Goal: Task Accomplishment & Management: Manage account settings

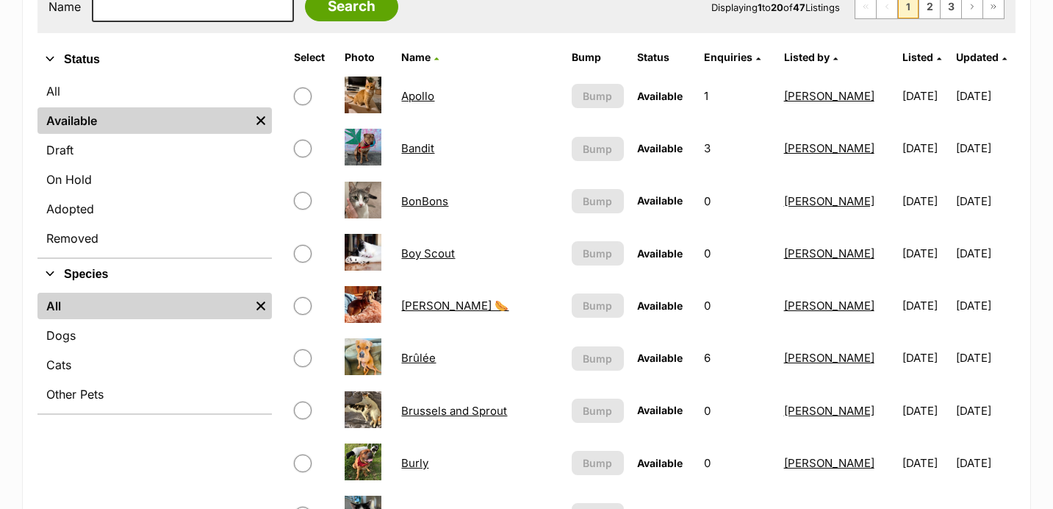
scroll to position [327, 0]
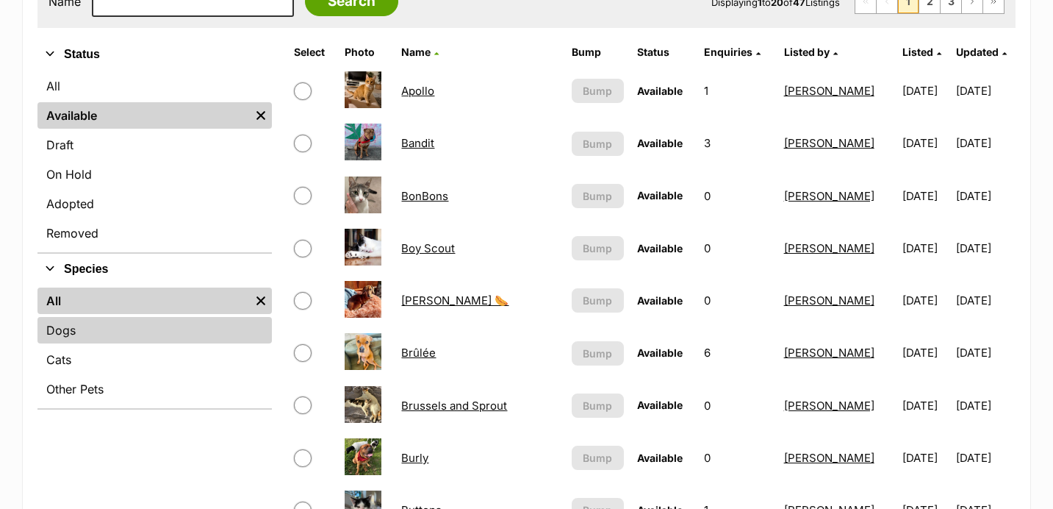
click at [119, 330] on link "Dogs" at bounding box center [154, 330] width 234 height 26
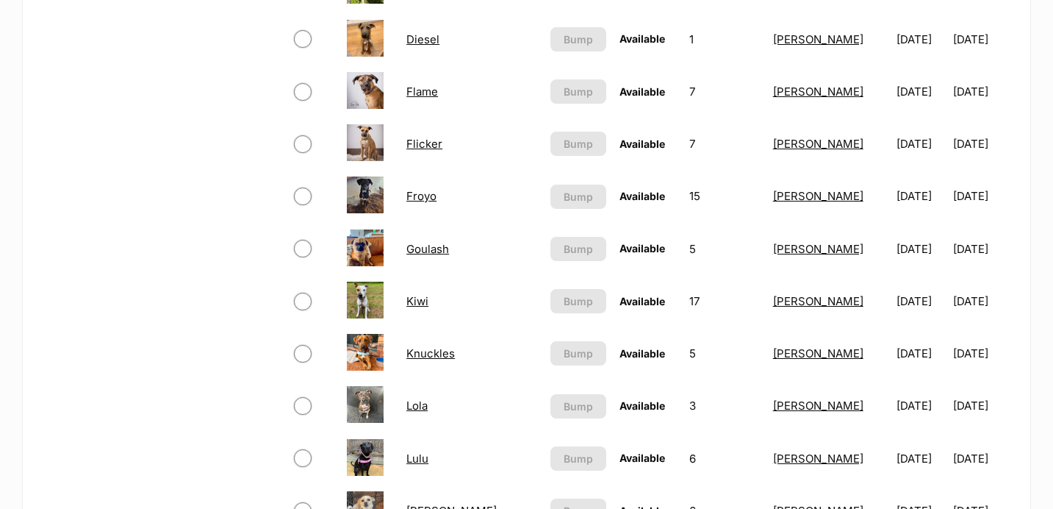
scroll to position [904, 0]
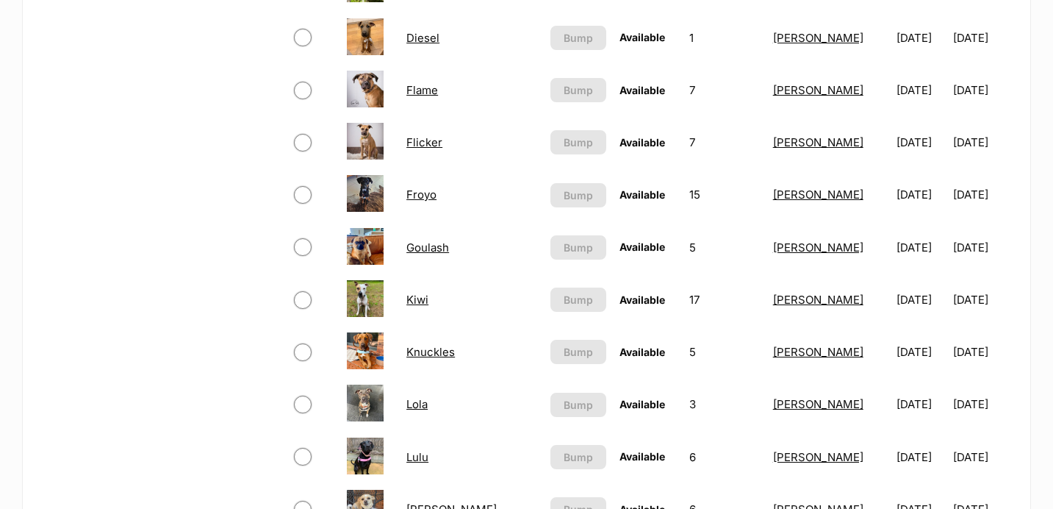
click at [428, 245] on link "Goulash" at bounding box center [427, 247] width 43 height 14
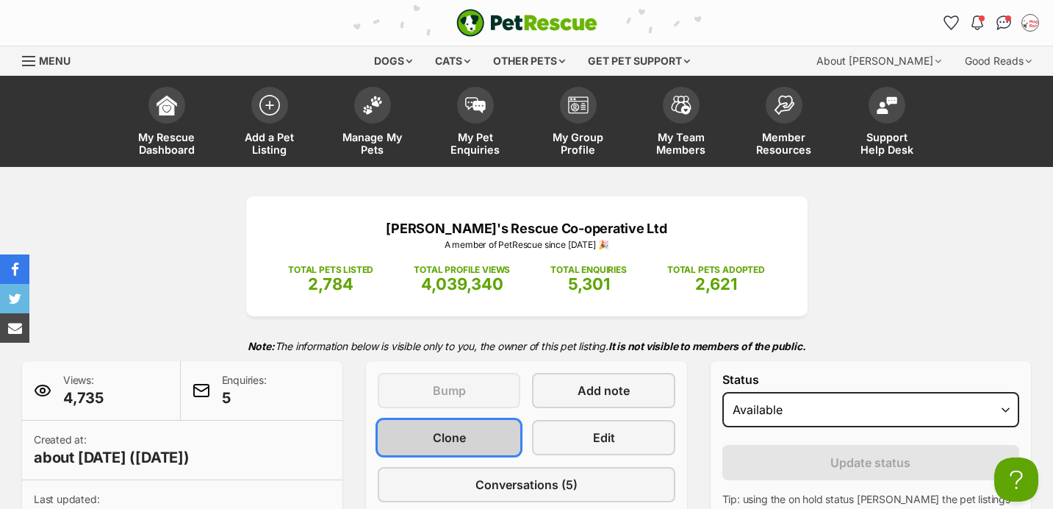
click at [499, 437] on link "Clone" at bounding box center [449, 437] width 143 height 35
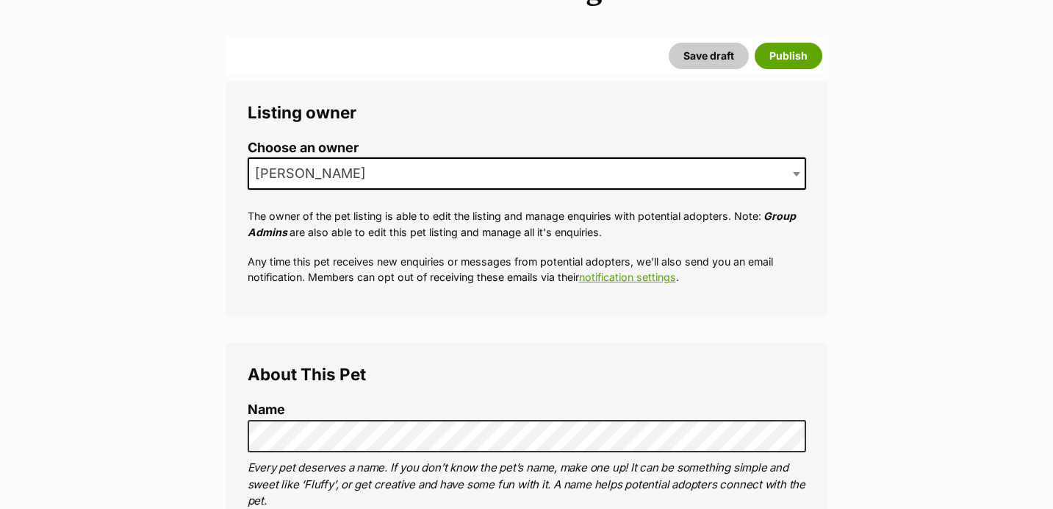
scroll to position [237, 0]
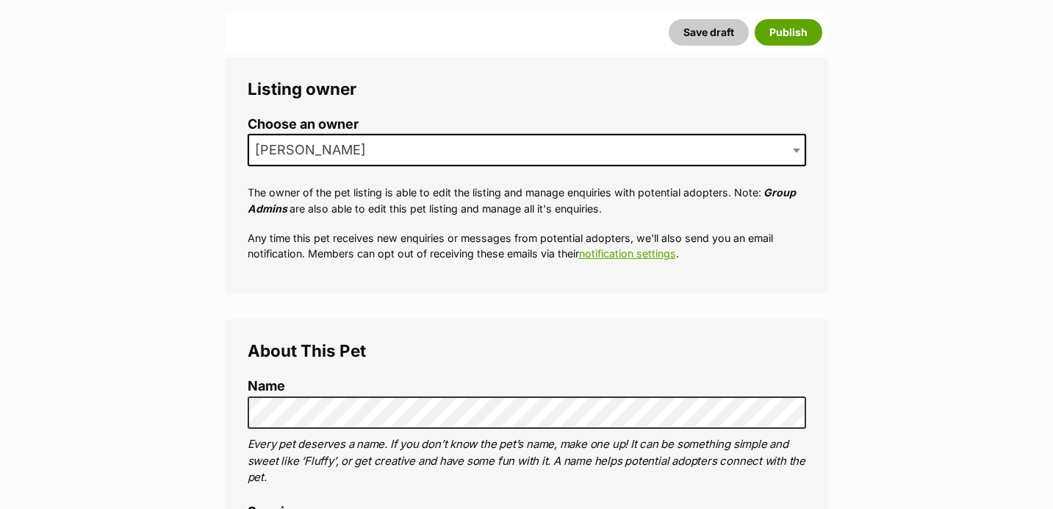
click at [289, 393] on label "Name" at bounding box center [527, 385] width 558 height 15
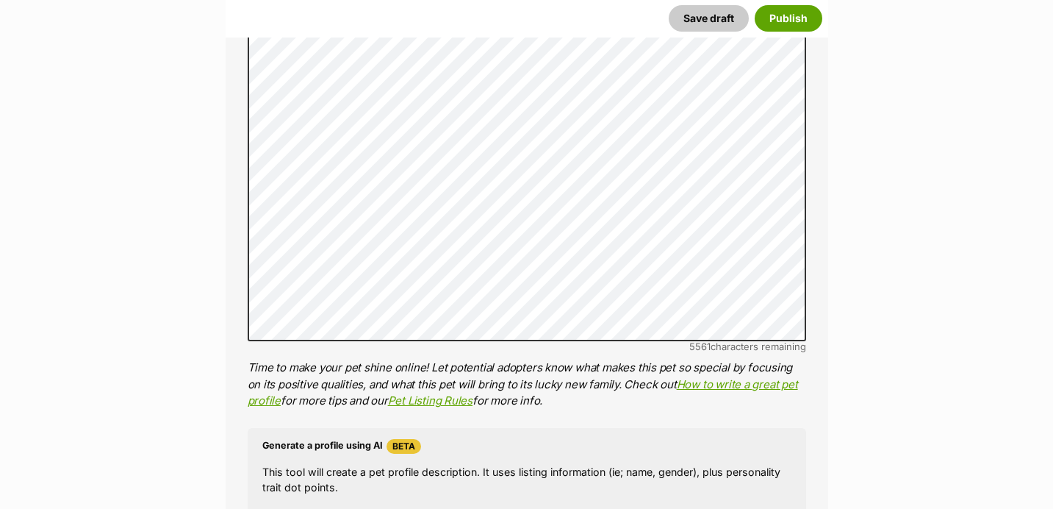
scroll to position [1582, 0]
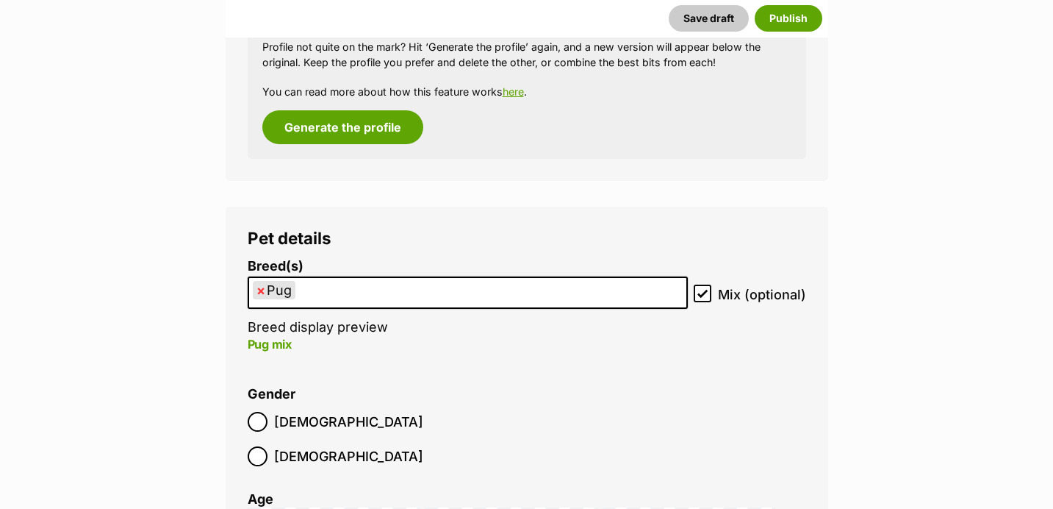
scroll to position [2117, 0]
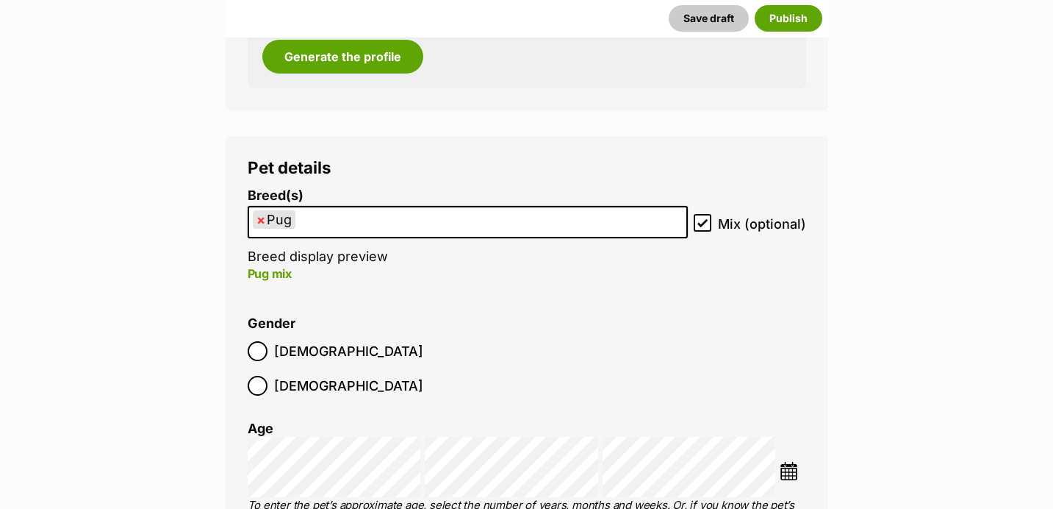
click at [257, 224] on span "×" at bounding box center [260, 219] width 9 height 18
select select
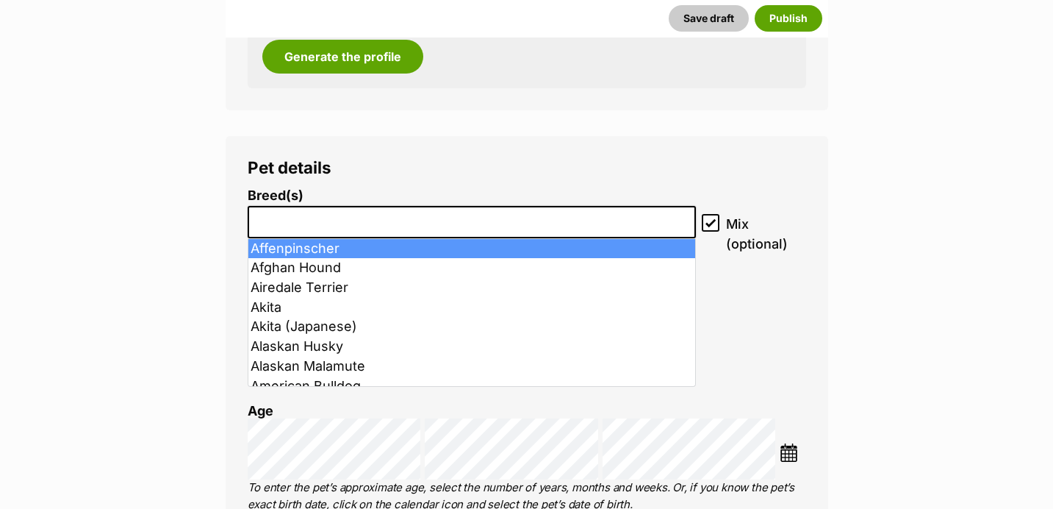
click at [272, 224] on input "search" at bounding box center [472, 218] width 439 height 15
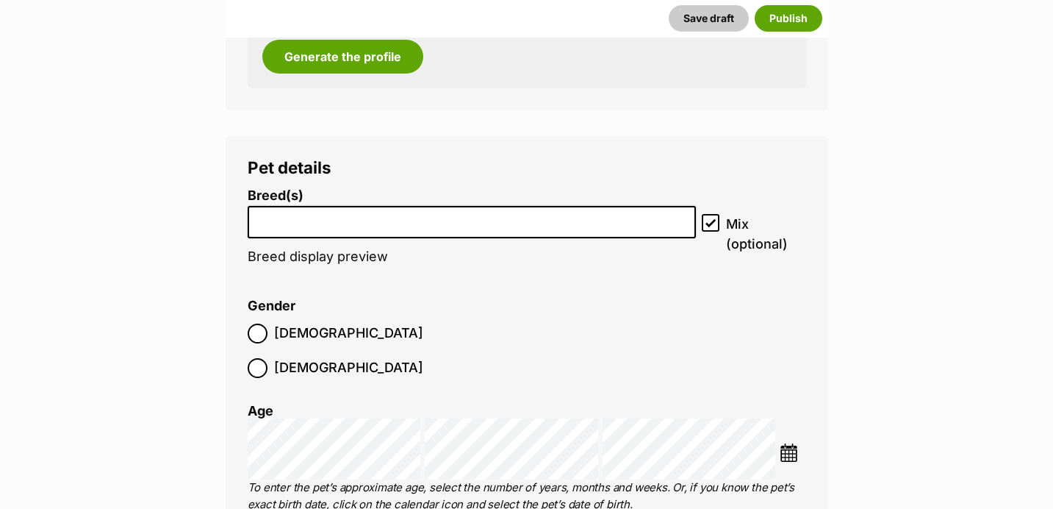
click at [269, 223] on input "search" at bounding box center [472, 218] width 439 height 15
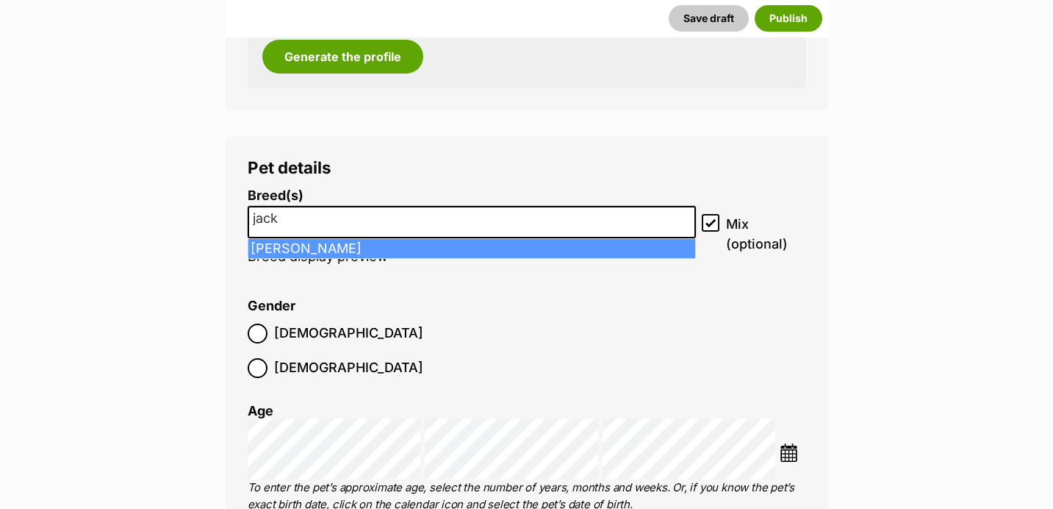
type input "jack"
select select "118"
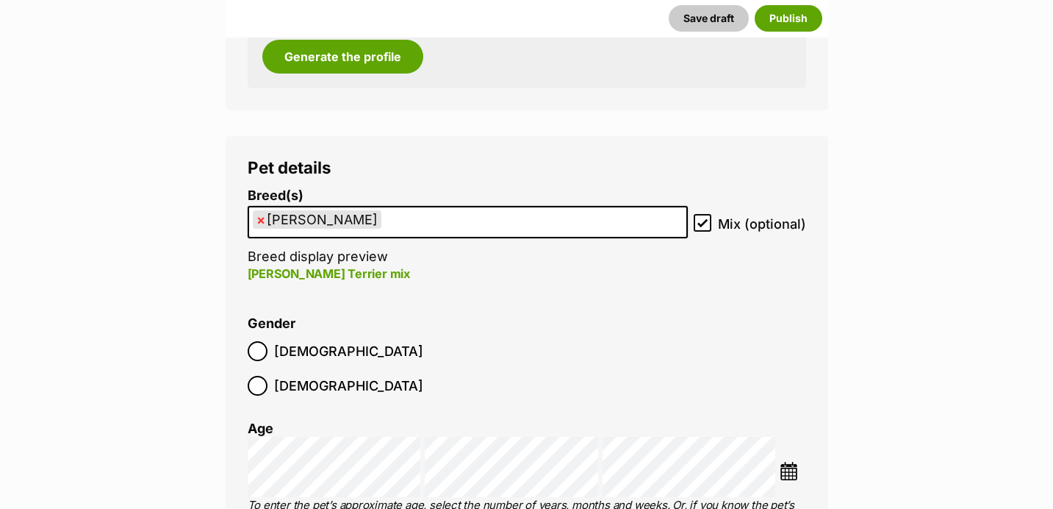
click at [267, 361] on label "Male" at bounding box center [336, 351] width 176 height 20
click at [786, 461] on img at bounding box center [789, 470] width 18 height 18
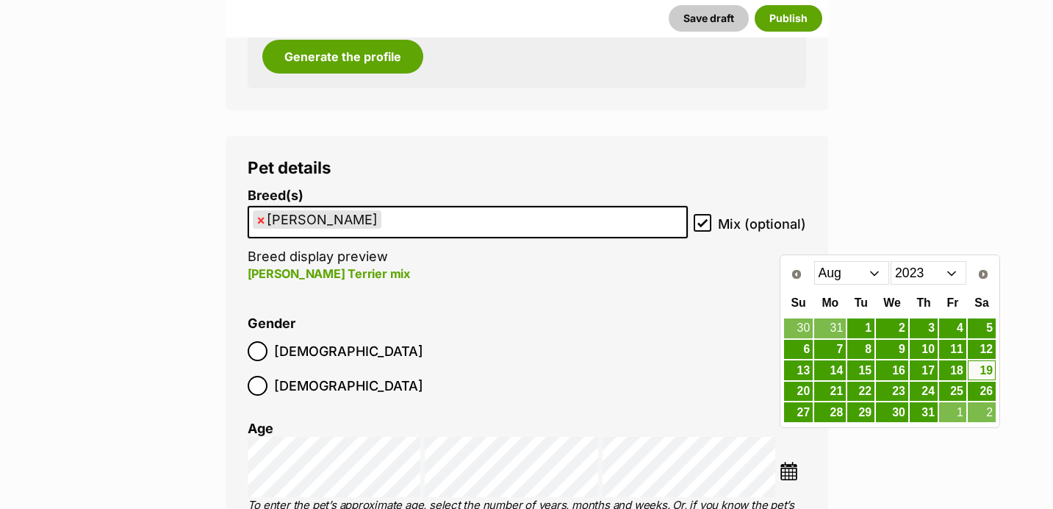
click at [861, 276] on select "Jan Feb Mar Apr May Jun Jul Aug Sep Oct Nov Dec" at bounding box center [852, 273] width 76 height 24
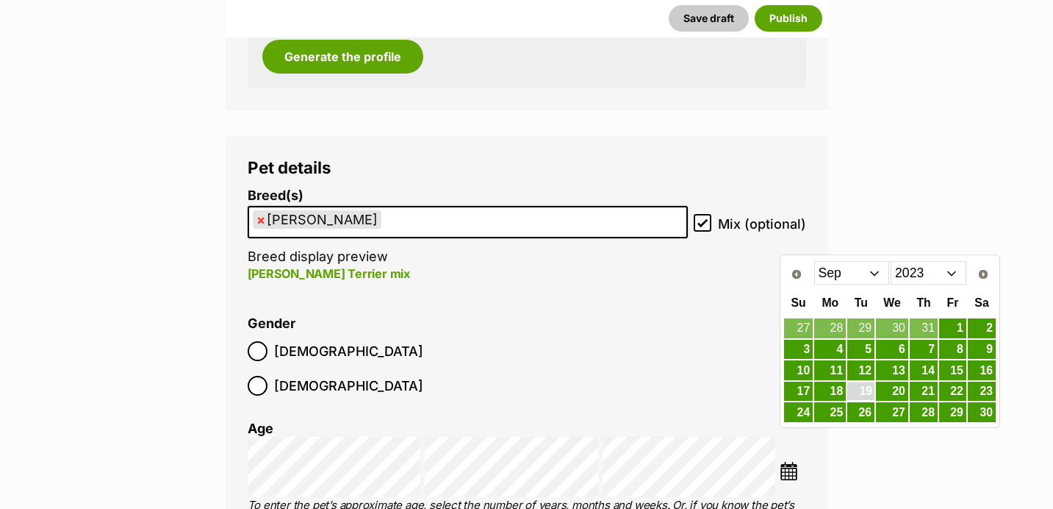
click at [869, 389] on link "19" at bounding box center [860, 391] width 27 height 18
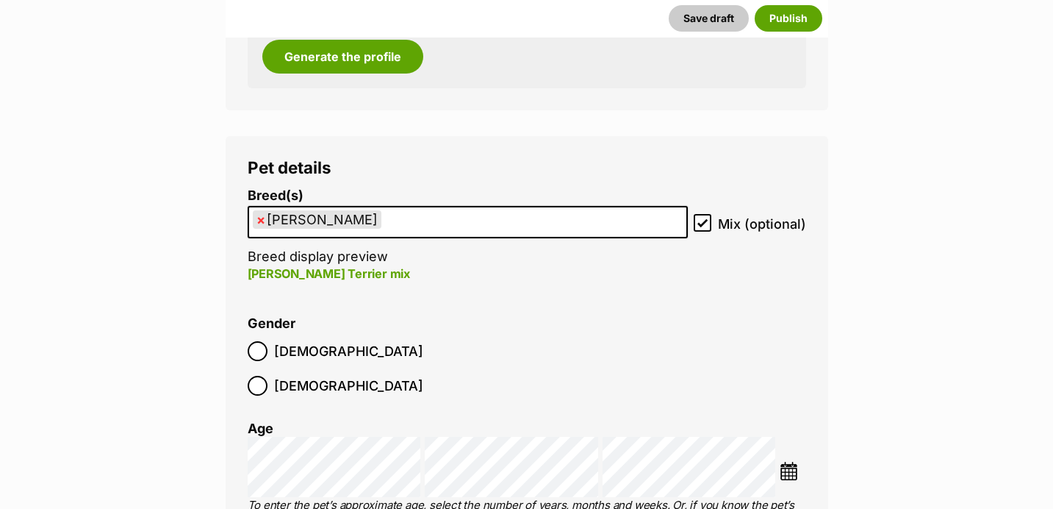
click at [789, 461] on img at bounding box center [789, 470] width 18 height 18
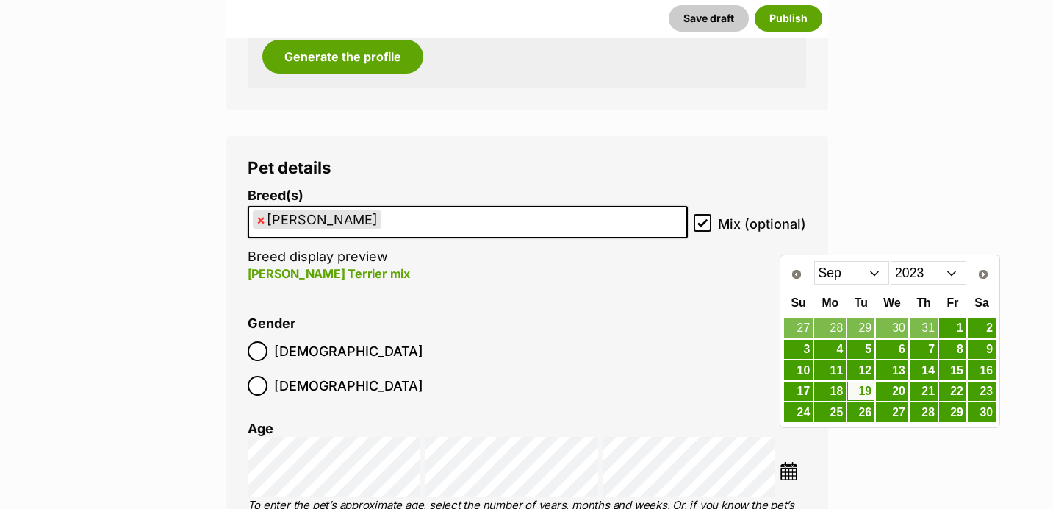
click at [935, 270] on select "2013 2014 2015 2016 2017 2018 2019 2020 2021 2022 2023 2024 2025" at bounding box center [929, 273] width 76 height 24
click at [836, 392] on link "19" at bounding box center [830, 391] width 32 height 18
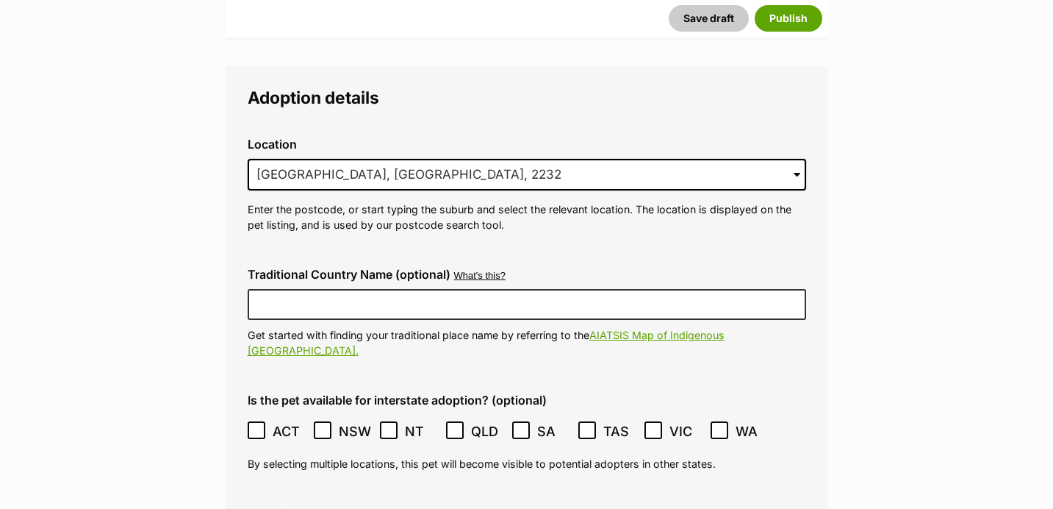
scroll to position [3807, 0]
click at [319, 158] on input "Woronora, NSW, 2232" at bounding box center [527, 174] width 558 height 32
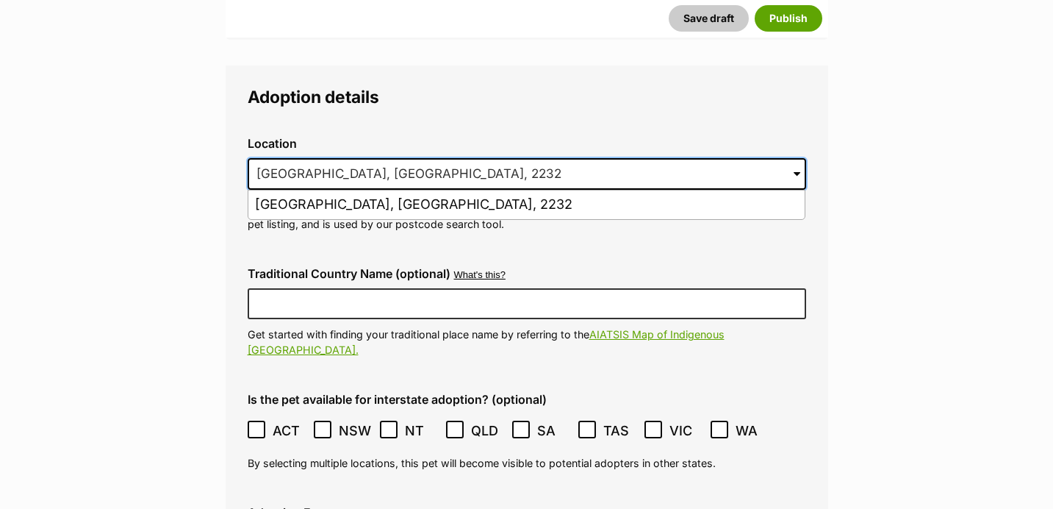
click at [319, 158] on input "Woronora, NSW, 2232" at bounding box center [527, 174] width 558 height 32
paste input "Leichhardt"
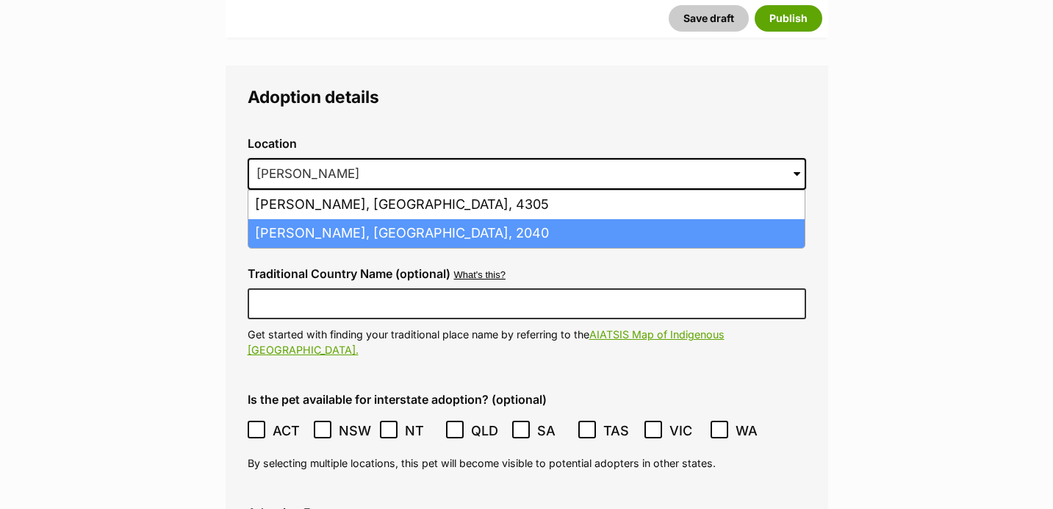
click at [327, 219] on li "Leichhardt, New South Wales, 2040" at bounding box center [526, 233] width 556 height 29
type input "Leichhardt, New South Wales, 2040"
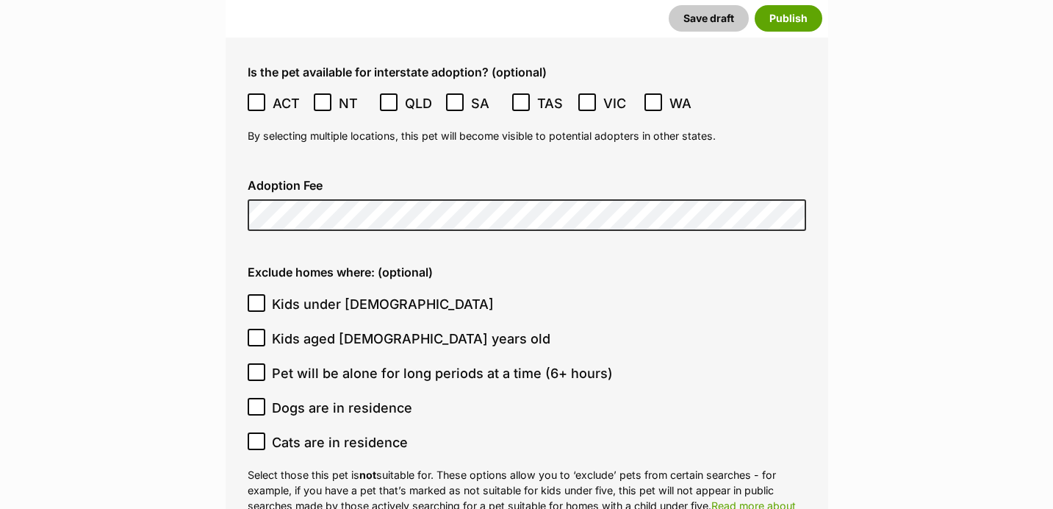
scroll to position [4138, 0]
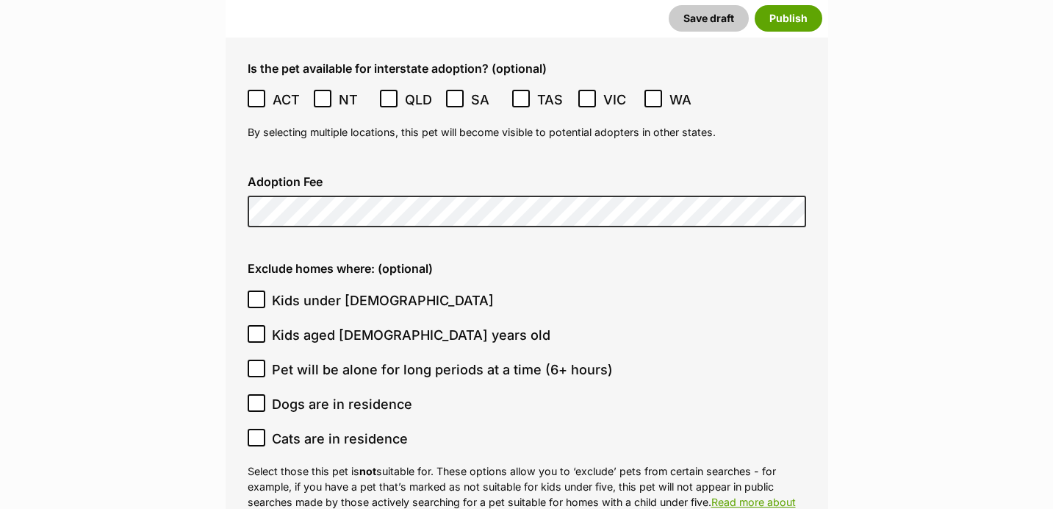
click at [253, 295] on icon at bounding box center [256, 298] width 9 height 7
click at [253, 290] on input "Kids under 5 years old" at bounding box center [257, 299] width 18 height 18
checkbox input "true"
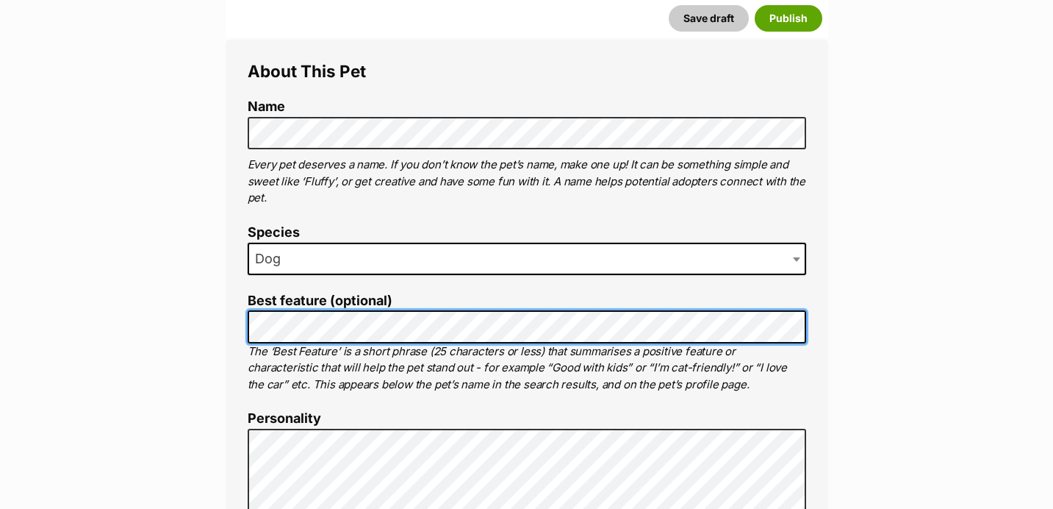
scroll to position [495, 0]
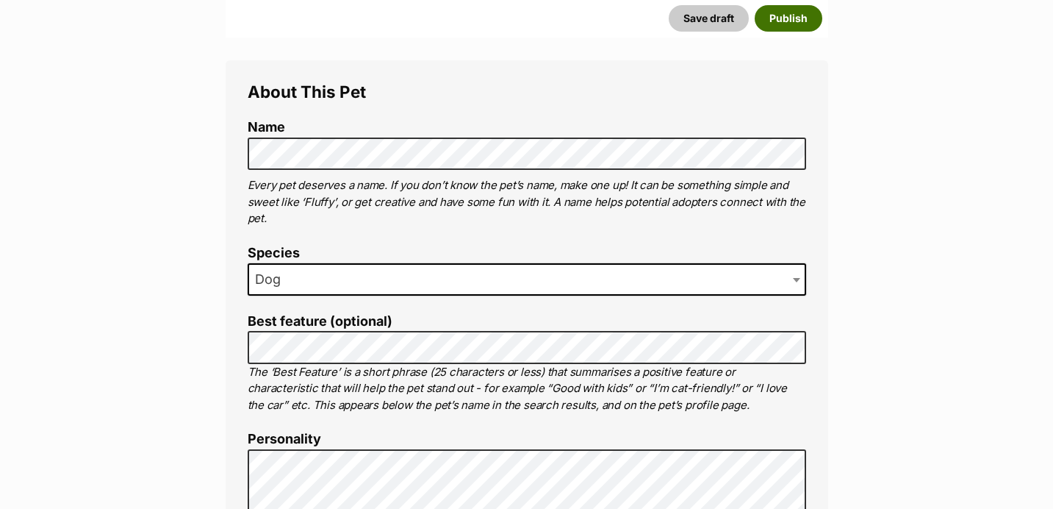
click at [790, 14] on button "Publish" at bounding box center [789, 18] width 68 height 26
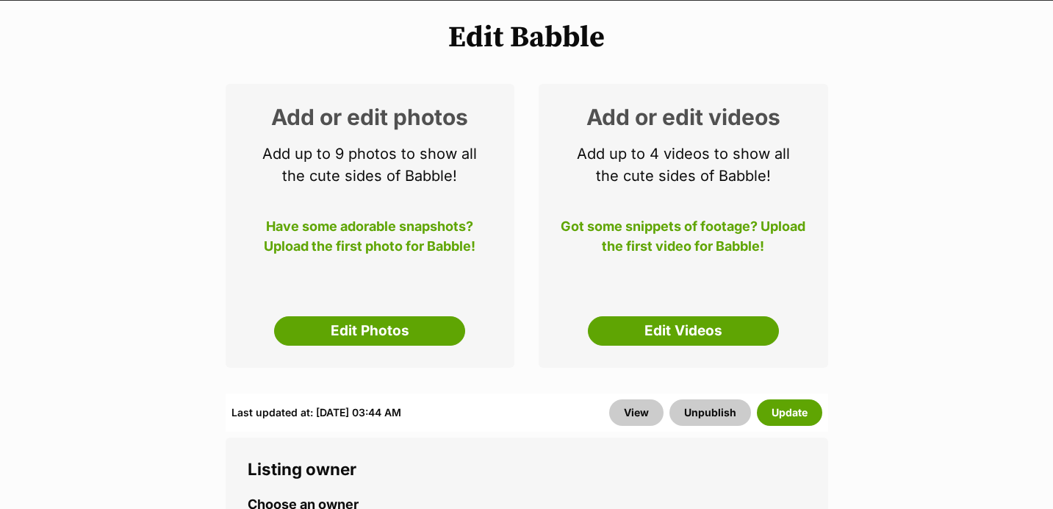
scroll to position [185, 0]
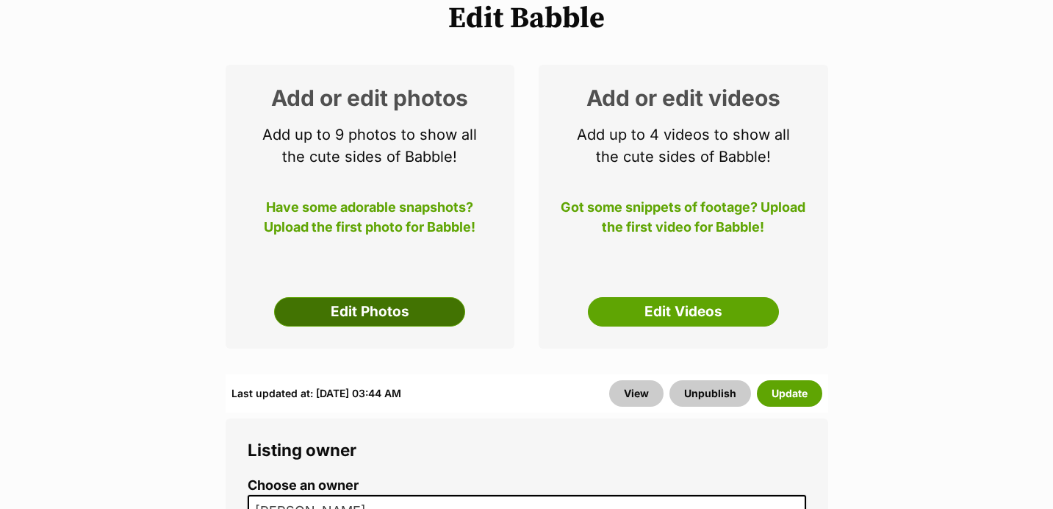
click at [397, 311] on link "Edit Photos" at bounding box center [369, 311] width 191 height 29
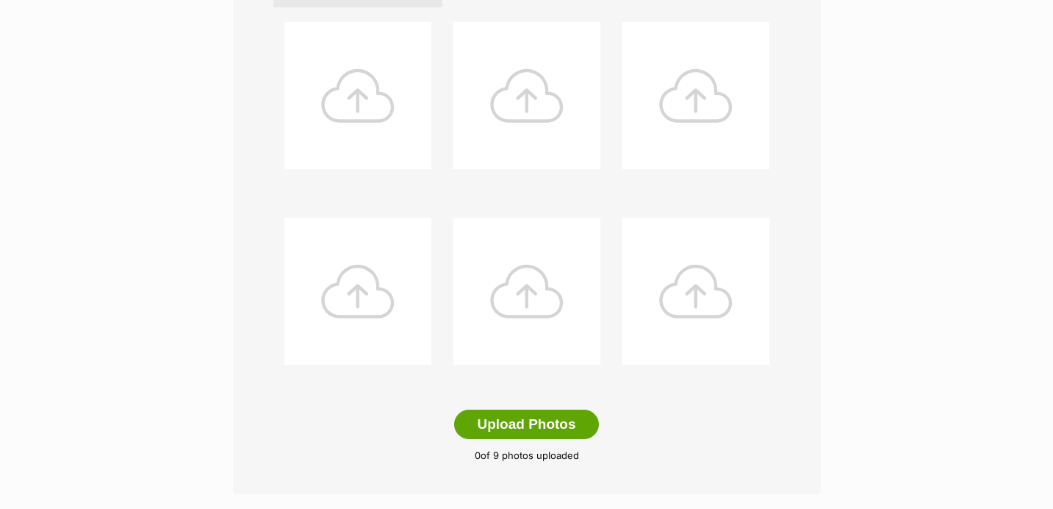
scroll to position [758, 0]
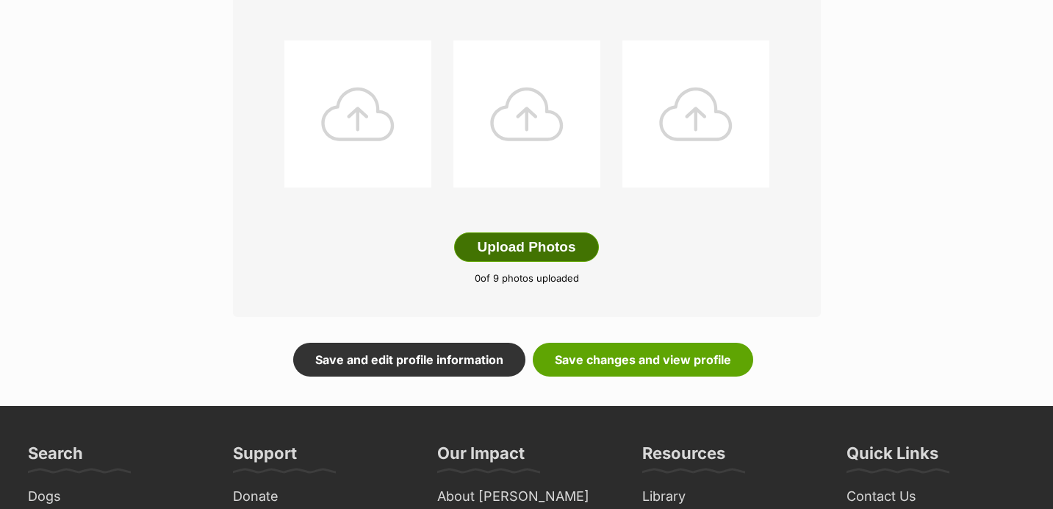
click at [504, 242] on button "Upload Photos" at bounding box center [526, 246] width 144 height 29
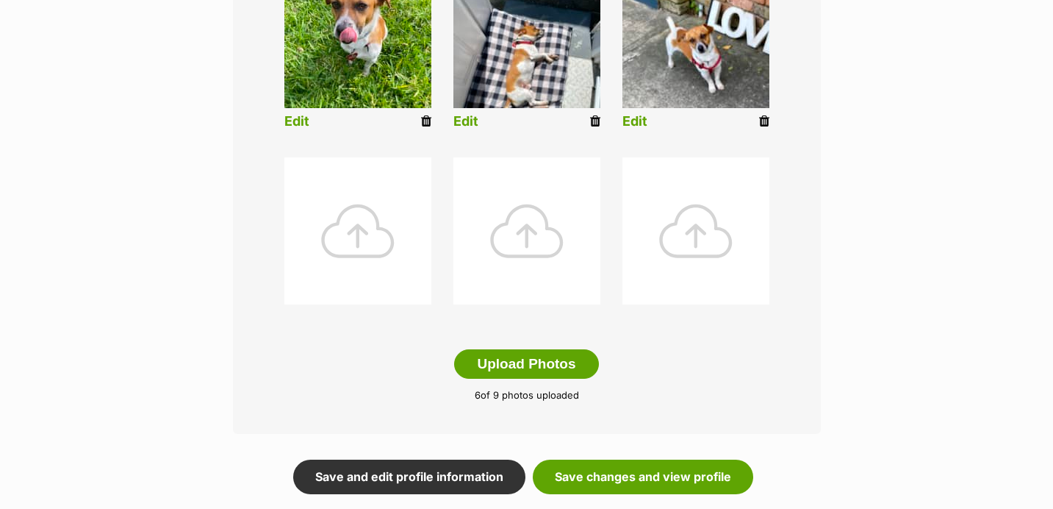
scroll to position [653, 0]
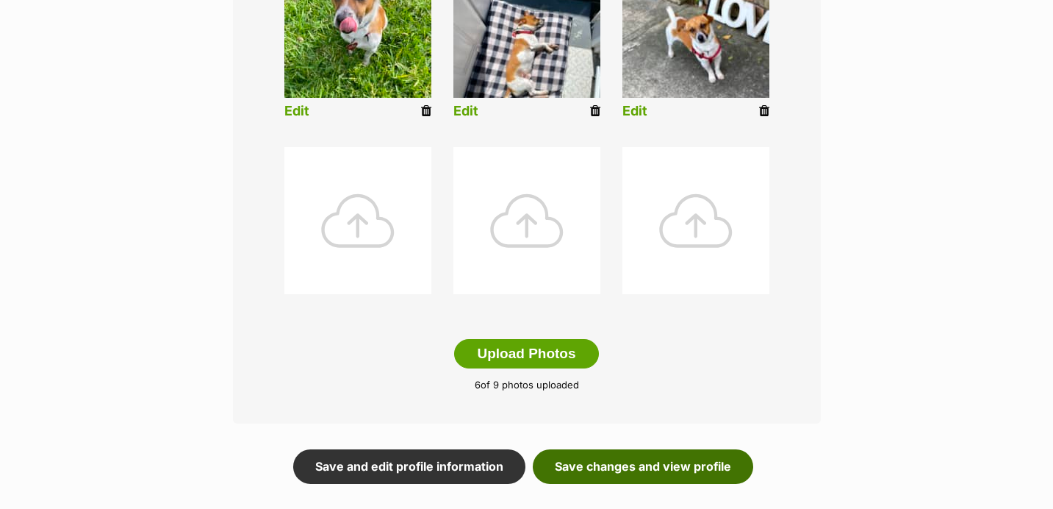
click at [622, 460] on link "Save changes and view profile" at bounding box center [643, 466] width 220 height 34
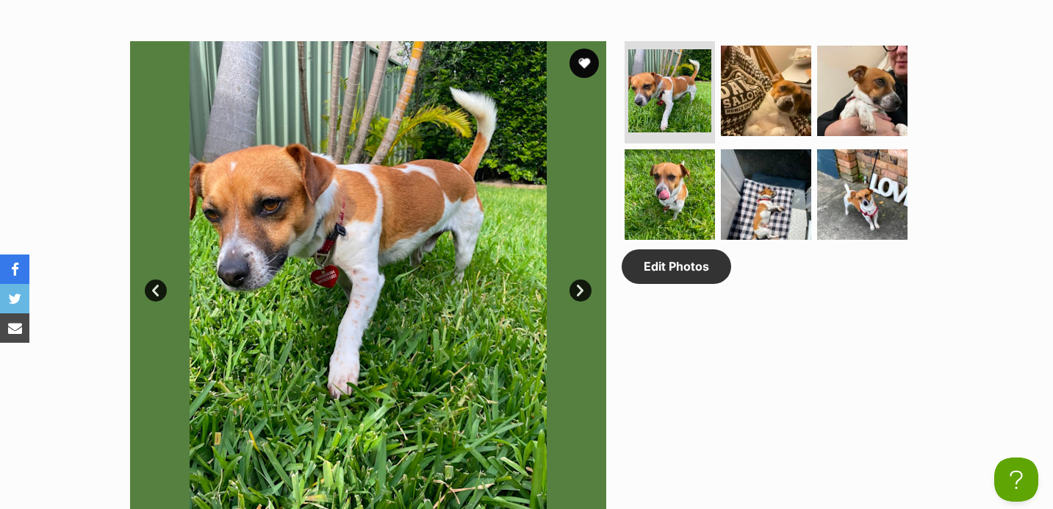
scroll to position [709, 0]
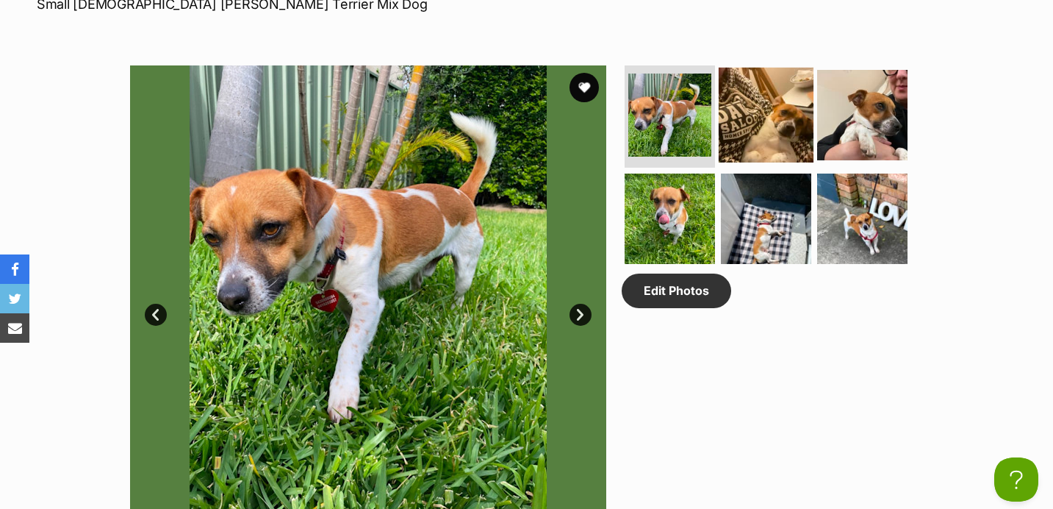
click at [758, 123] on img at bounding box center [766, 114] width 95 height 95
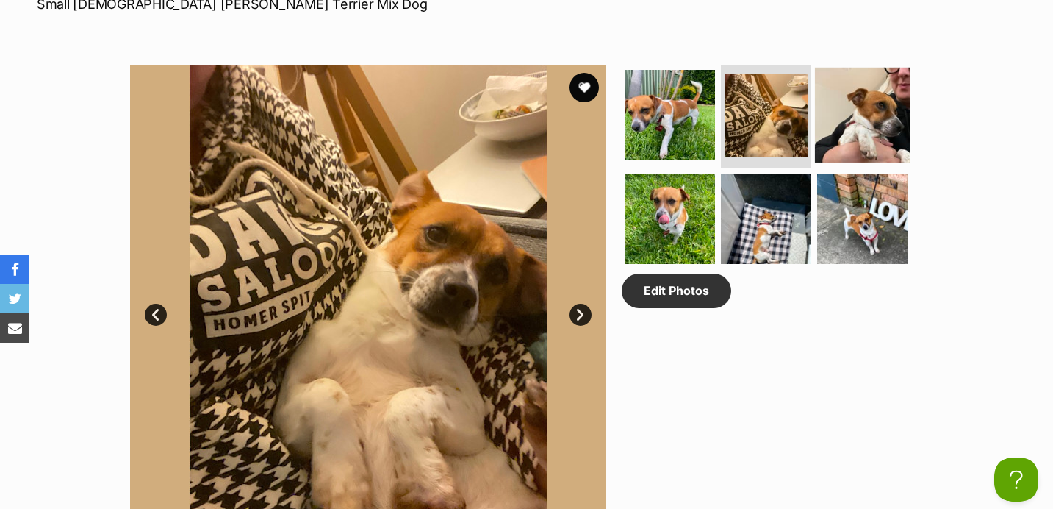
click at [873, 123] on img at bounding box center [862, 114] width 95 height 95
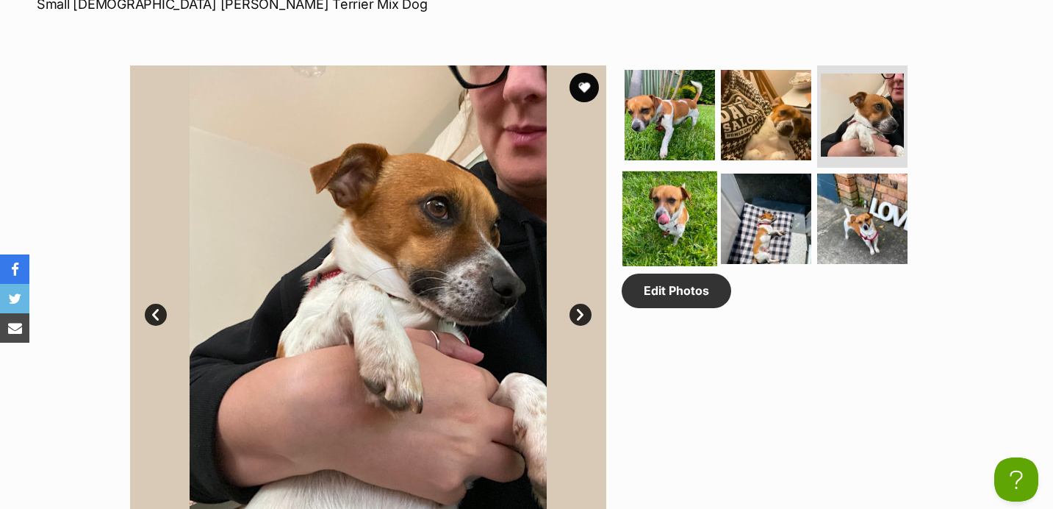
click at [662, 241] on img at bounding box center [669, 218] width 95 height 95
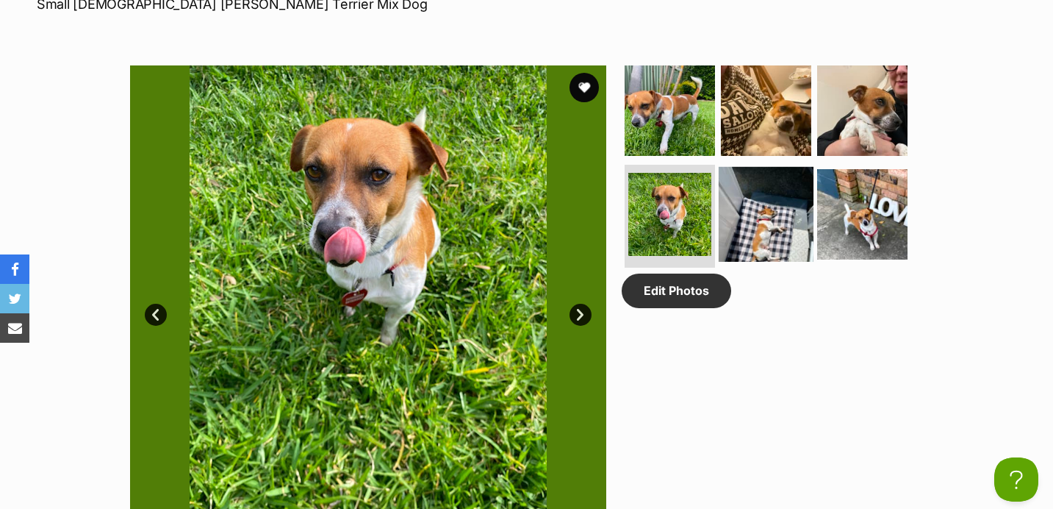
click at [736, 239] on img at bounding box center [766, 214] width 95 height 95
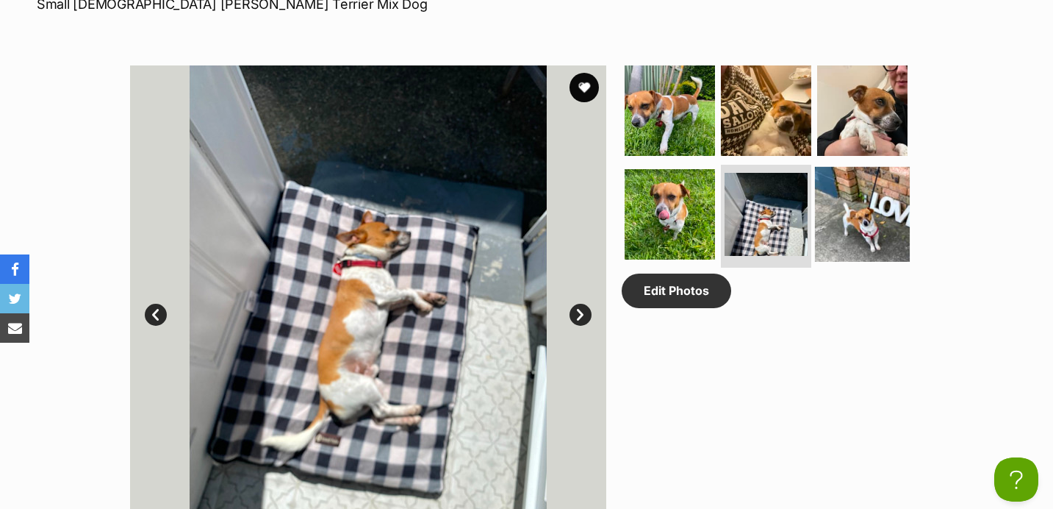
click at [879, 236] on img at bounding box center [862, 214] width 95 height 95
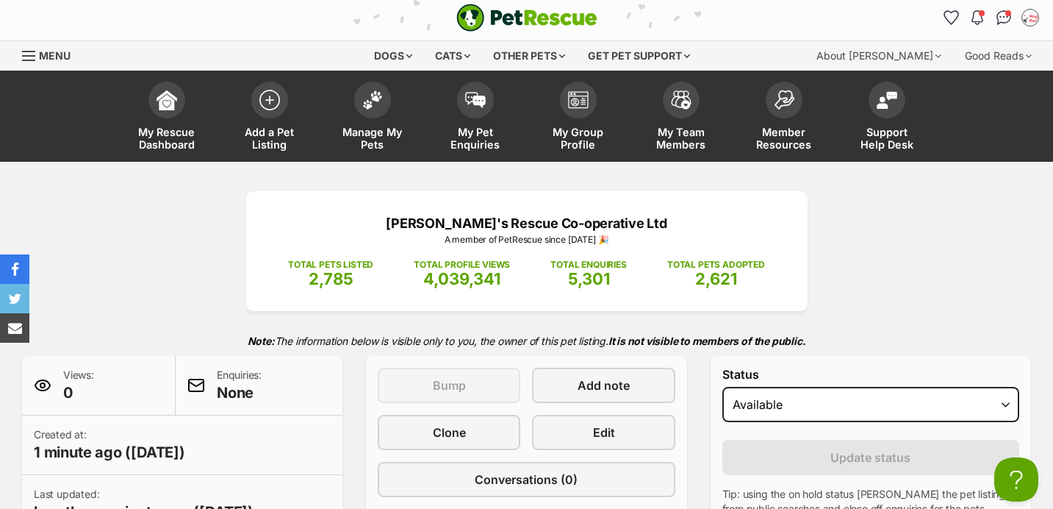
scroll to position [0, 0]
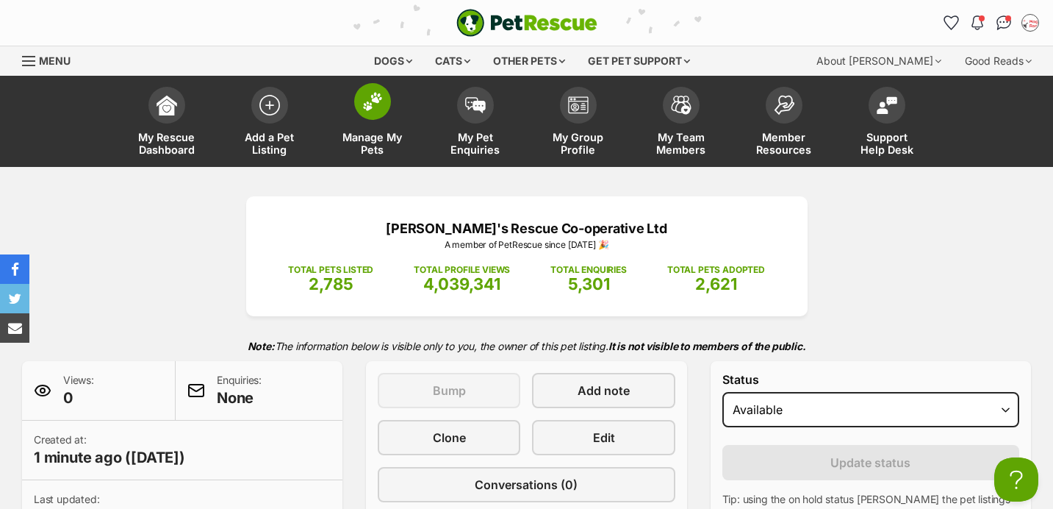
click at [348, 109] on link "Manage My Pets" at bounding box center [372, 122] width 103 height 87
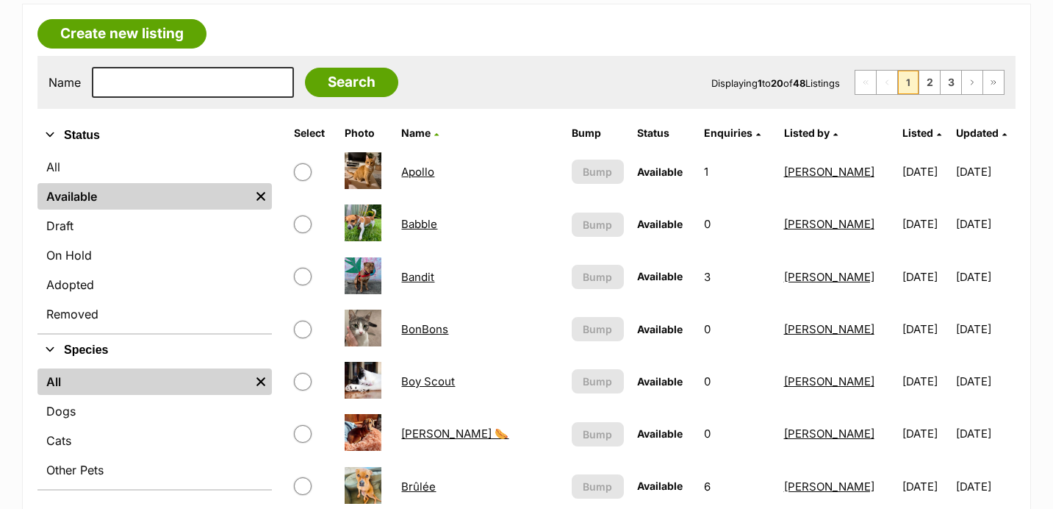
scroll to position [337, 0]
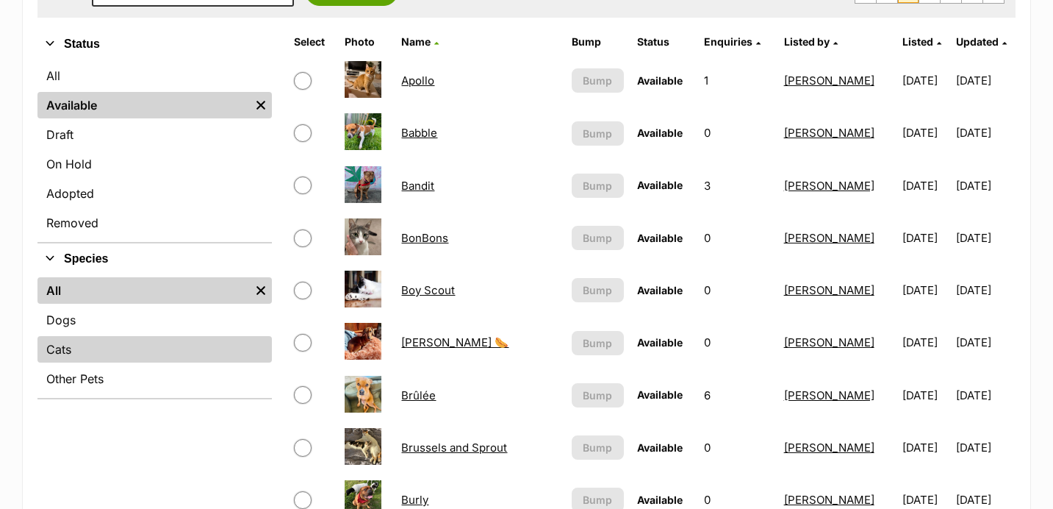
click at [144, 349] on link "Cats" at bounding box center [154, 349] width 234 height 26
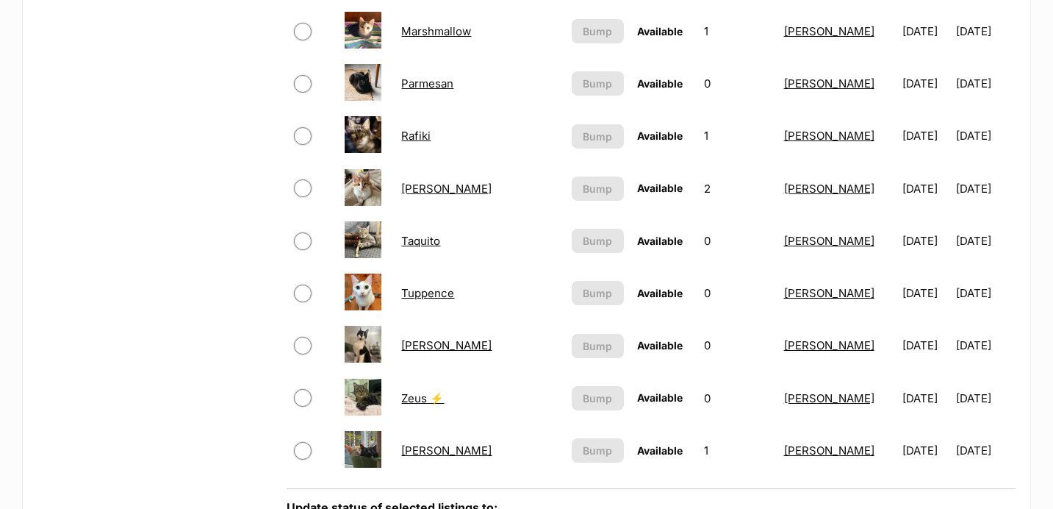
scroll to position [964, 0]
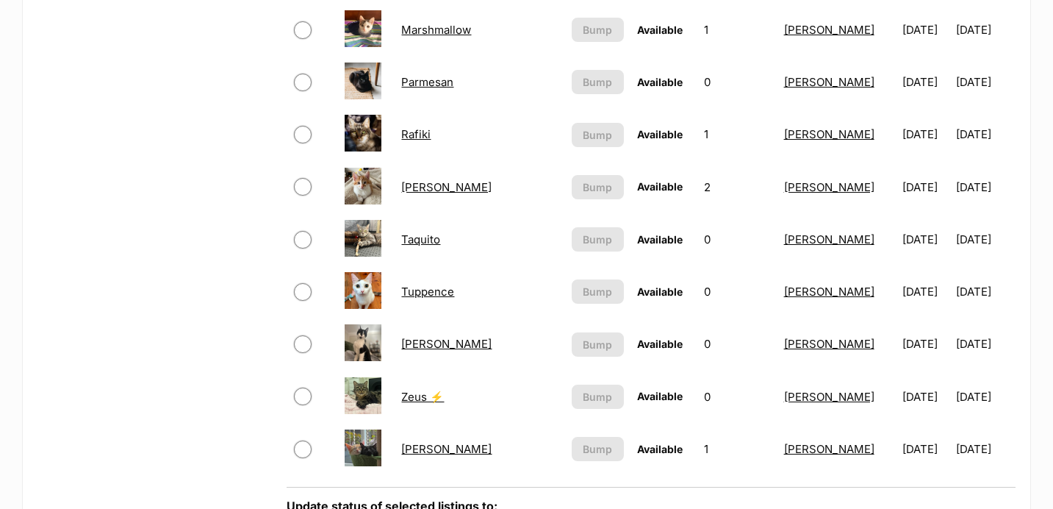
click at [413, 292] on link "Tuppence" at bounding box center [427, 291] width 53 height 14
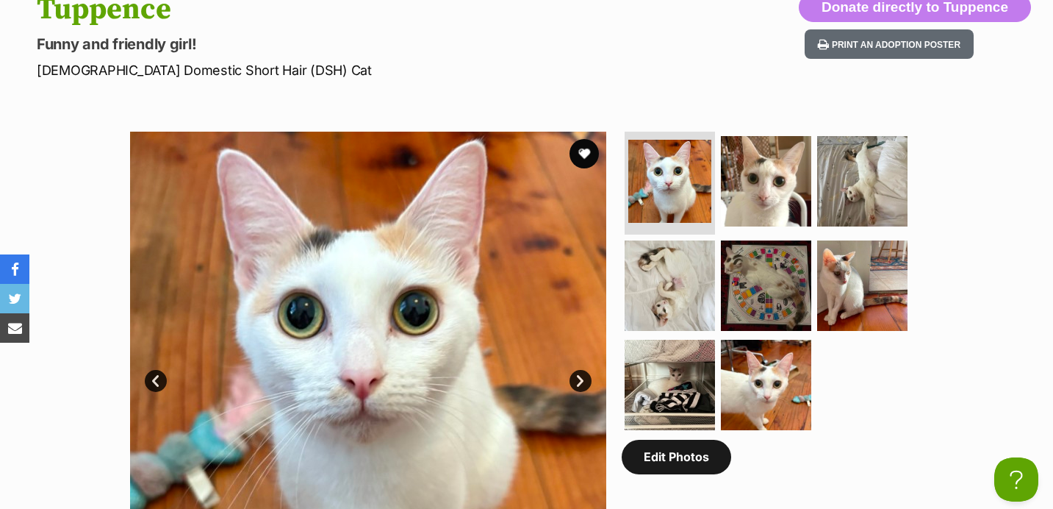
click at [636, 453] on link "Edit Photos" at bounding box center [676, 456] width 109 height 34
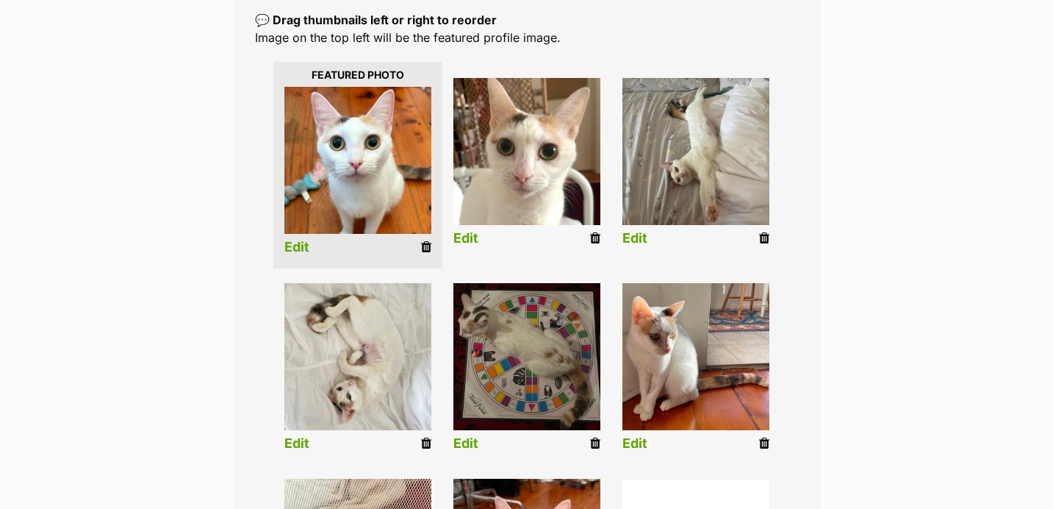
scroll to position [351, 0]
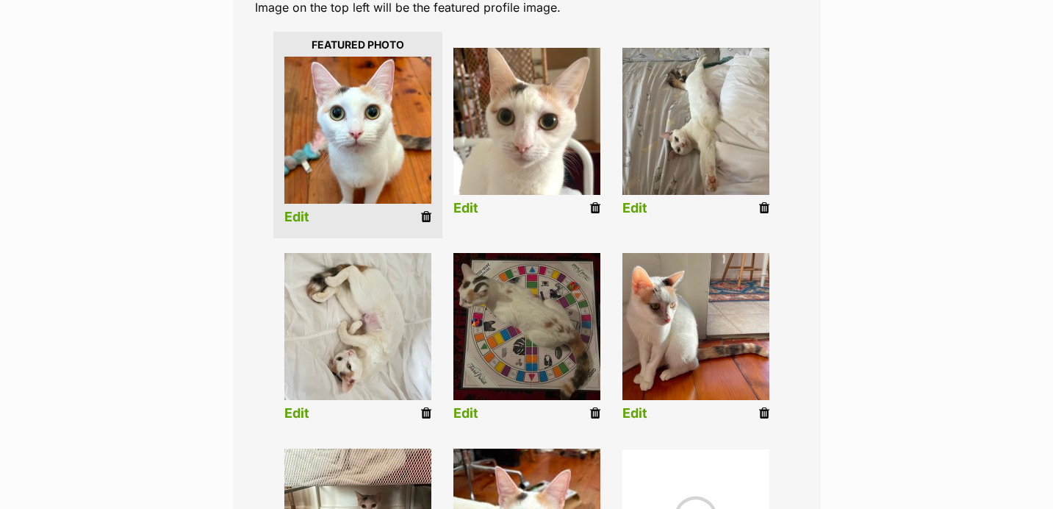
click at [525, 340] on img at bounding box center [526, 326] width 147 height 147
click at [469, 414] on link "Edit" at bounding box center [465, 413] width 25 height 15
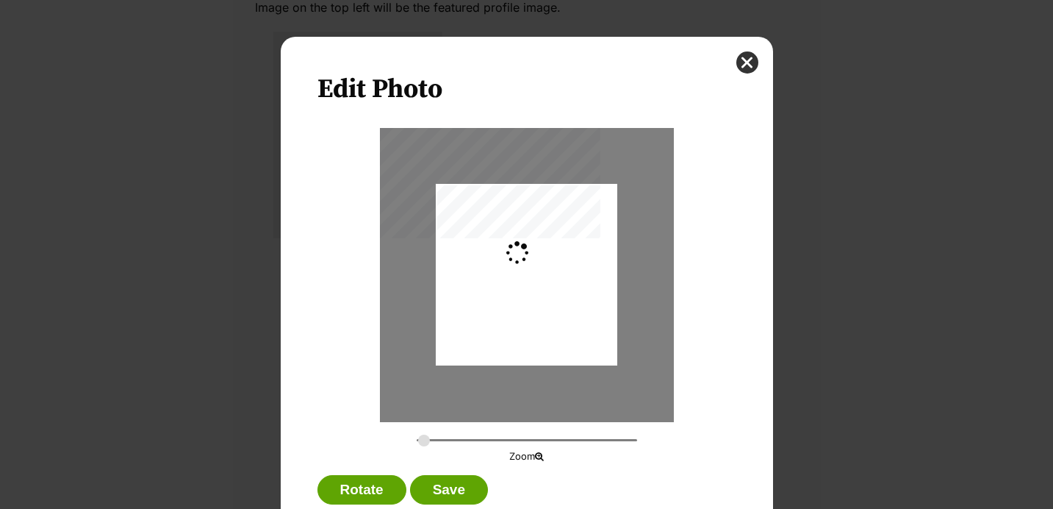
scroll to position [0, 0]
type input "0.3049"
click at [739, 62] on button "close" at bounding box center [747, 62] width 22 height 22
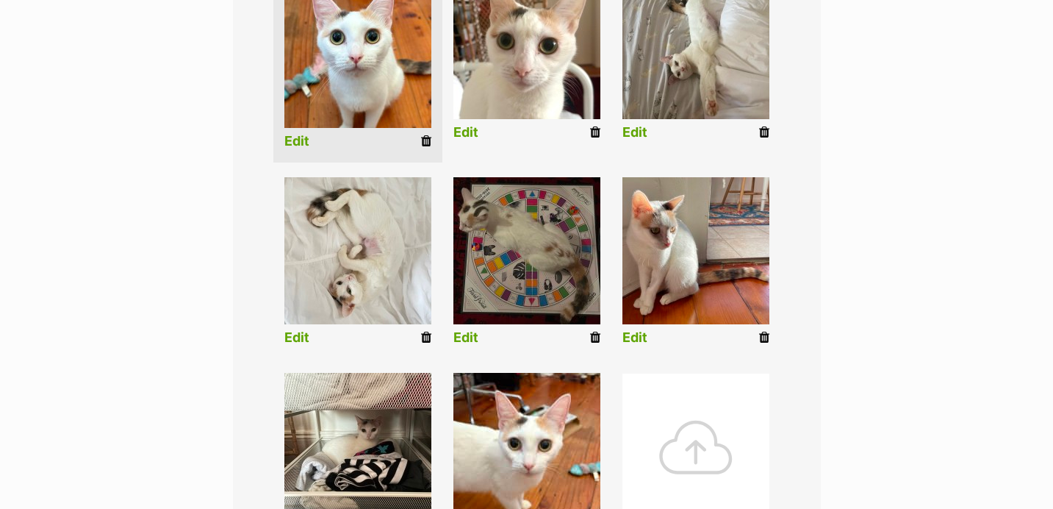
scroll to position [433, 0]
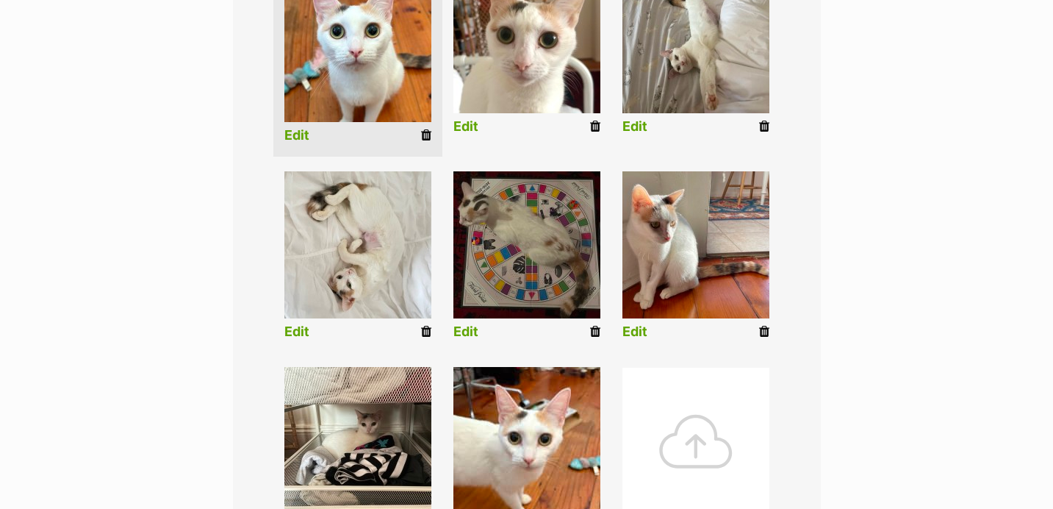
click at [590, 327] on icon at bounding box center [595, 331] width 10 height 13
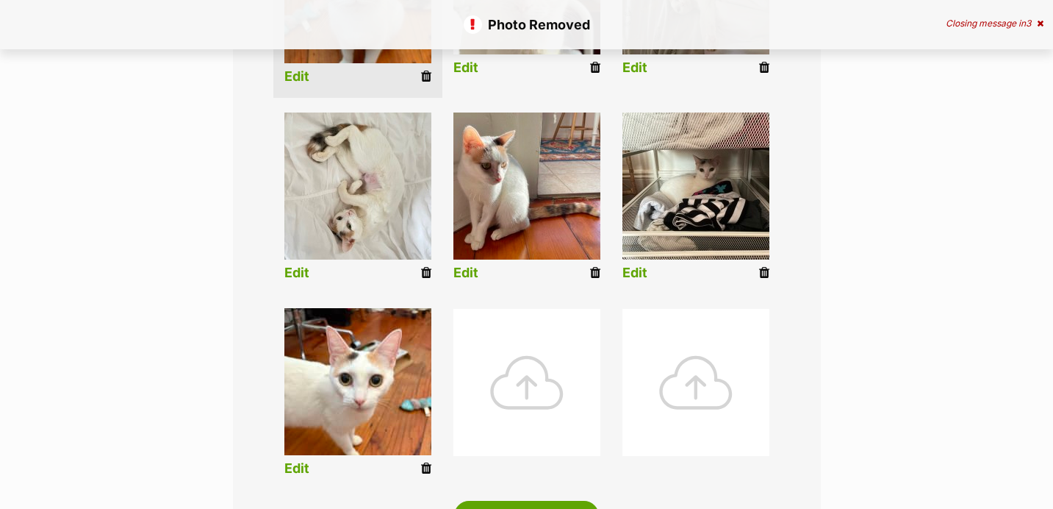
scroll to position [446, 0]
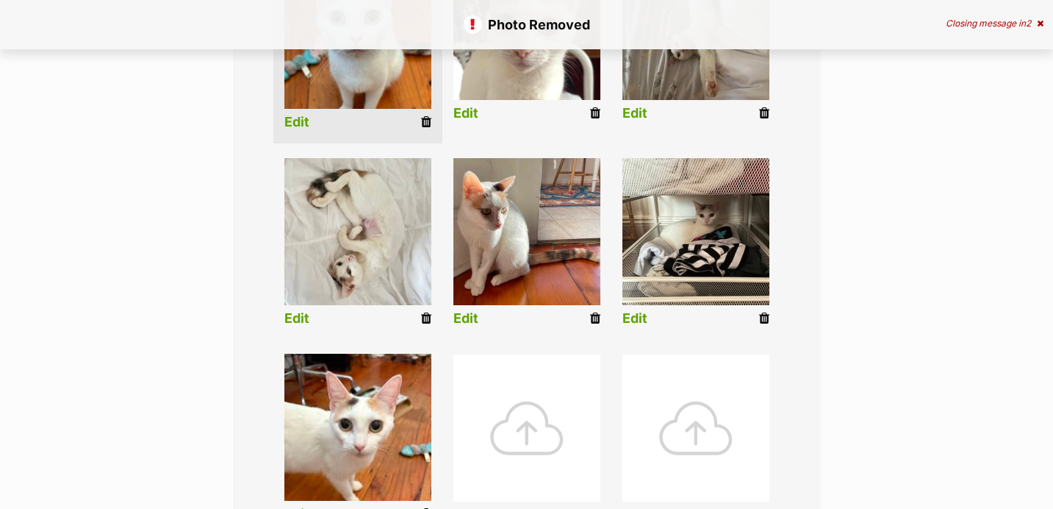
click at [630, 315] on link "Edit" at bounding box center [634, 318] width 25 height 15
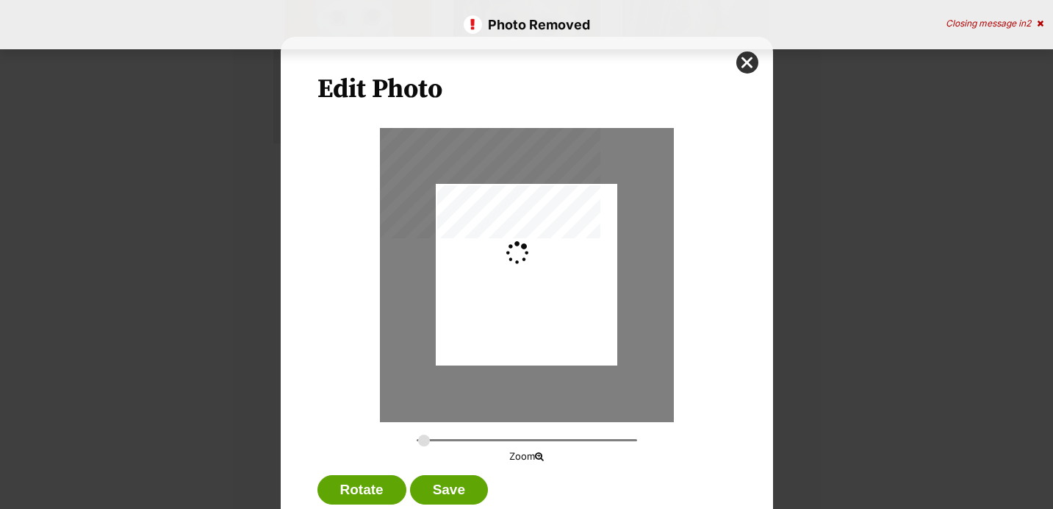
scroll to position [0, 0]
type input "0.2788"
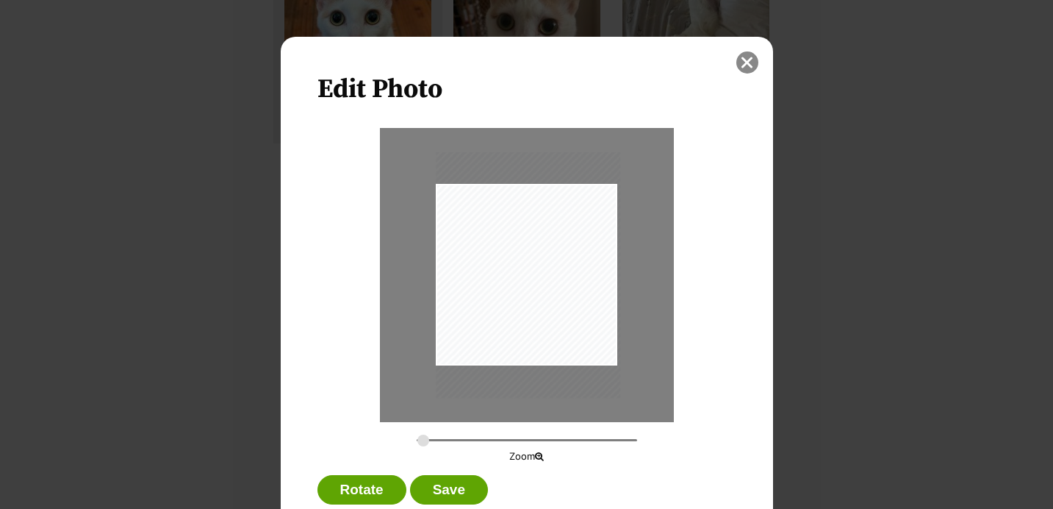
click at [750, 62] on button "close" at bounding box center [747, 62] width 22 height 22
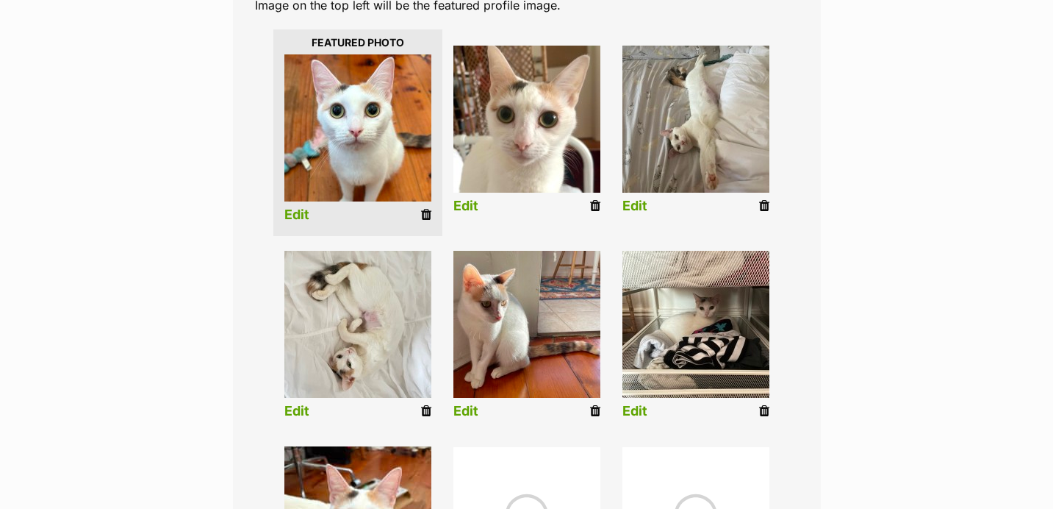
scroll to position [353, 0]
click at [595, 205] on icon at bounding box center [595, 206] width 10 height 13
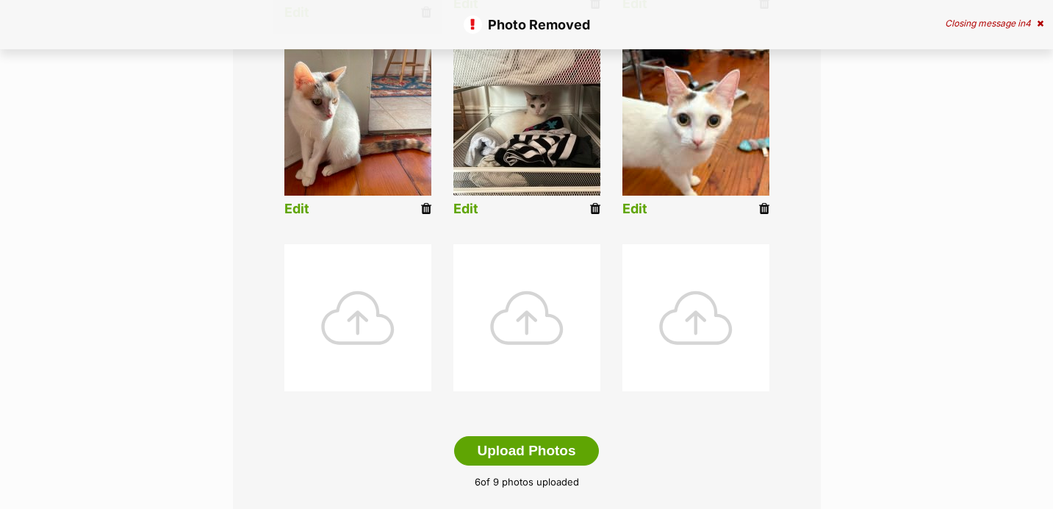
scroll to position [549, 0]
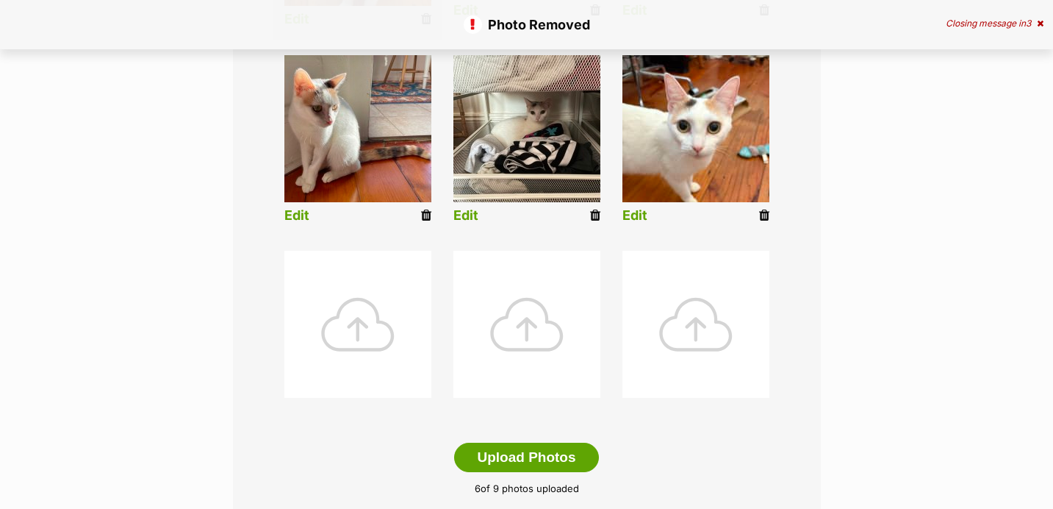
click at [522, 334] on div at bounding box center [526, 324] width 147 height 147
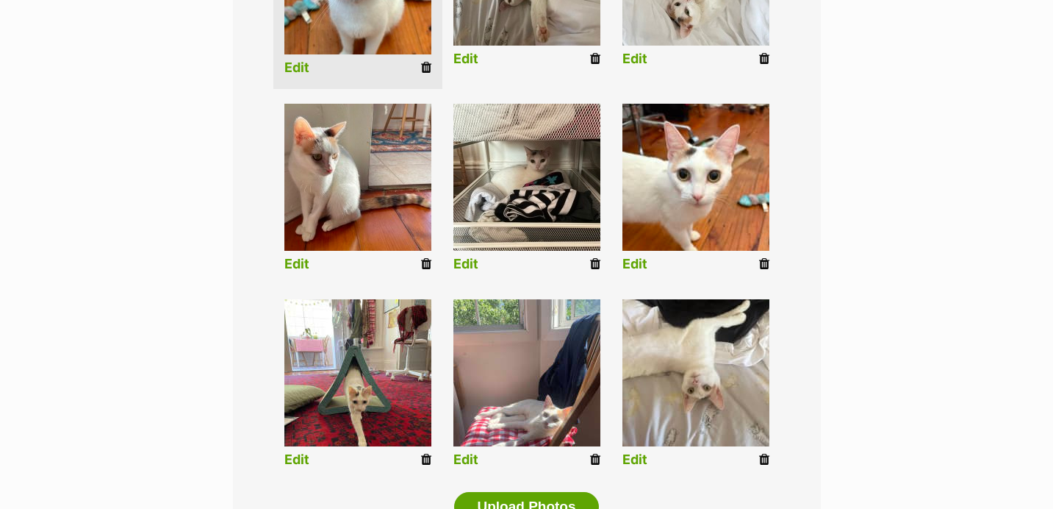
scroll to position [513, 0]
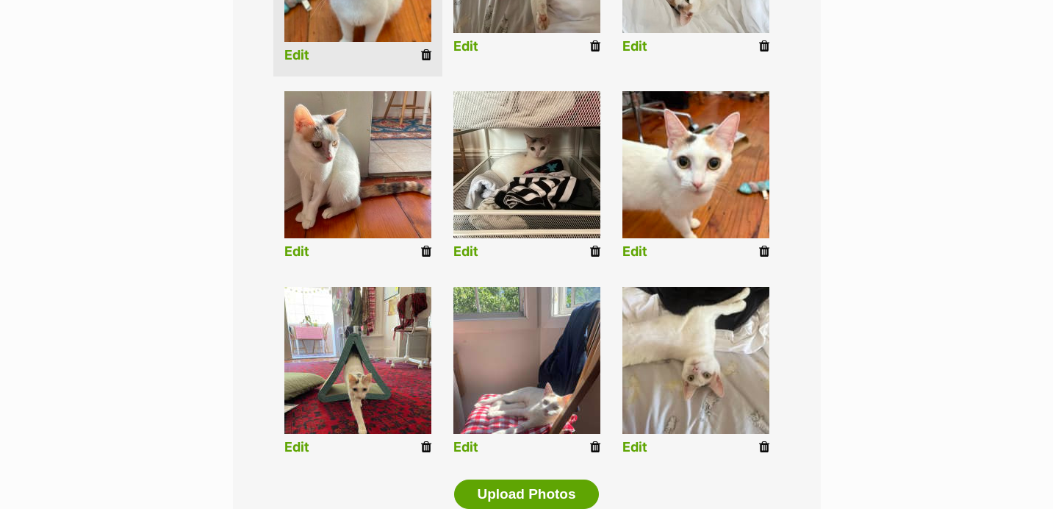
click at [296, 448] on link "Edit" at bounding box center [296, 446] width 25 height 15
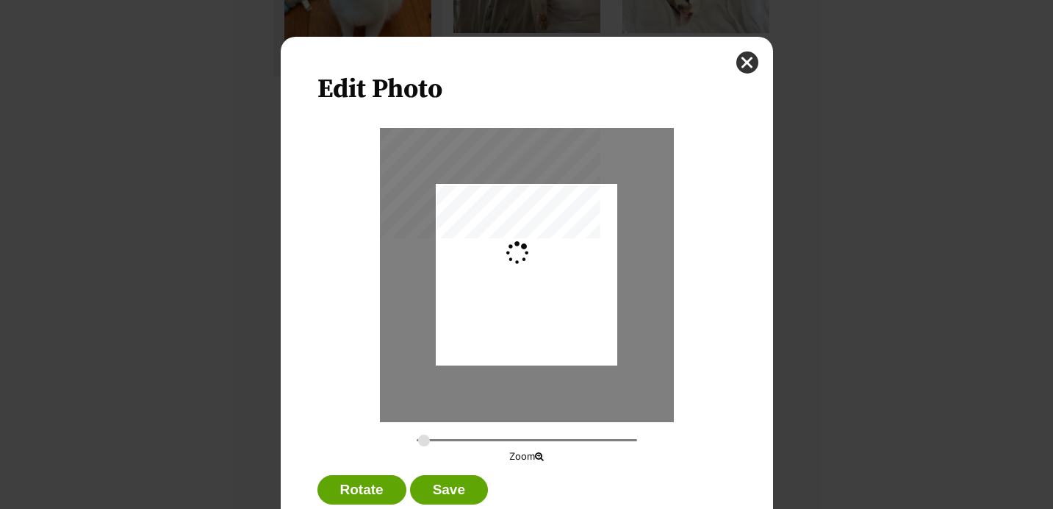
scroll to position [0, 0]
drag, startPoint x: 423, startPoint y: 439, endPoint x: 442, endPoint y: 442, distance: 19.2
click at [442, 442] on input "Dialog Window - Close (Press escape to close)" at bounding box center [527, 440] width 220 height 14
click at [507, 328] on div "Dialog Window - Close (Press escape to close)" at bounding box center [531, 278] width 262 height 350
type input "0.3741"
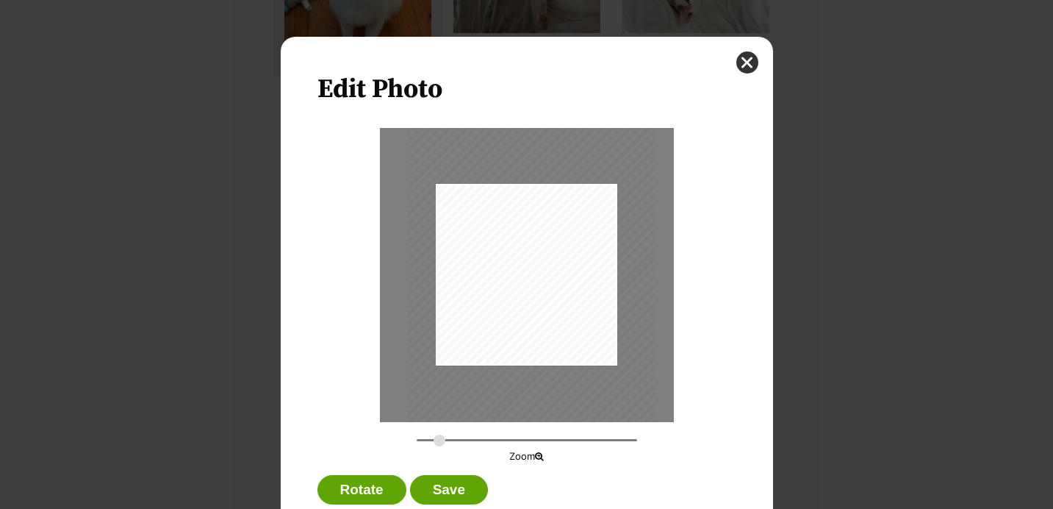
click at [439, 443] on input "Dialog Window - Close (Press escape to close)" at bounding box center [527, 440] width 220 height 14
click at [453, 478] on button "Save" at bounding box center [449, 489] width 78 height 29
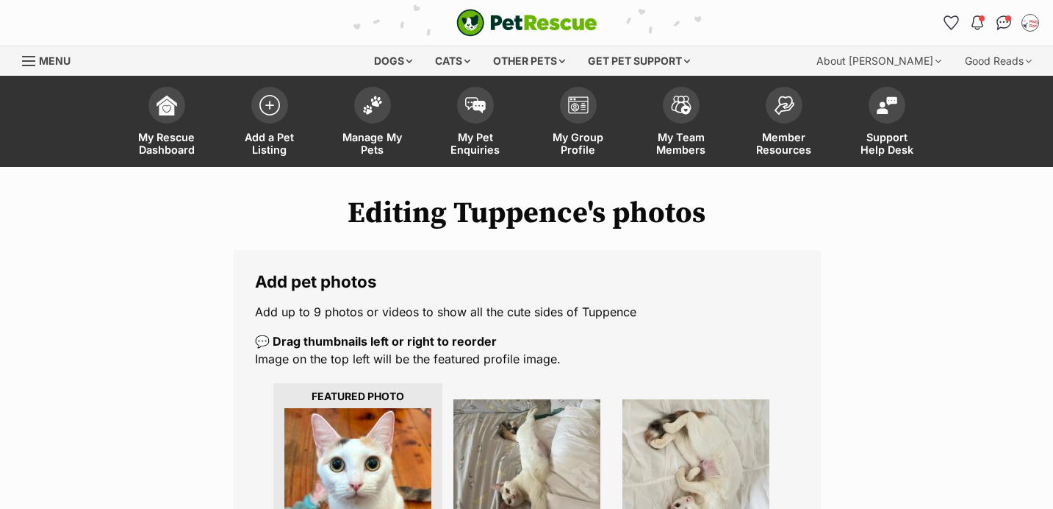
scroll to position [513, 0]
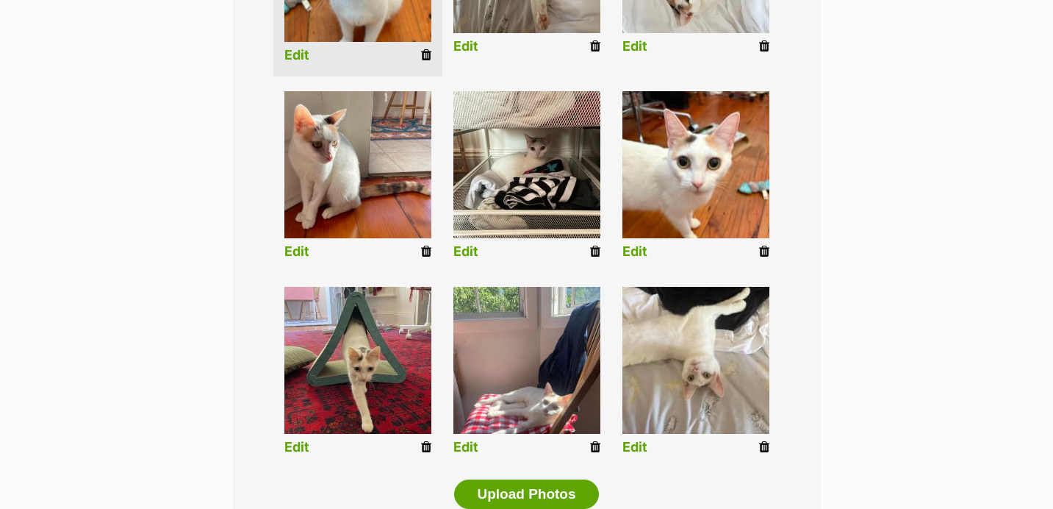
click at [468, 439] on li "Edit" at bounding box center [526, 373] width 169 height 189
click at [468, 444] on link "Edit" at bounding box center [465, 446] width 25 height 15
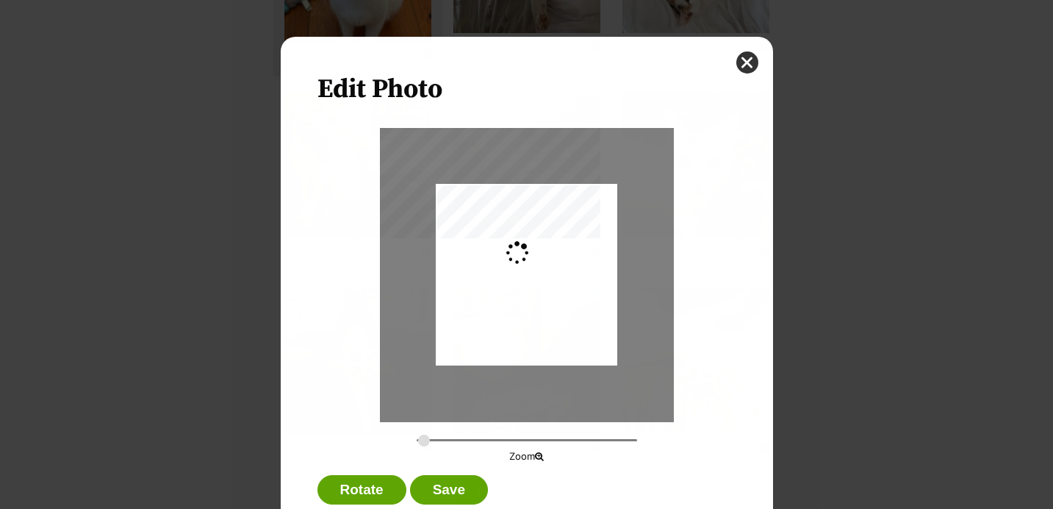
scroll to position [0, 0]
drag, startPoint x: 541, startPoint y: 346, endPoint x: 541, endPoint y: 314, distance: 32.3
click at [541, 314] on div "Dialog Window - Close (Press escape to close)" at bounding box center [527, 245] width 182 height 242
drag, startPoint x: 423, startPoint y: 437, endPoint x: 432, endPoint y: 437, distance: 9.6
type input "0.333"
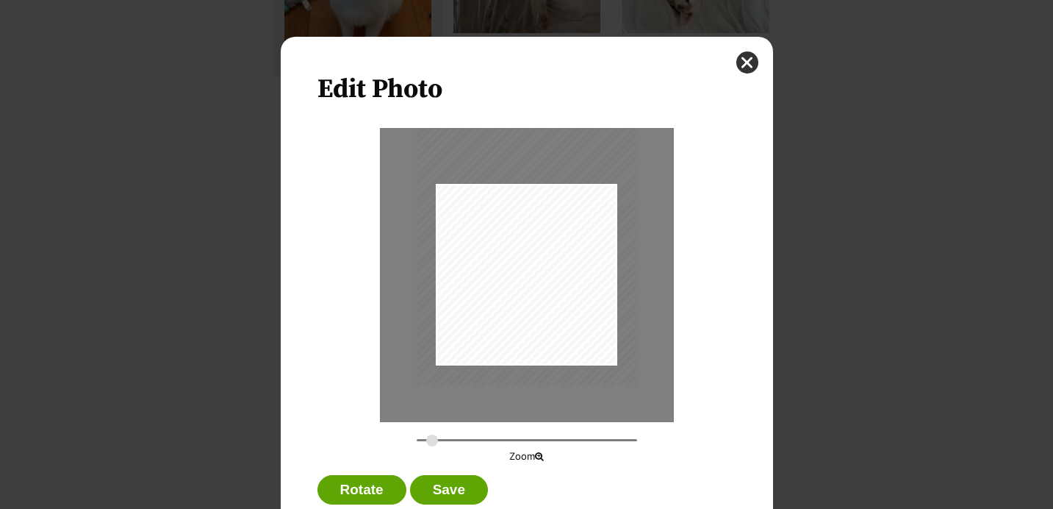
click at [432, 437] on input "Dialog Window - Close (Press escape to close)" at bounding box center [527, 440] width 220 height 14
click at [473, 478] on button "Save" at bounding box center [449, 489] width 78 height 29
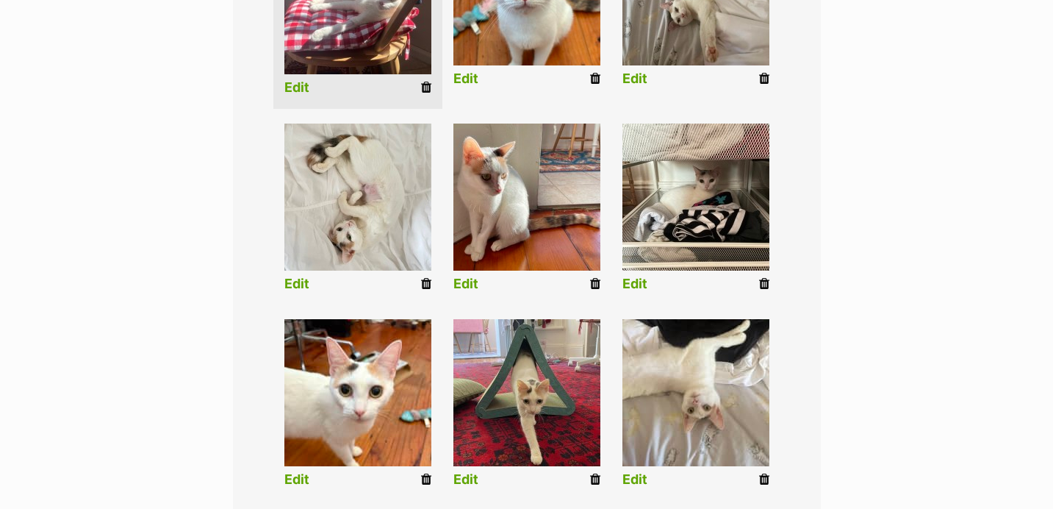
scroll to position [489, 0]
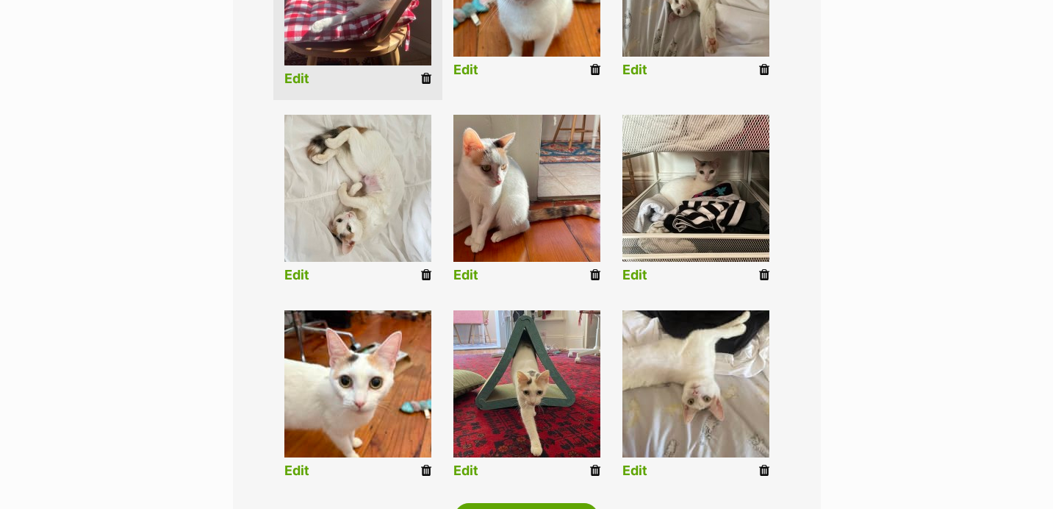
click at [634, 467] on link "Edit" at bounding box center [634, 470] width 25 height 15
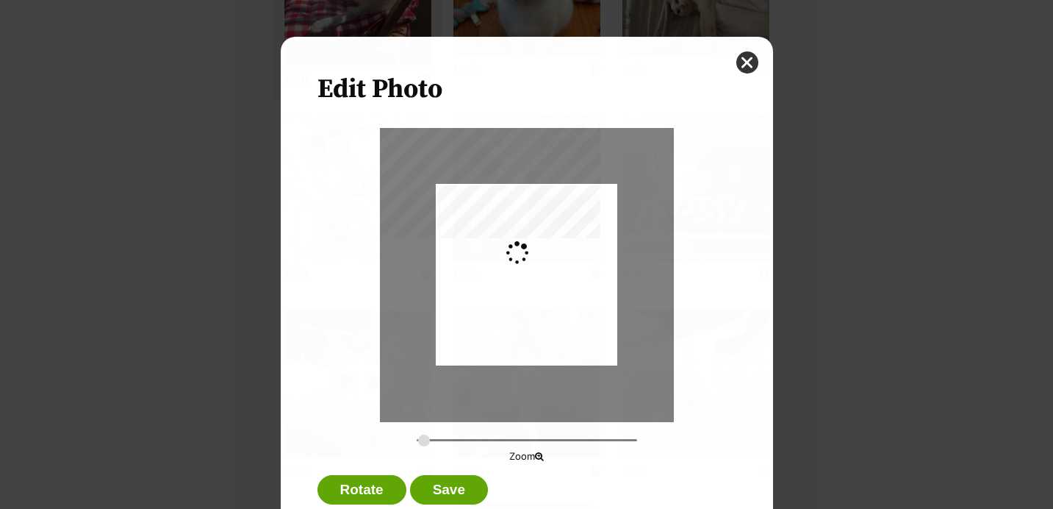
scroll to position [0, 0]
type input "0.2744"
click at [569, 352] on div "Dialog Window - Close (Press escape to close)" at bounding box center [527, 272] width 182 height 242
click at [463, 489] on button "Save" at bounding box center [449, 489] width 78 height 29
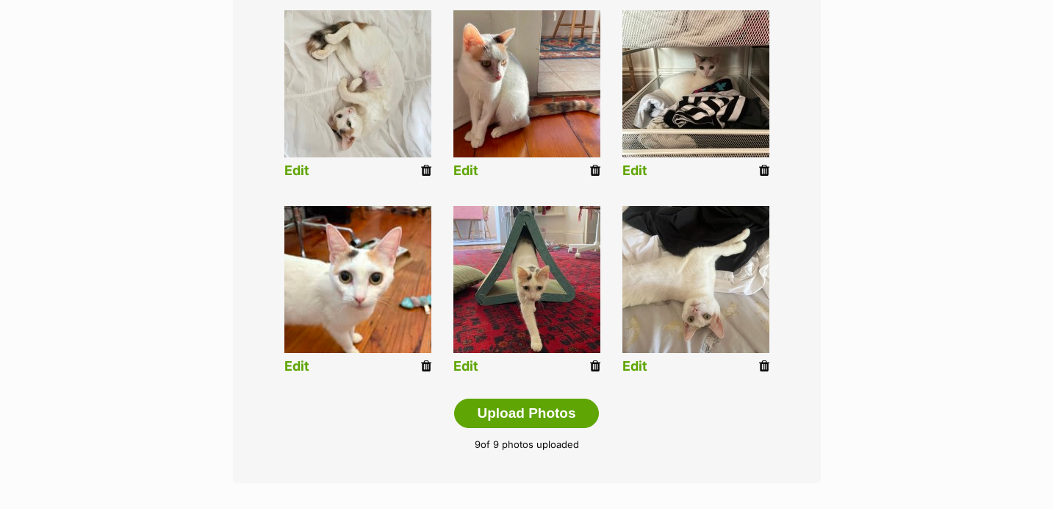
scroll to position [591, 0]
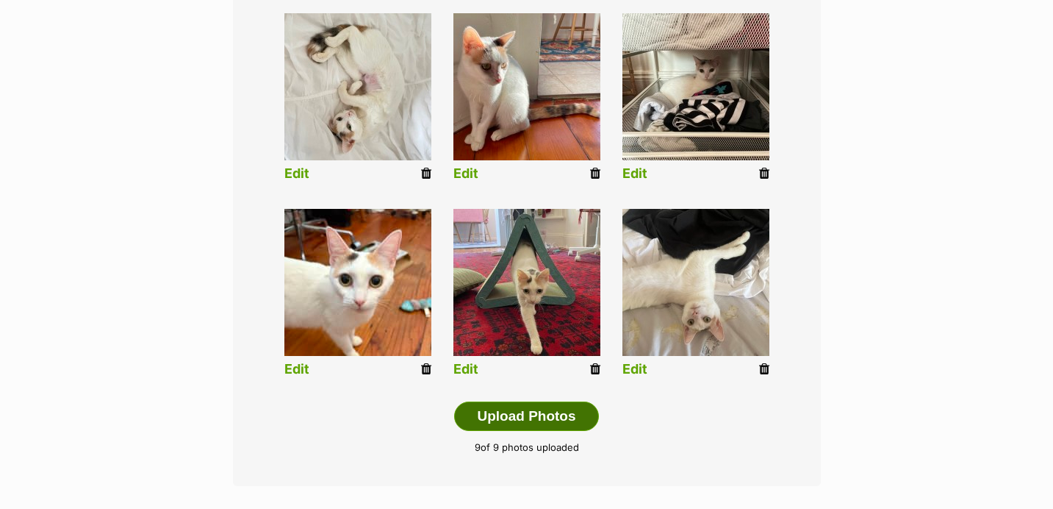
click at [557, 416] on button "Upload Photos" at bounding box center [526, 415] width 144 height 29
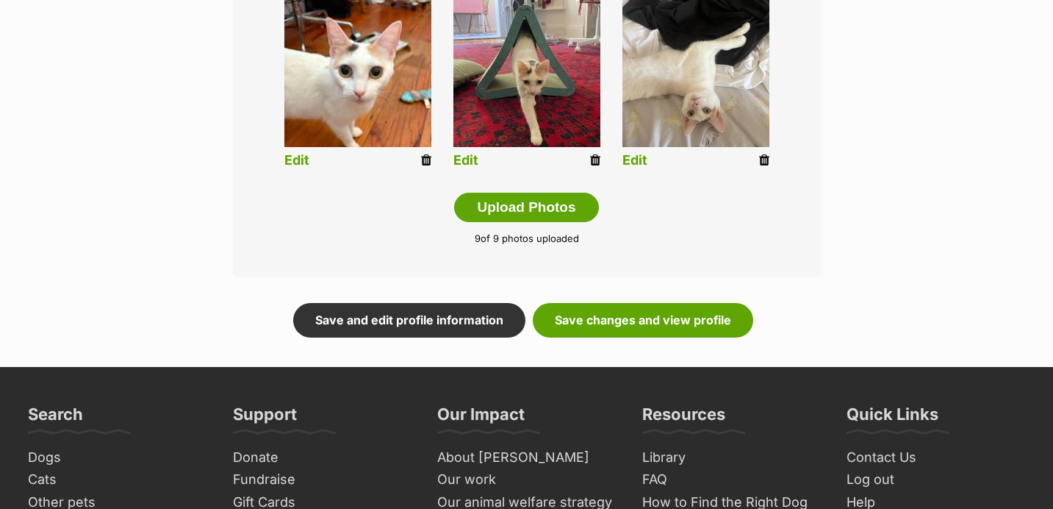
scroll to position [820, 0]
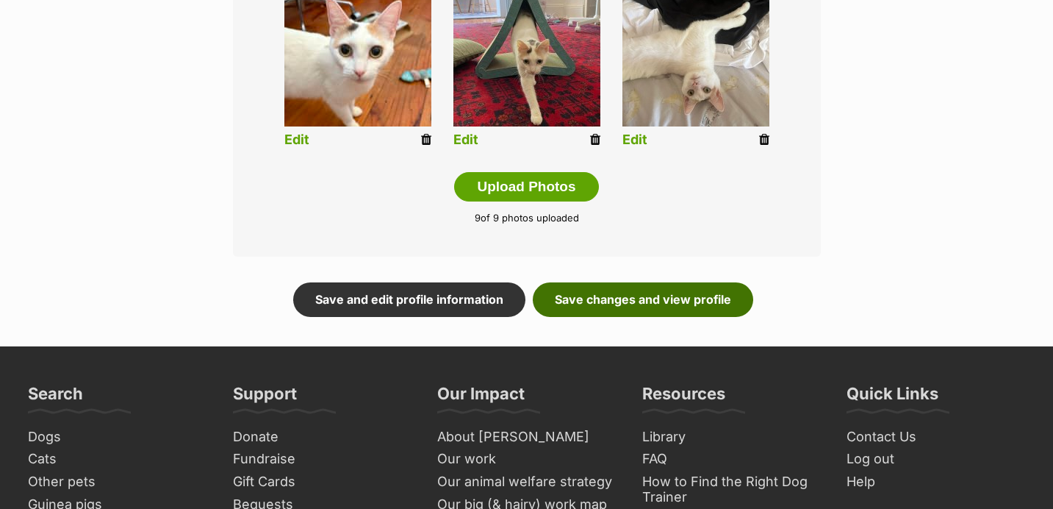
click at [642, 301] on link "Save changes and view profile" at bounding box center [643, 299] width 220 height 34
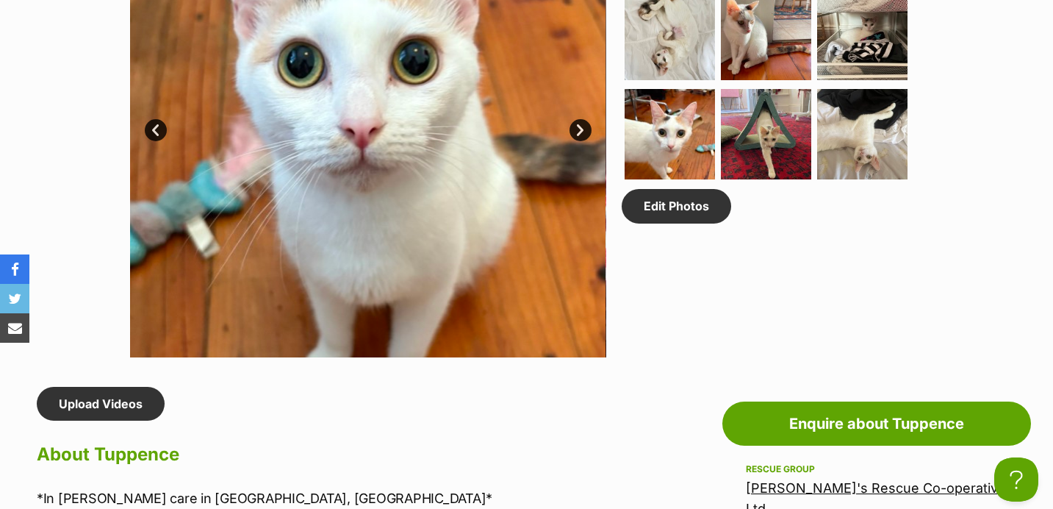
scroll to position [912, 0]
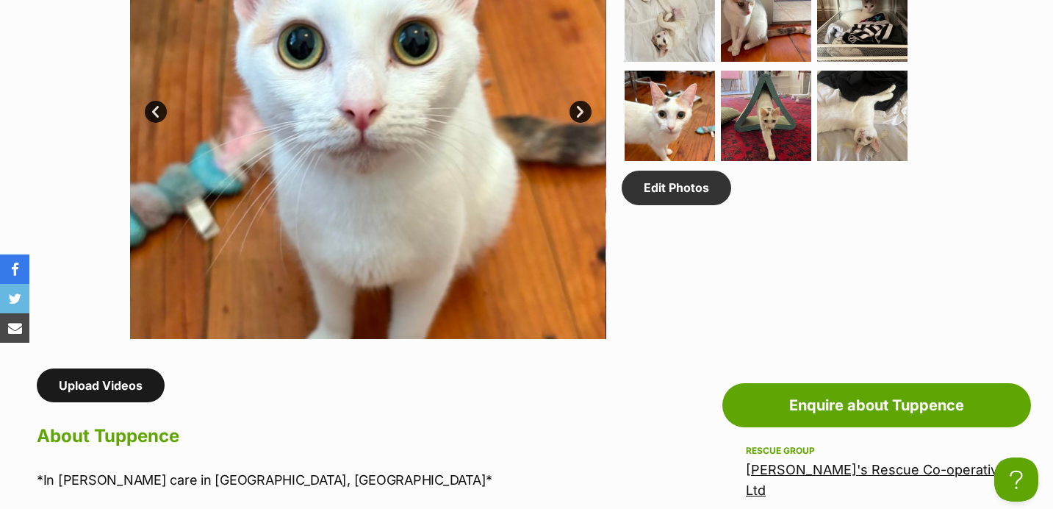
click at [146, 386] on link "Upload Videos" at bounding box center [101, 385] width 128 height 34
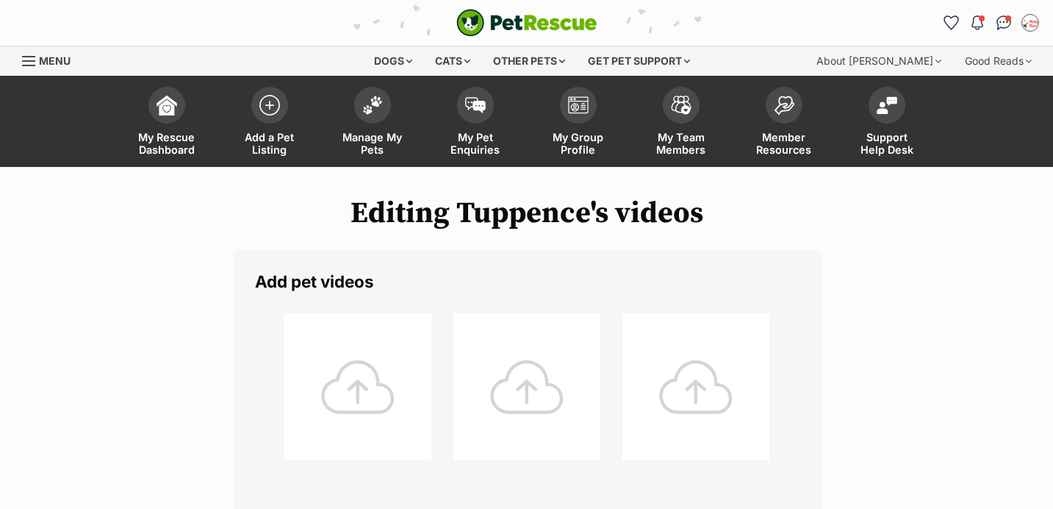
click at [369, 424] on div at bounding box center [357, 386] width 147 height 147
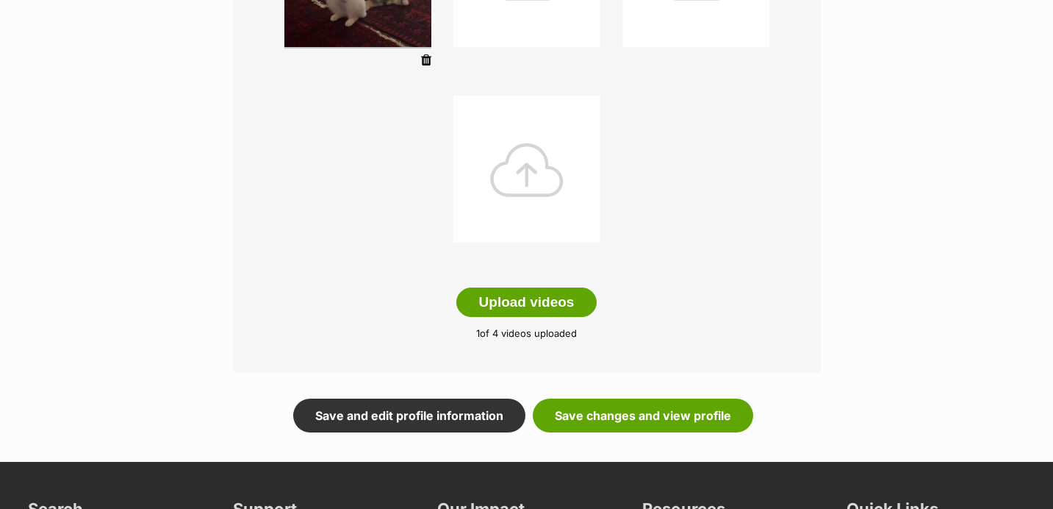
scroll to position [414, 0]
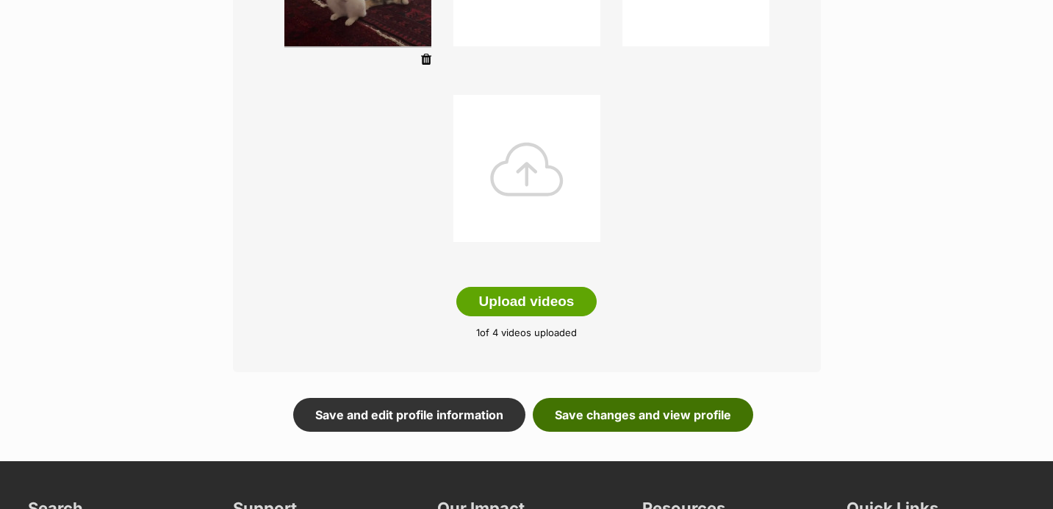
click at [686, 411] on link "Save changes and view profile" at bounding box center [643, 415] width 220 height 34
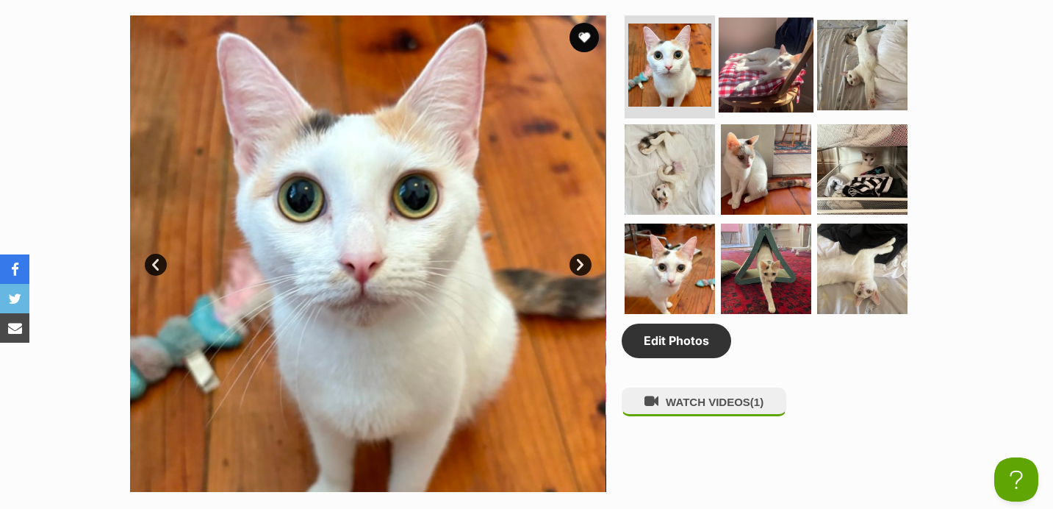
click at [755, 59] on img at bounding box center [766, 65] width 95 height 95
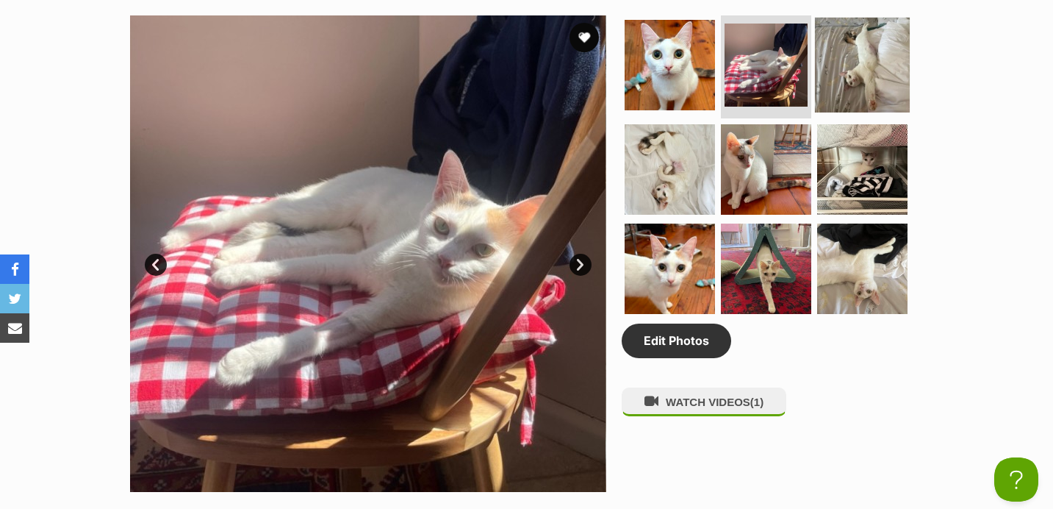
click at [885, 83] on img at bounding box center [862, 65] width 95 height 95
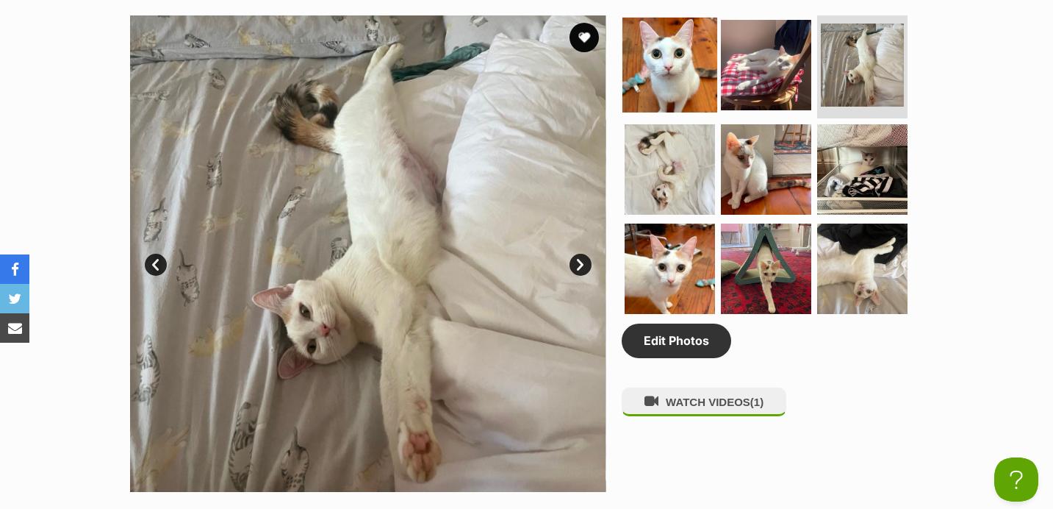
click at [679, 110] on img at bounding box center [669, 65] width 95 height 95
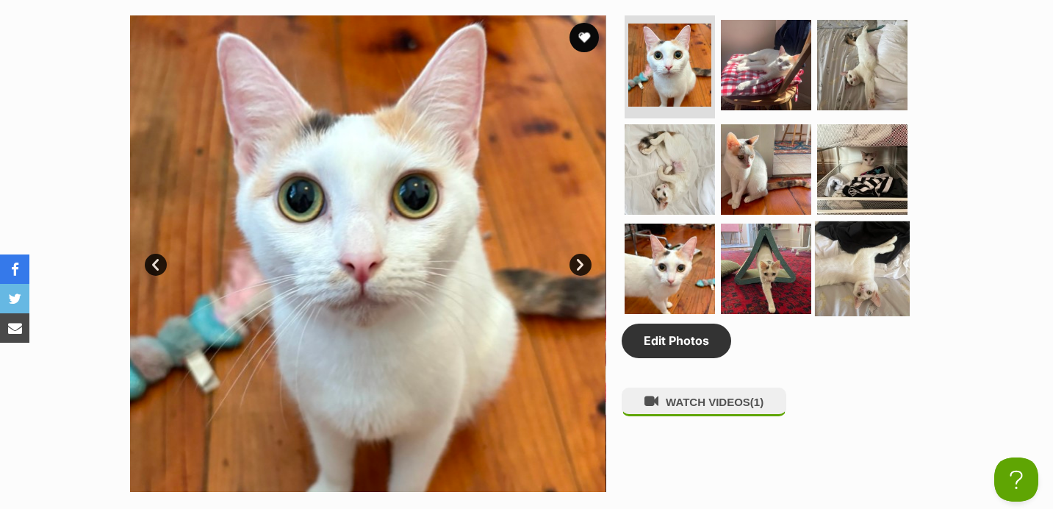
click at [874, 258] on img at bounding box center [862, 268] width 95 height 95
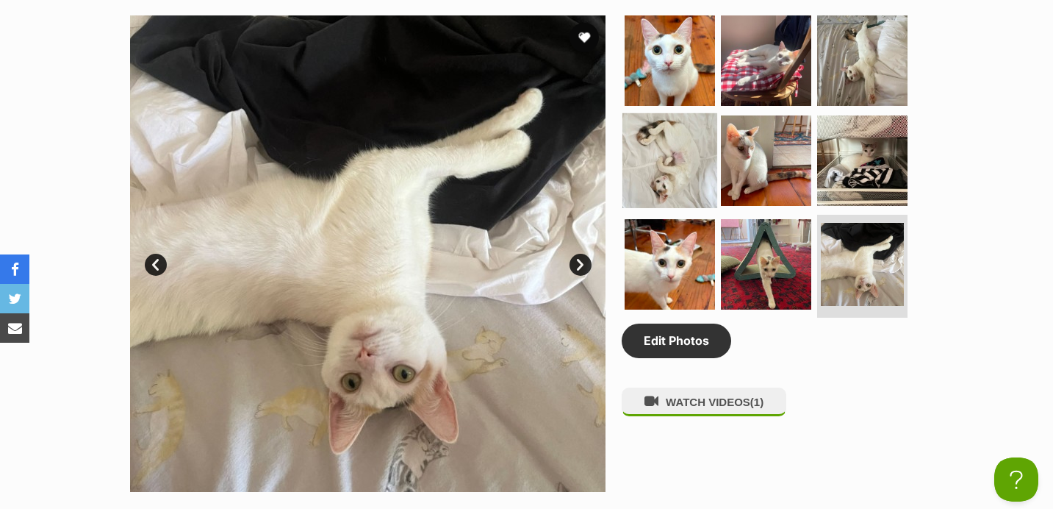
click at [691, 165] on img at bounding box center [669, 159] width 95 height 95
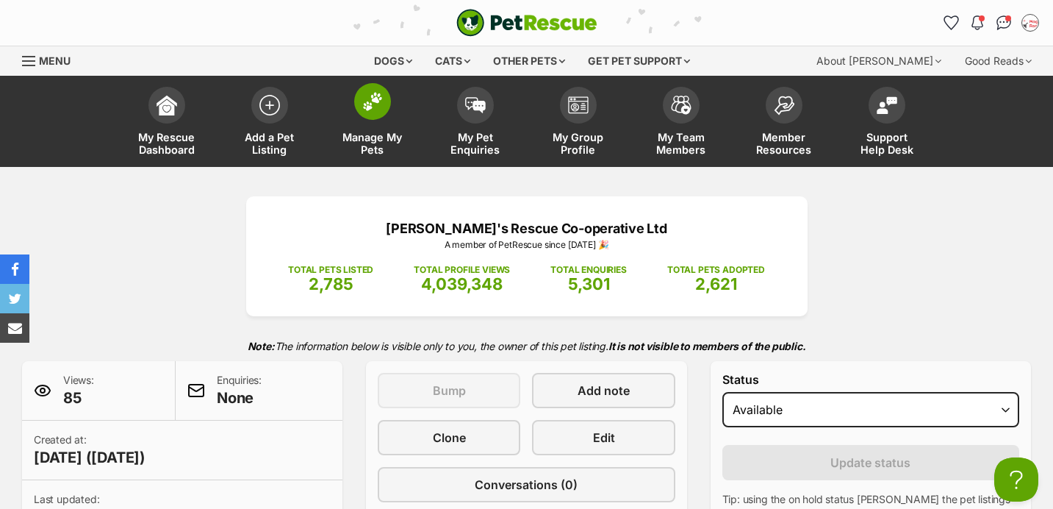
click at [358, 89] on span at bounding box center [372, 101] width 37 height 37
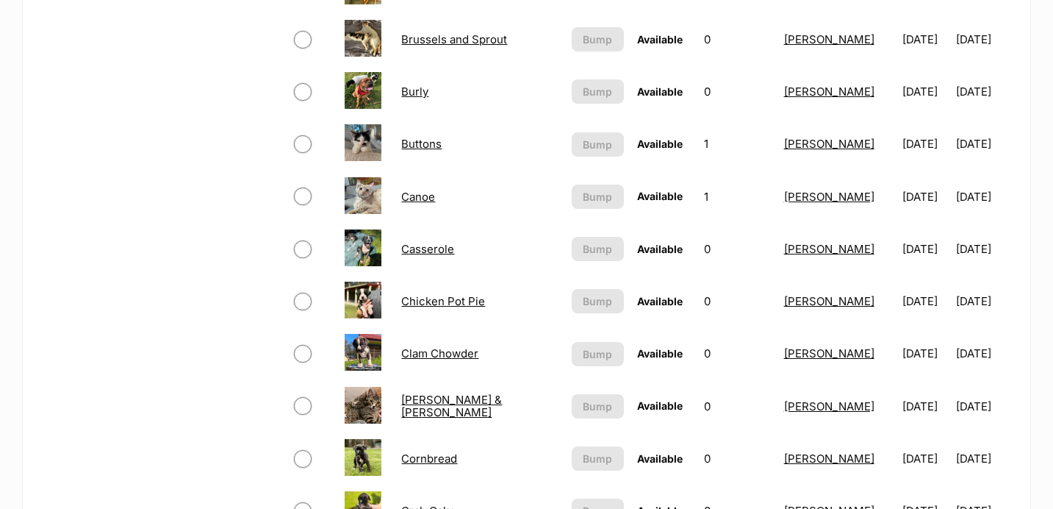
scroll to position [891, 0]
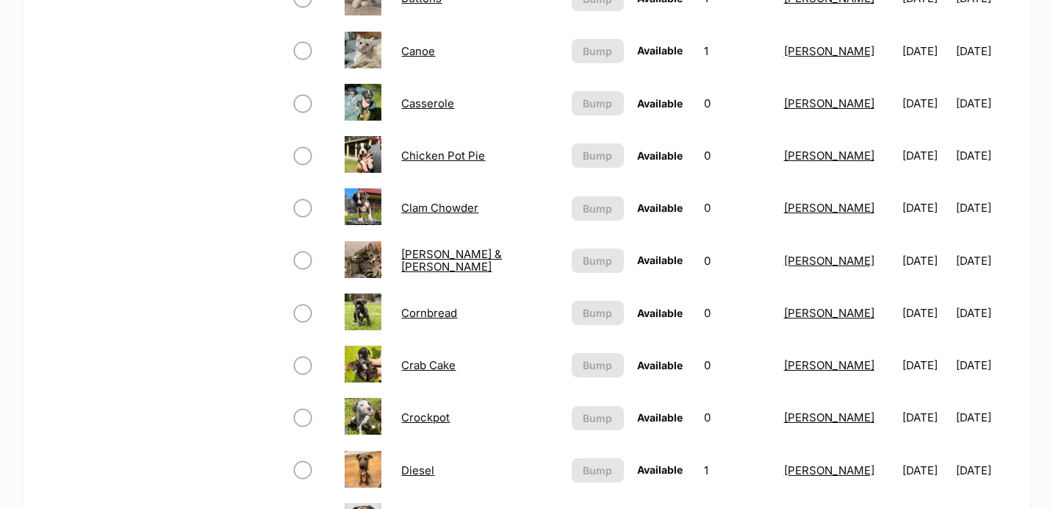
click at [431, 56] on link "Canoe" at bounding box center [418, 51] width 34 height 14
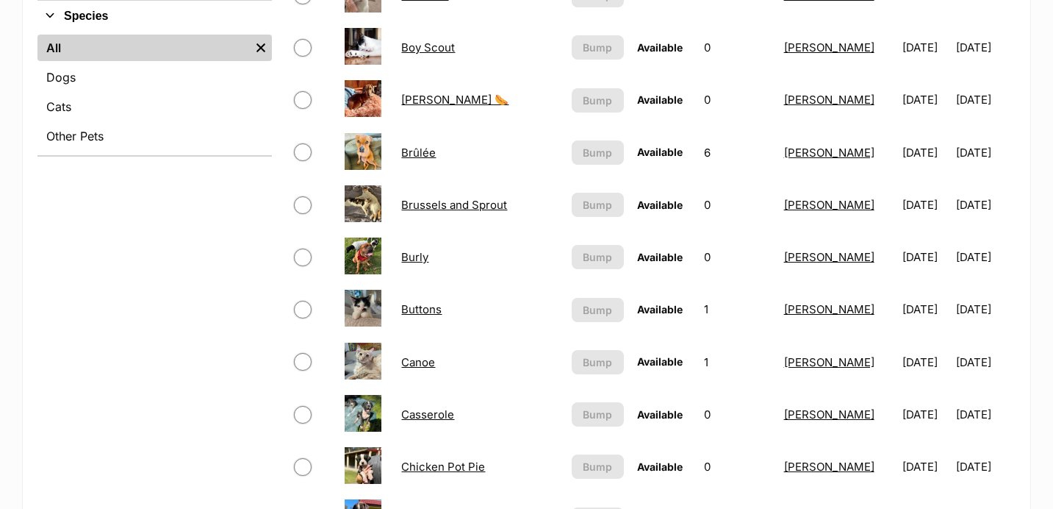
scroll to position [340, 0]
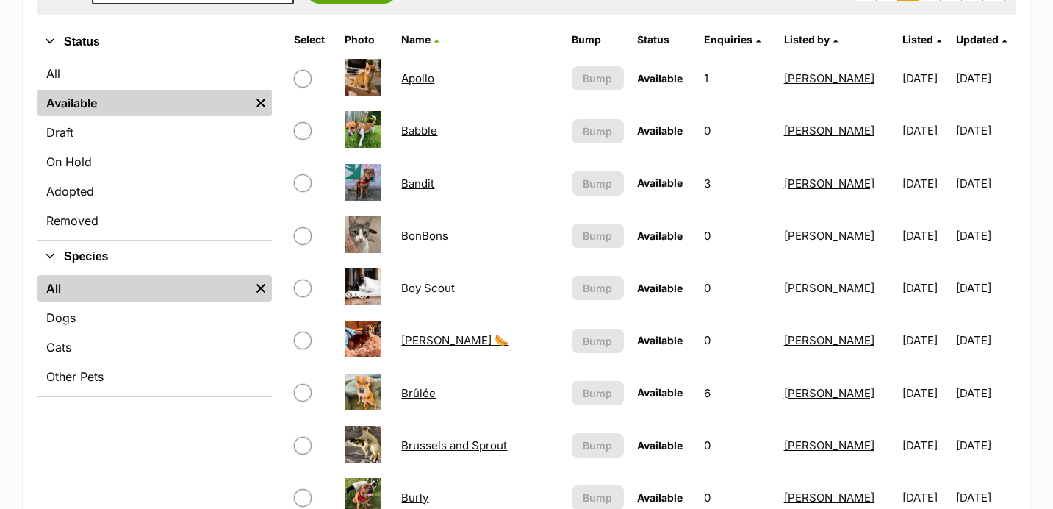
click at [118, 107] on link "Available" at bounding box center [143, 103] width 212 height 26
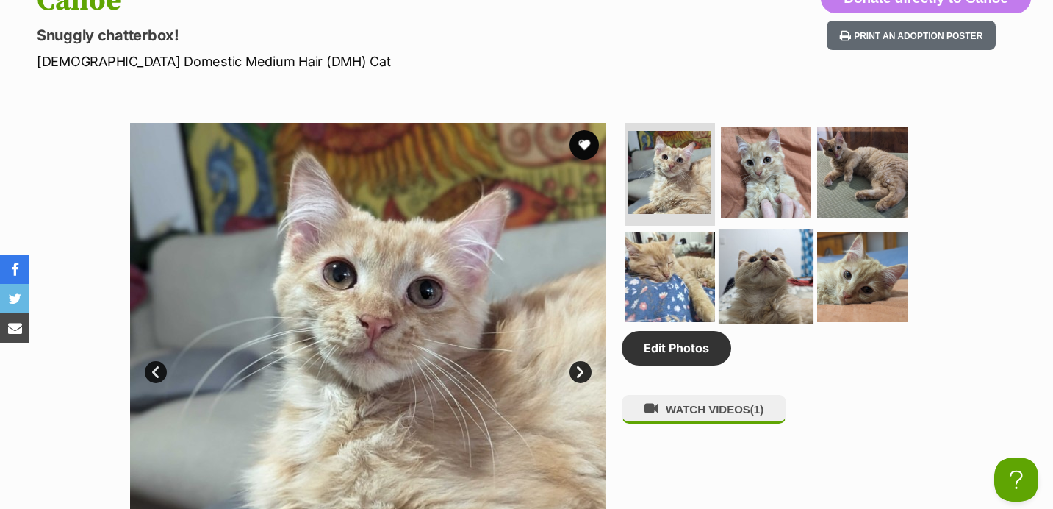
click at [755, 250] on img at bounding box center [766, 276] width 95 height 95
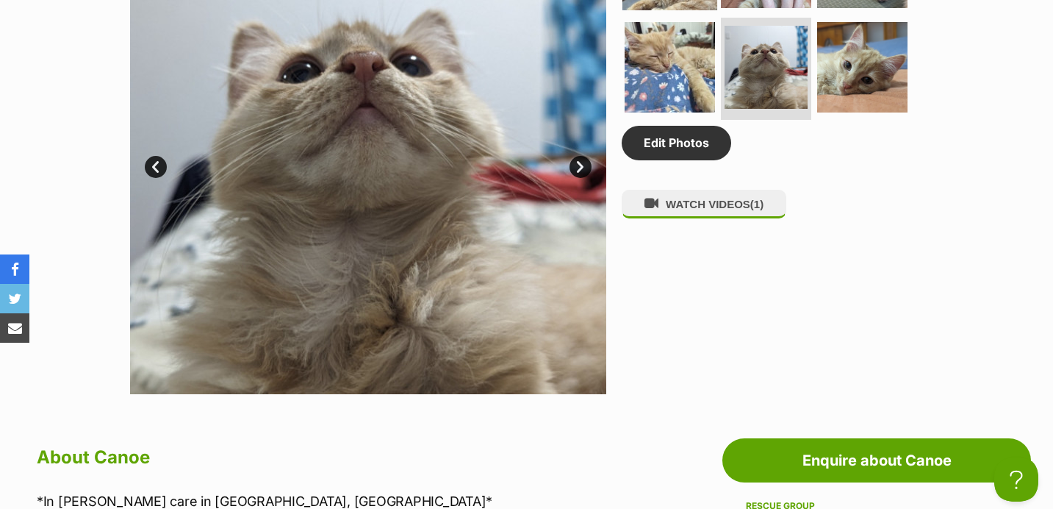
scroll to position [215, 0]
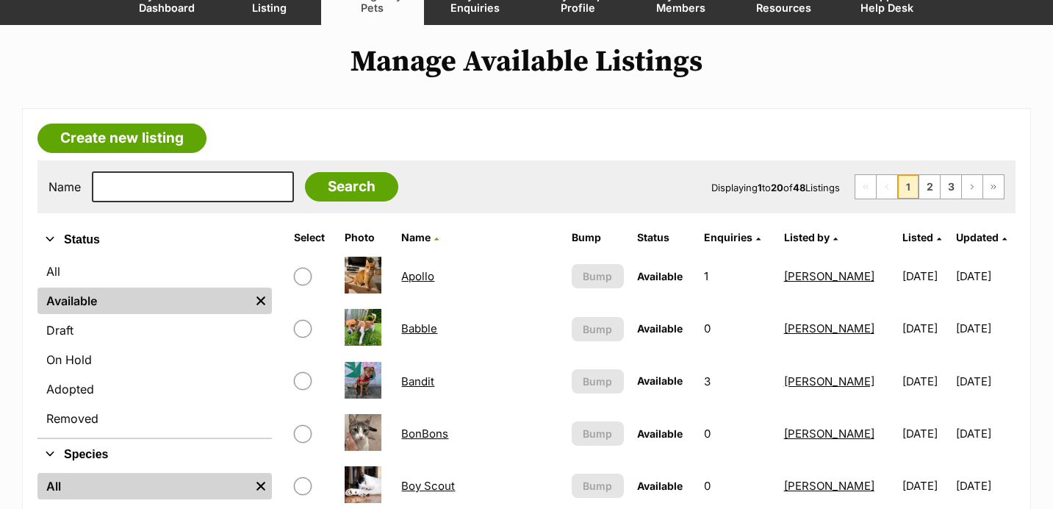
scroll to position [147, 0]
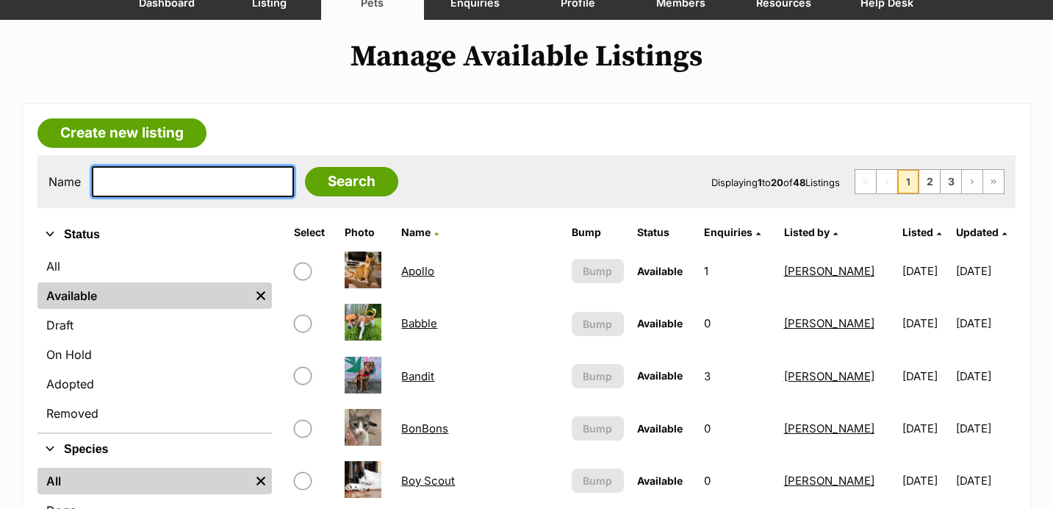
click at [167, 189] on input "text" at bounding box center [193, 181] width 202 height 31
type input "LULU"
click at [305, 167] on input "Search" at bounding box center [351, 181] width 93 height 29
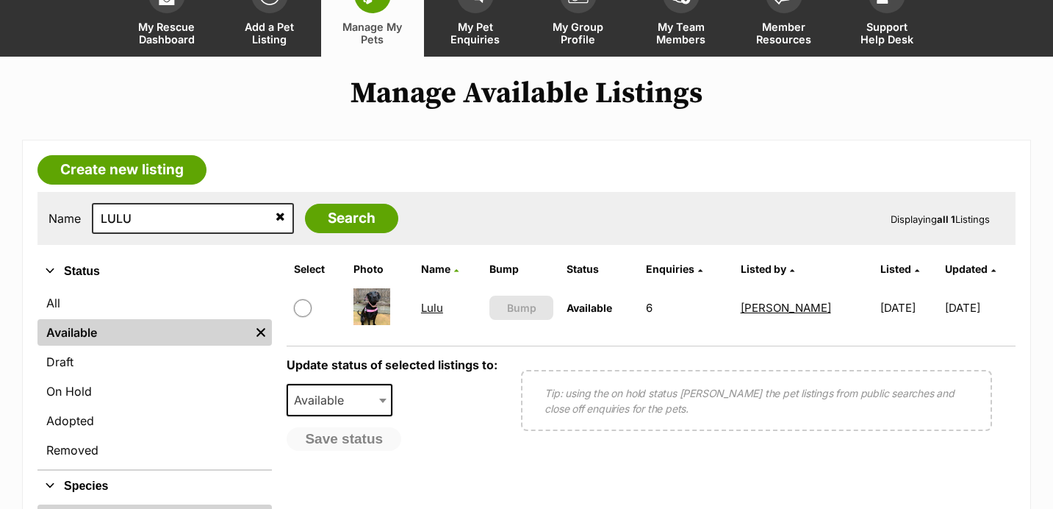
scroll to position [112, 0]
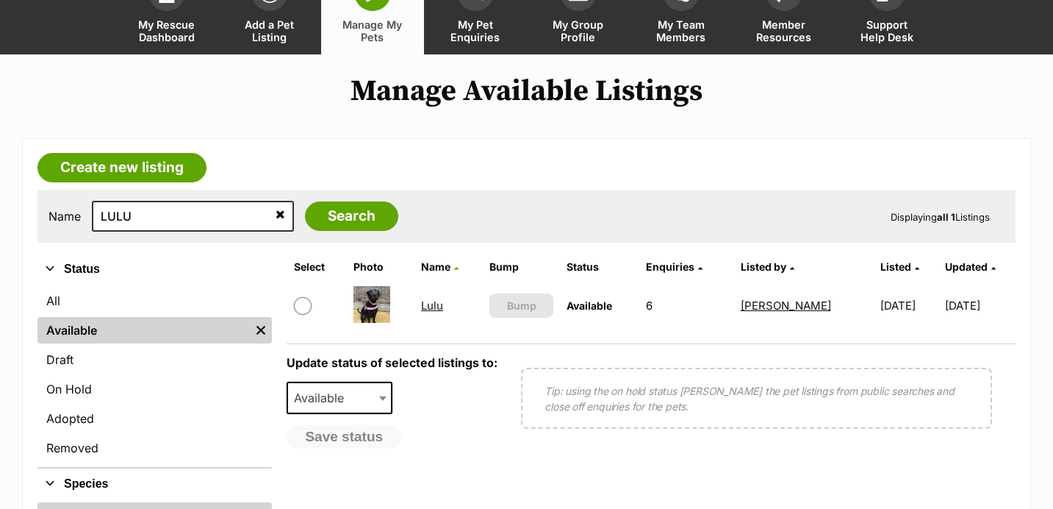
click at [434, 311] on link "Lulu" at bounding box center [432, 305] width 22 height 14
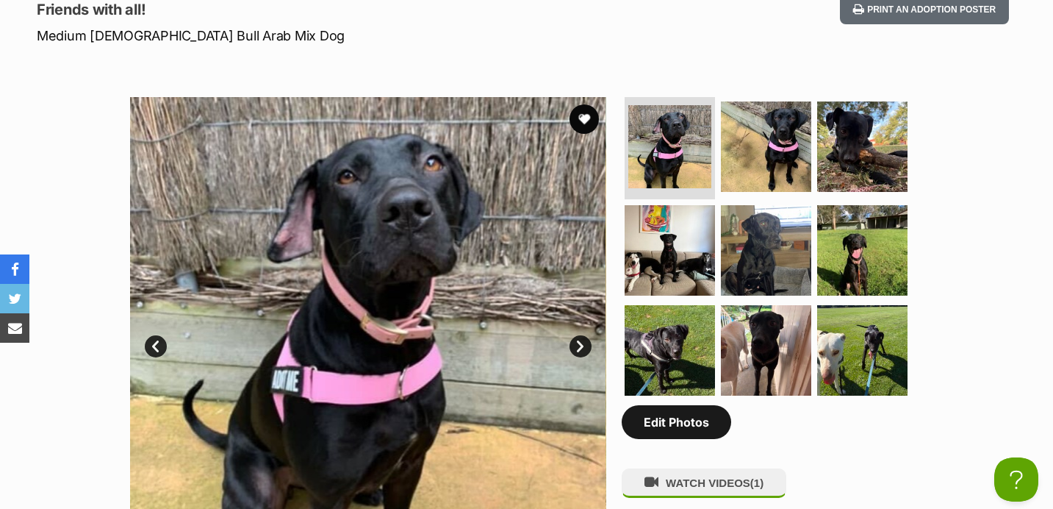
click at [676, 433] on link "Edit Photos" at bounding box center [676, 422] width 109 height 34
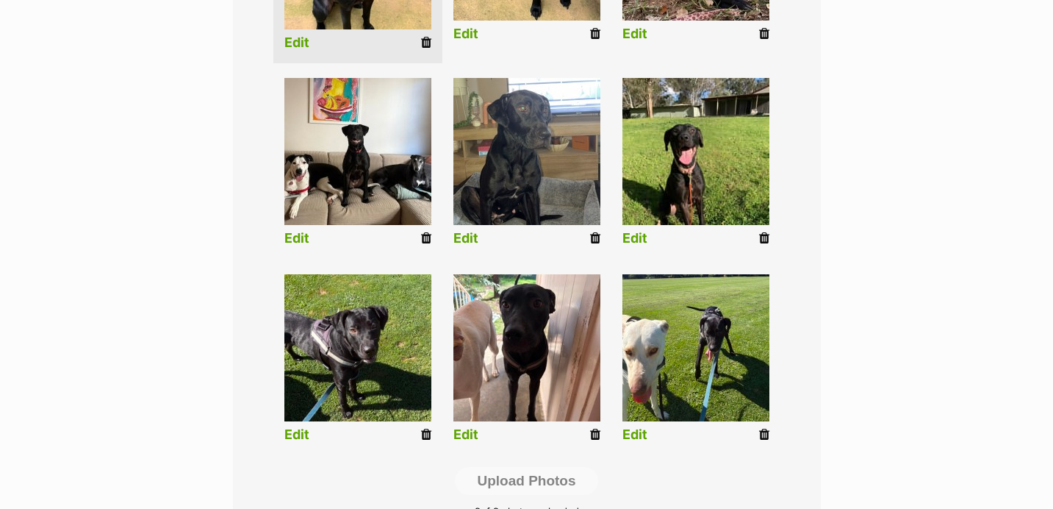
scroll to position [534, 0]
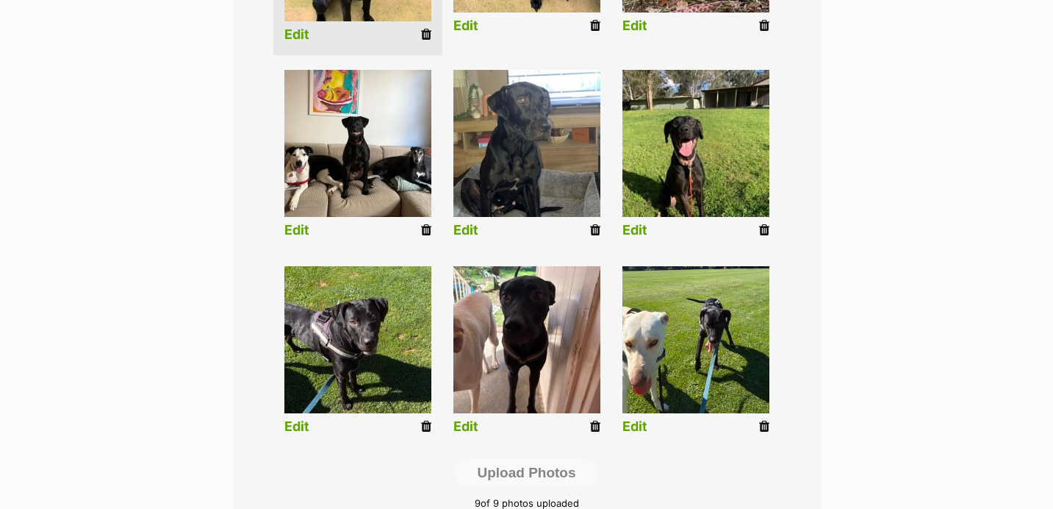
click at [764, 425] on icon at bounding box center [764, 426] width 10 height 13
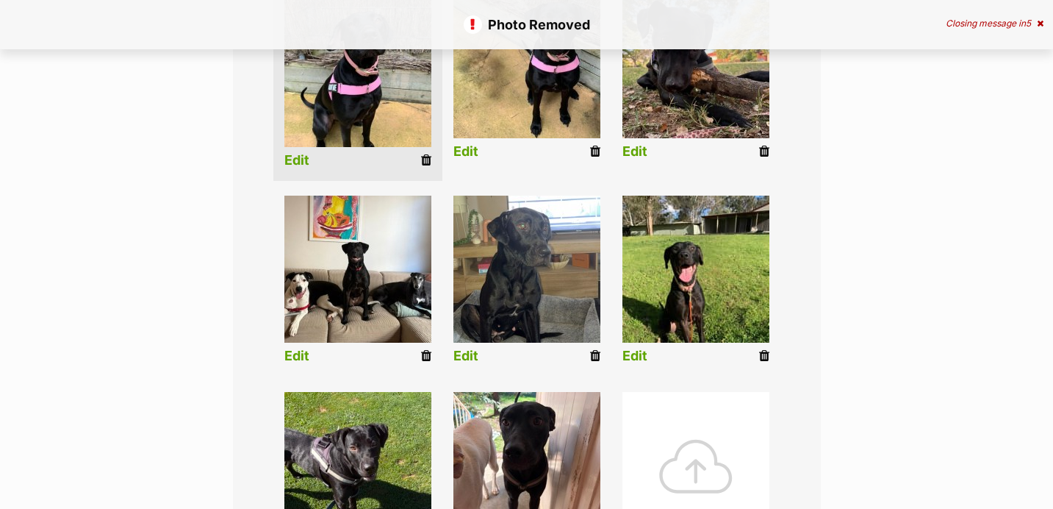
scroll to position [407, 0]
click at [683, 405] on div at bounding box center [695, 465] width 147 height 147
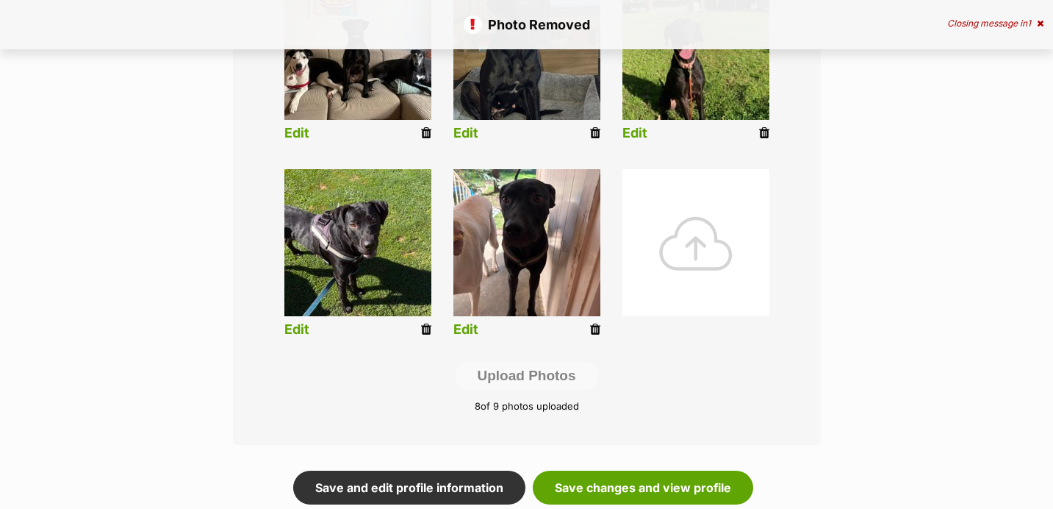
scroll to position [640, 0]
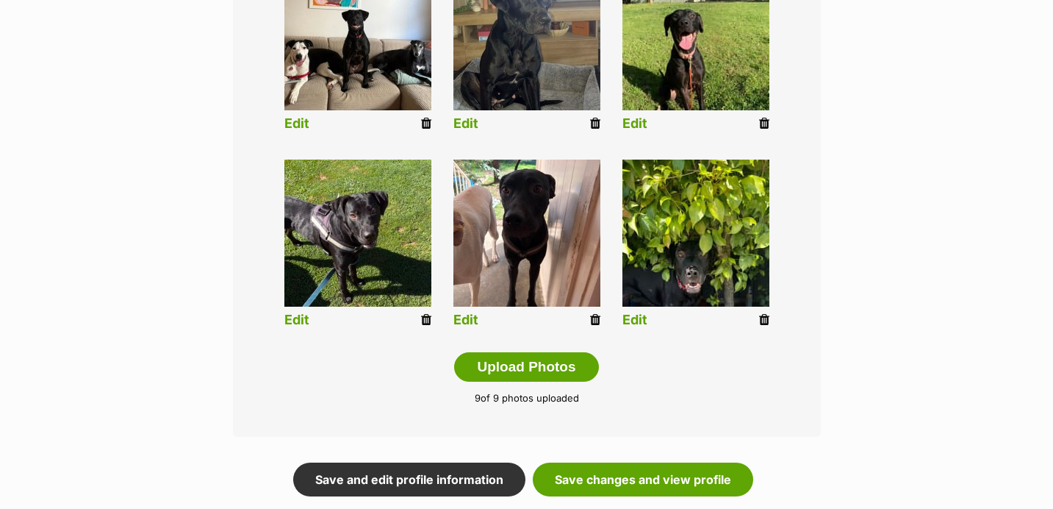
click at [634, 320] on link "Edit" at bounding box center [634, 319] width 25 height 15
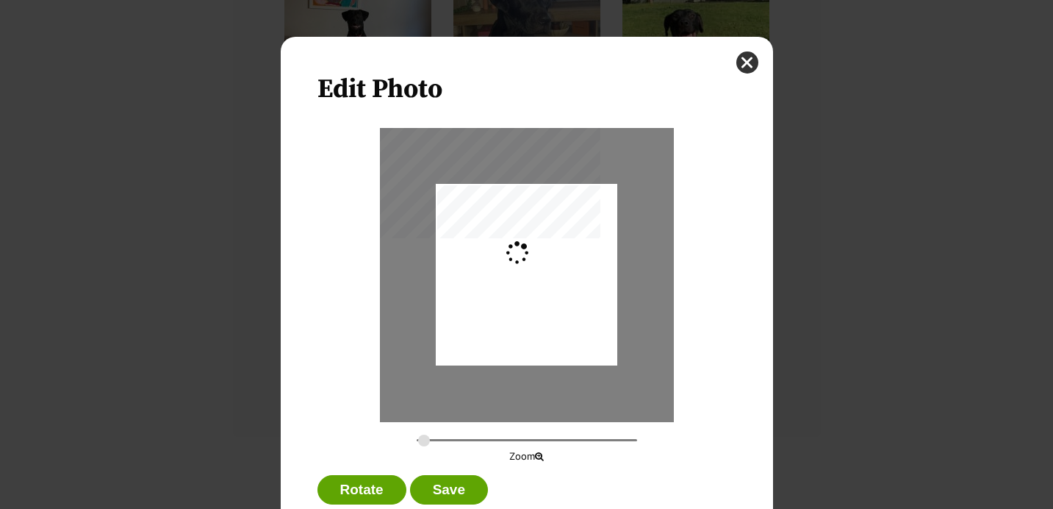
scroll to position [0, 0]
drag, startPoint x: 567, startPoint y: 271, endPoint x: 561, endPoint y: 251, distance: 21.2
click at [561, 251] on div "Dialog Window - Close (Press escape to close)" at bounding box center [527, 253] width 182 height 242
drag, startPoint x: 425, startPoint y: 437, endPoint x: 434, endPoint y: 437, distance: 9.6
type input "0.347"
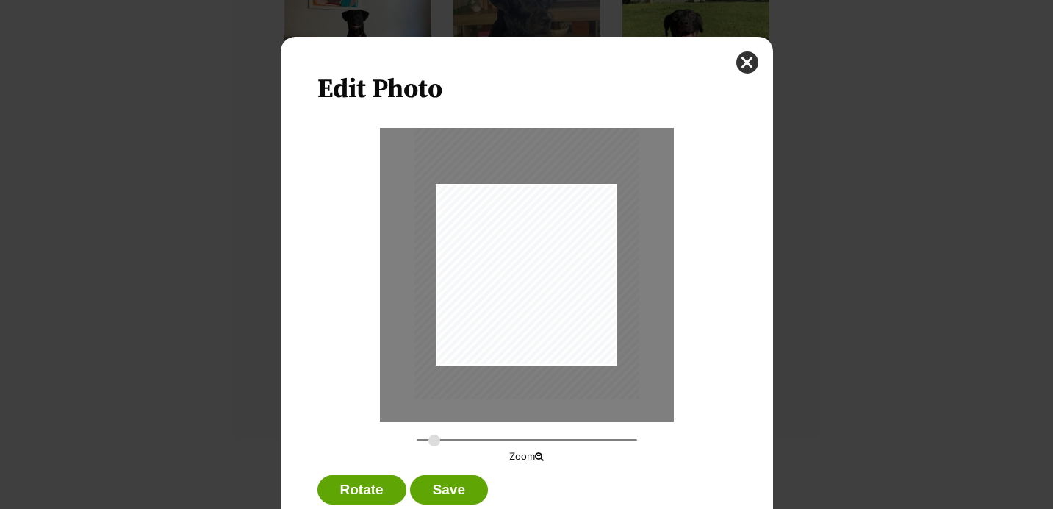
click at [434, 437] on input "Dialog Window - Close (Press escape to close)" at bounding box center [527, 440] width 220 height 14
click at [517, 377] on div "Dialog Window - Close (Press escape to close)" at bounding box center [527, 275] width 294 height 294
drag, startPoint x: 498, startPoint y: 394, endPoint x: 511, endPoint y: 393, distance: 13.2
click at [511, 393] on div "Dialog Window - Close (Press escape to close)" at bounding box center [539, 248] width 229 height 306
click at [461, 498] on button "Save" at bounding box center [449, 489] width 78 height 29
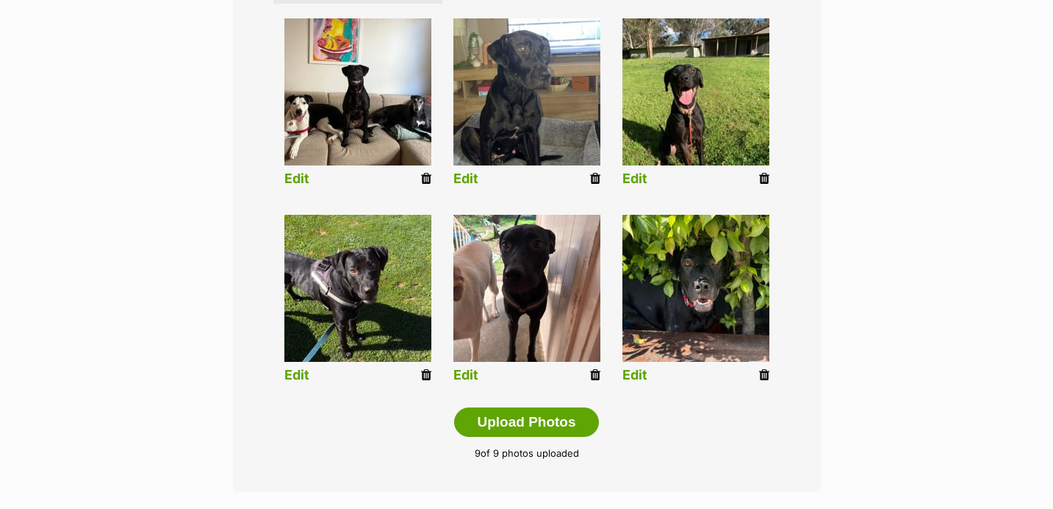
scroll to position [568, 0]
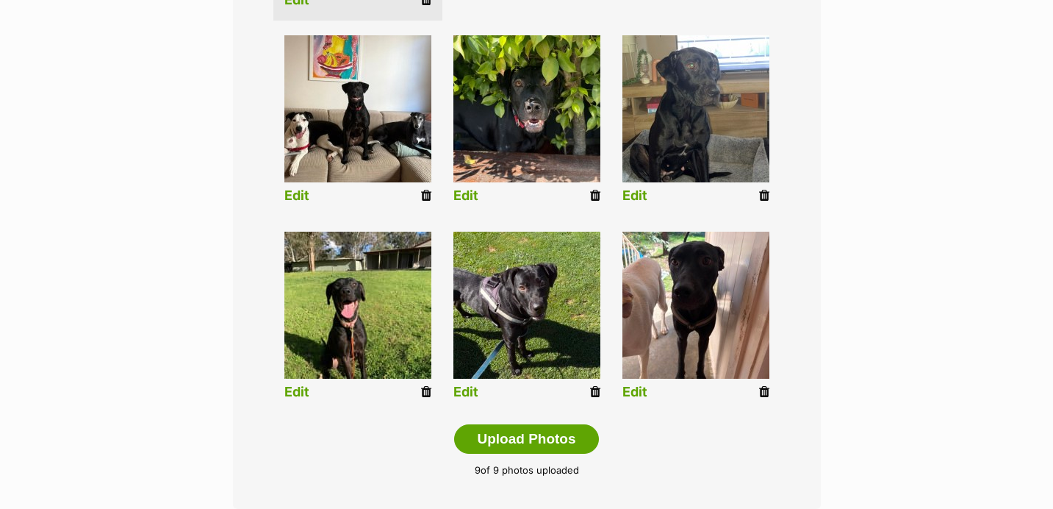
drag, startPoint x: 755, startPoint y: 317, endPoint x: 595, endPoint y: 176, distance: 213.0
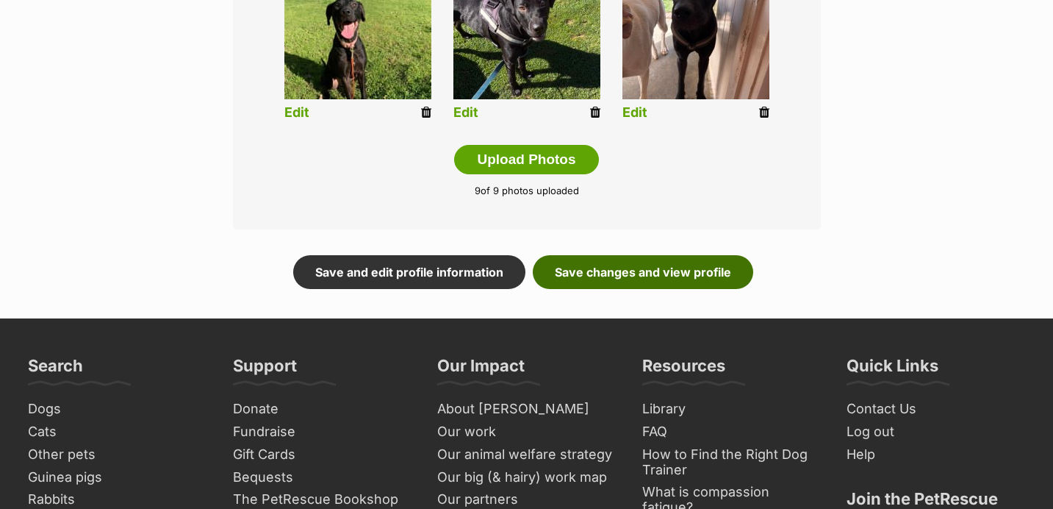
scroll to position [852, 0]
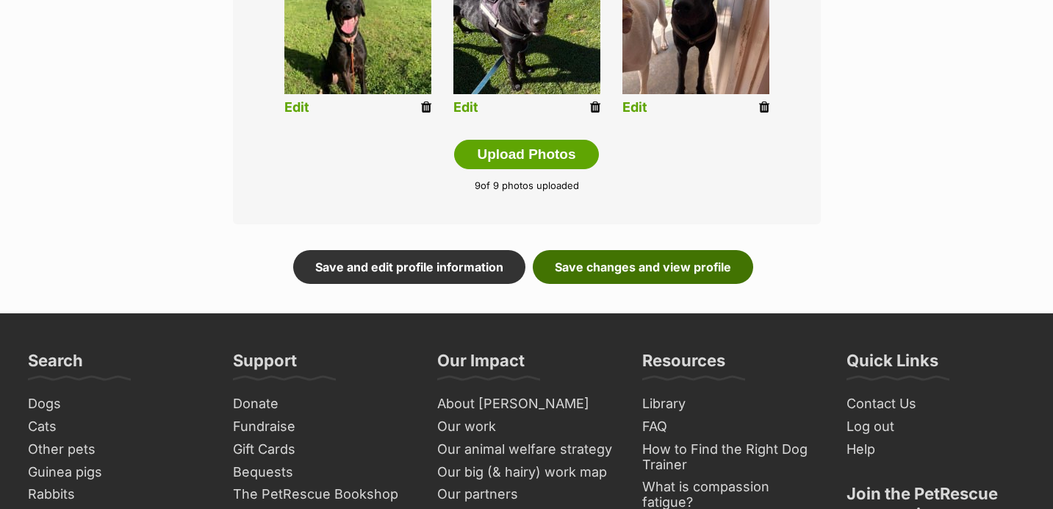
click at [645, 273] on link "Save changes and view profile" at bounding box center [643, 267] width 220 height 34
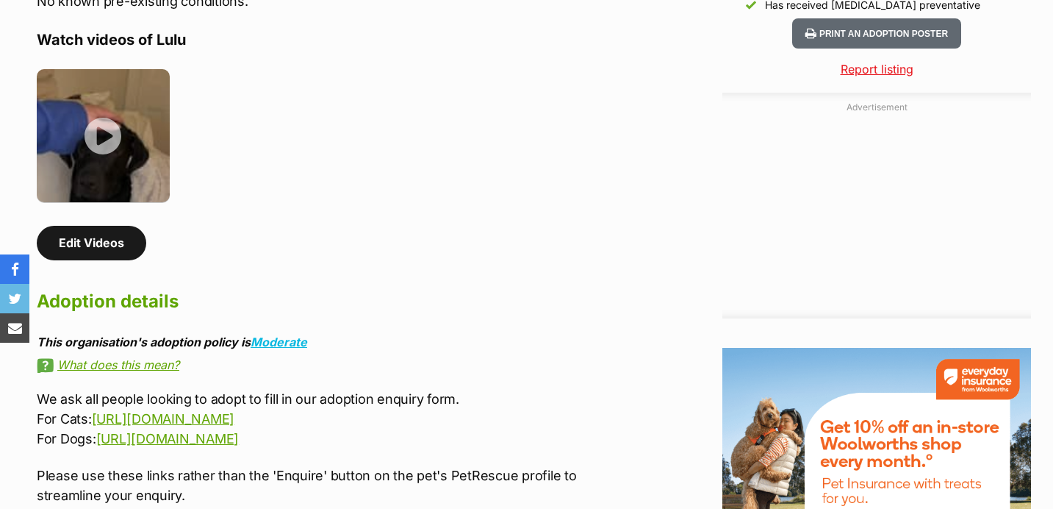
click at [102, 227] on link "Edit Videos" at bounding box center [91, 243] width 109 height 34
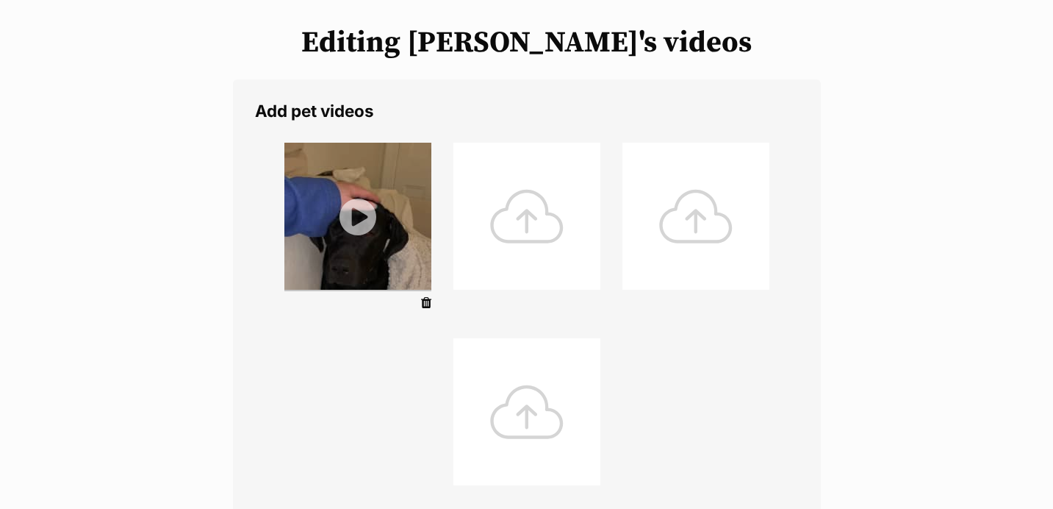
scroll to position [182, 0]
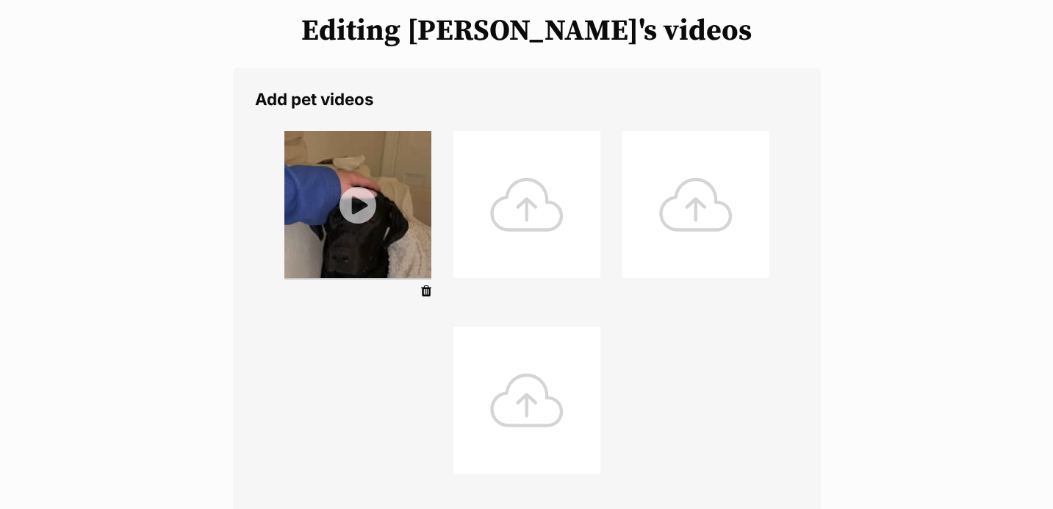
click at [537, 201] on div at bounding box center [526, 204] width 147 height 147
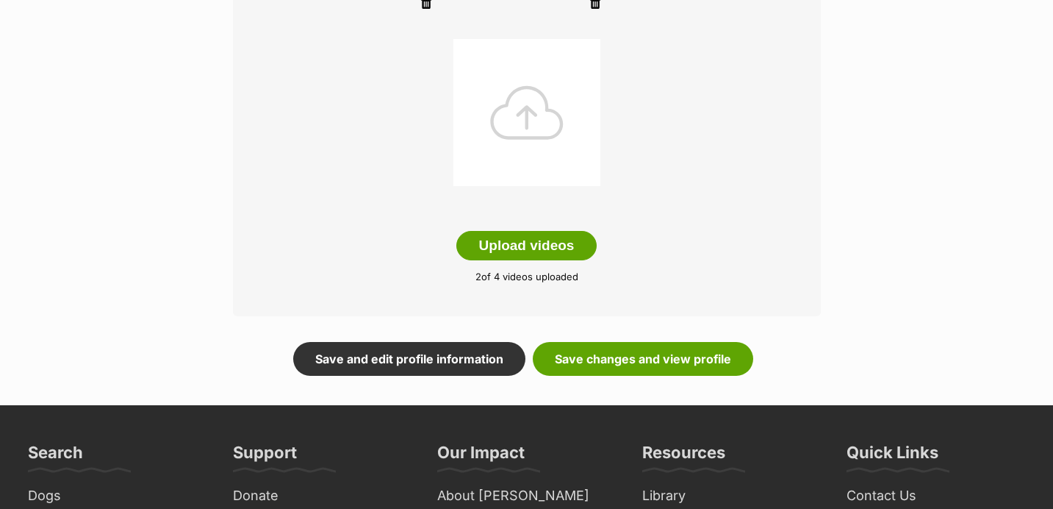
scroll to position [469, 0]
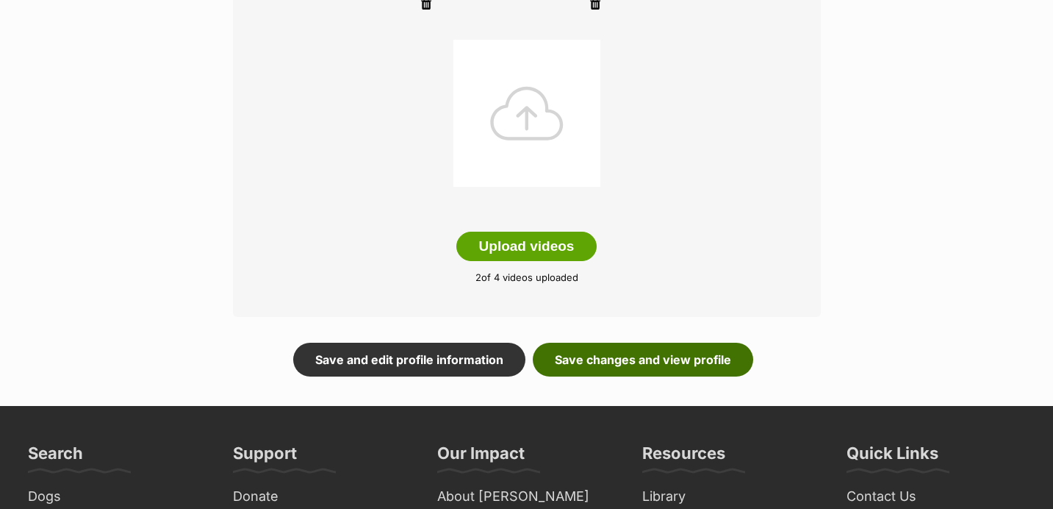
click at [714, 349] on link "Save changes and view profile" at bounding box center [643, 359] width 220 height 34
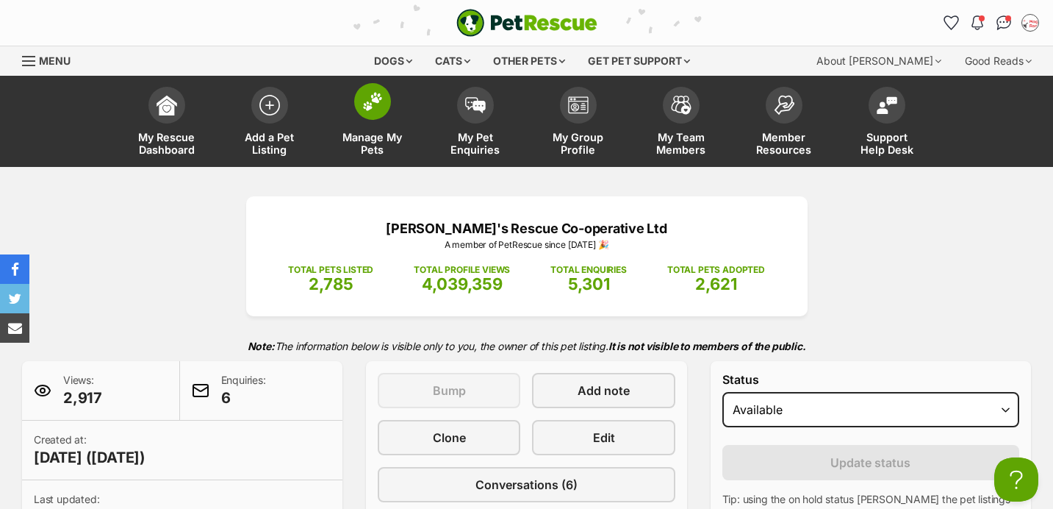
click at [397, 122] on link "Manage My Pets" at bounding box center [372, 122] width 103 height 87
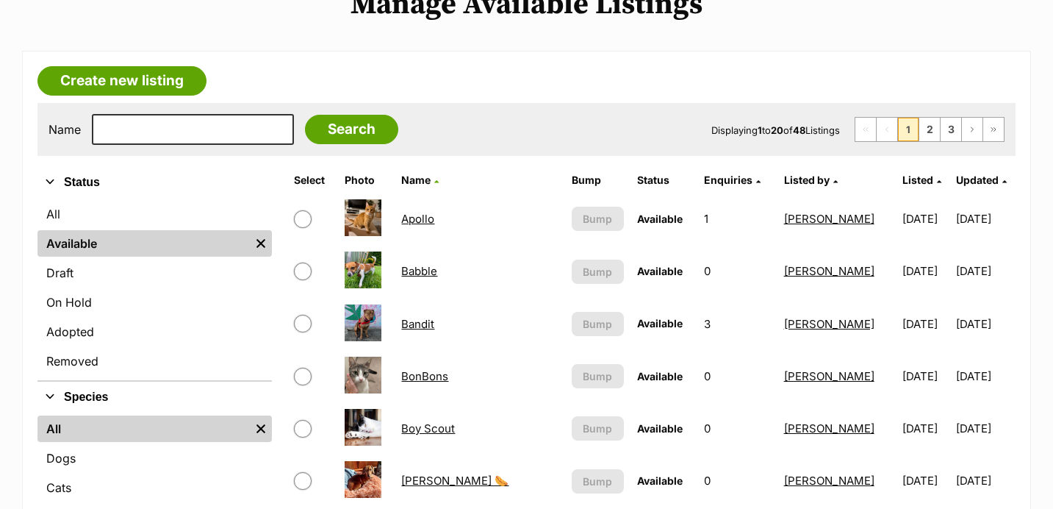
scroll to position [206, 0]
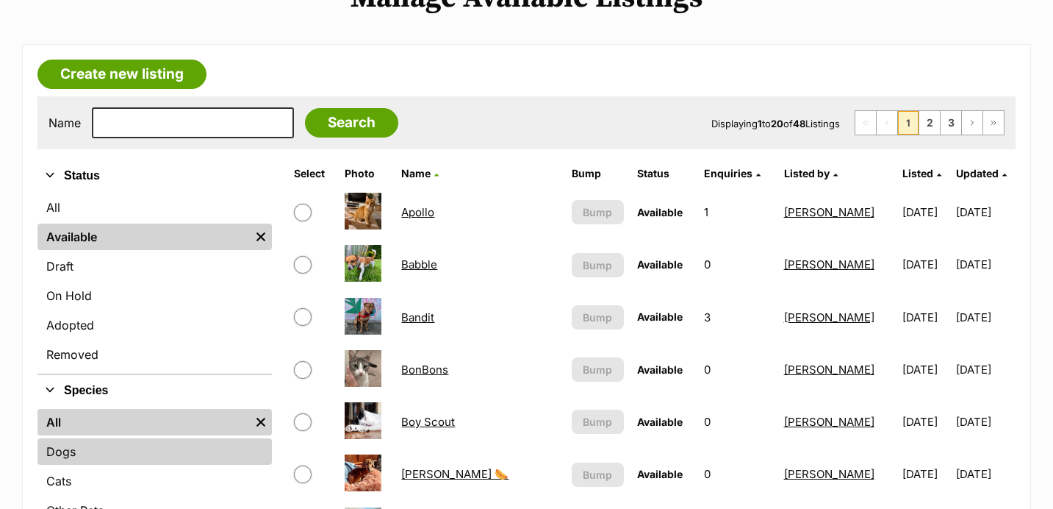
click at [125, 444] on link "Dogs" at bounding box center [154, 451] width 234 height 26
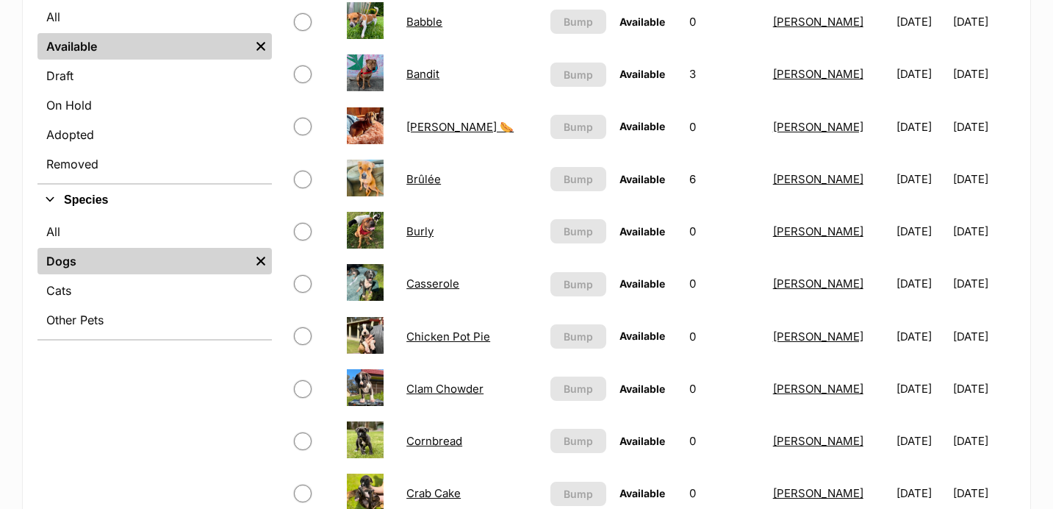
scroll to position [397, 0]
click at [434, 235] on link "Burly" at bounding box center [419, 230] width 27 height 14
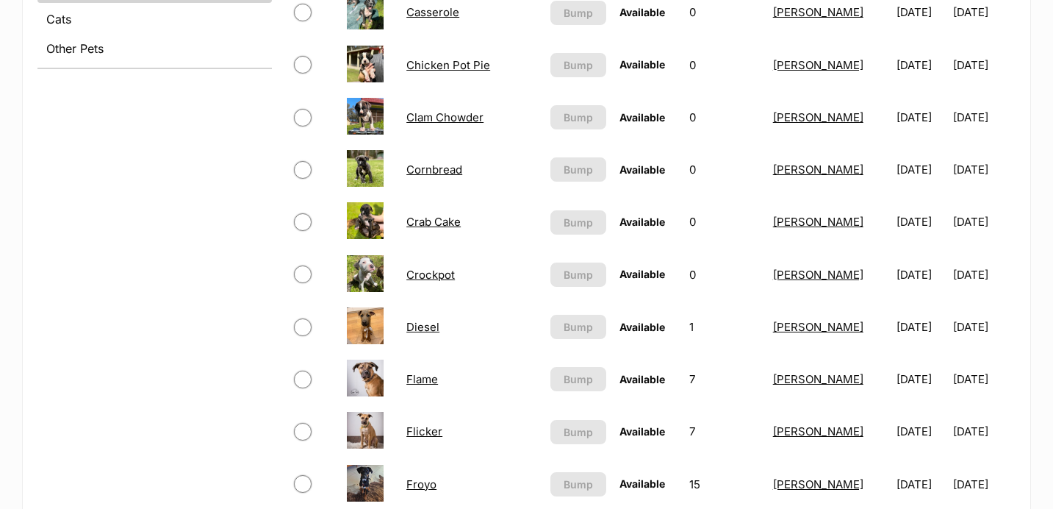
scroll to position [669, 0]
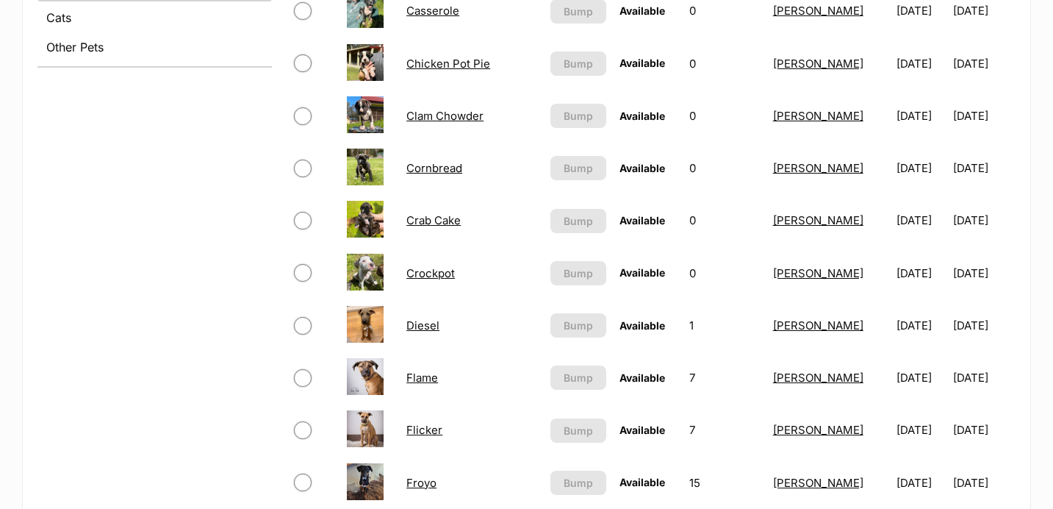
click at [434, 323] on link "Diesel" at bounding box center [422, 325] width 33 height 14
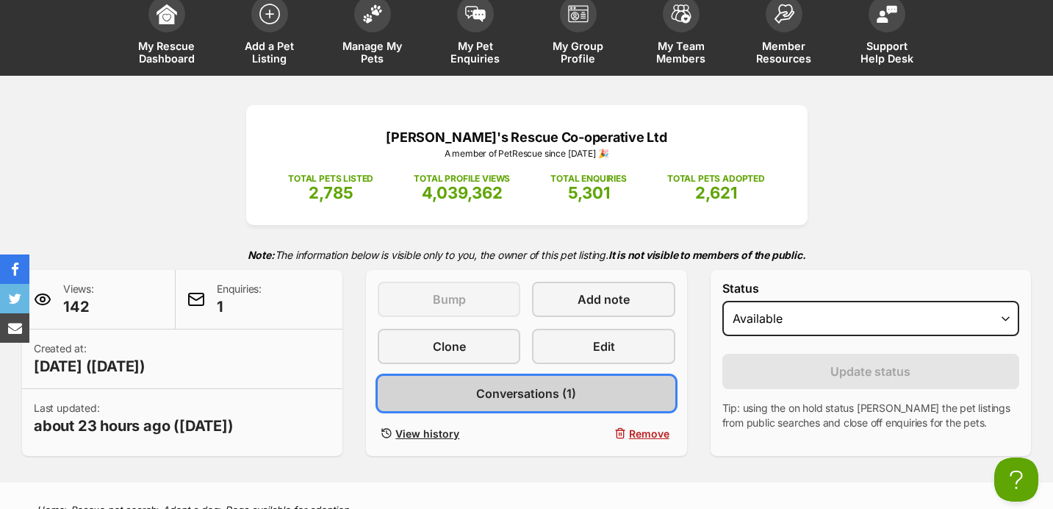
click at [503, 389] on span "Conversations (1)" at bounding box center [526, 393] width 100 height 18
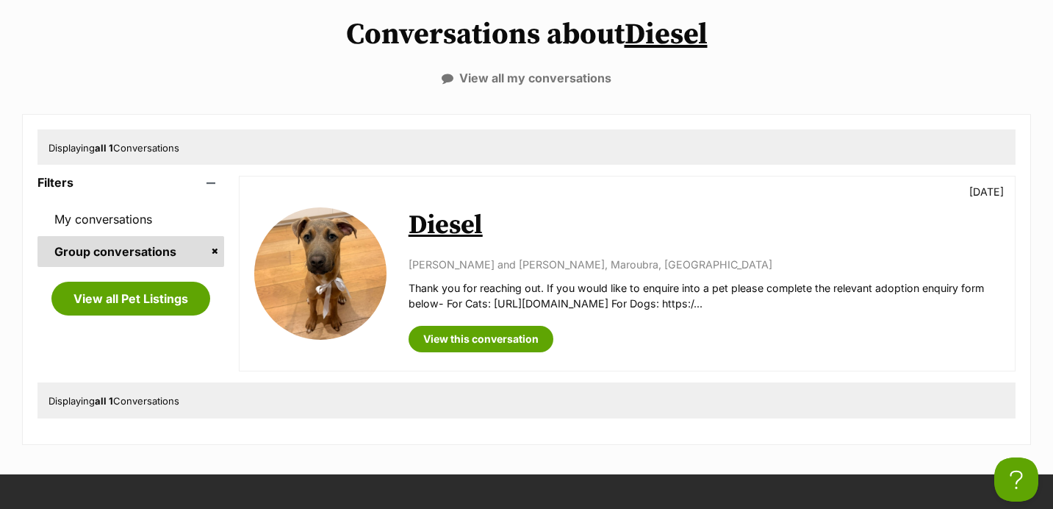
scroll to position [173, 0]
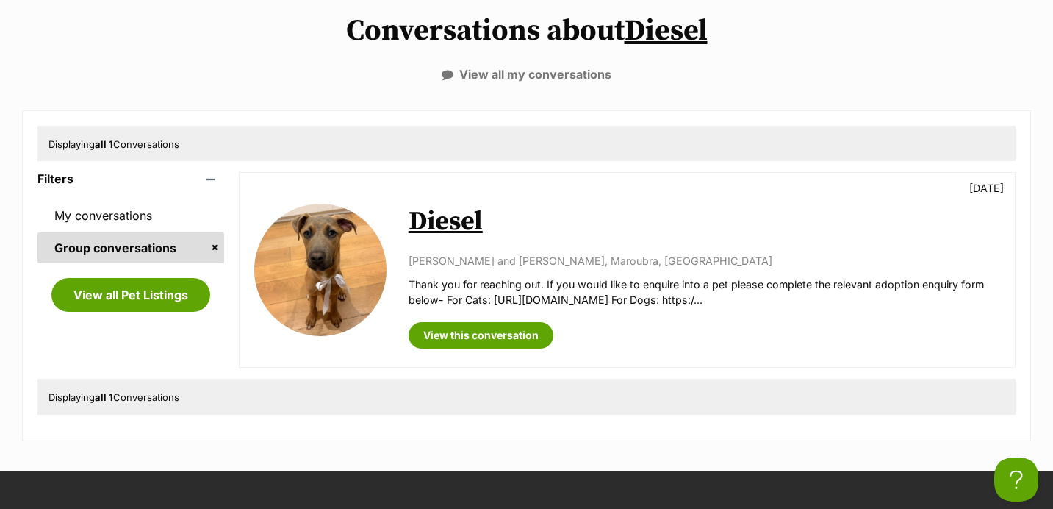
click at [455, 238] on link "Diesel" at bounding box center [446, 221] width 74 height 33
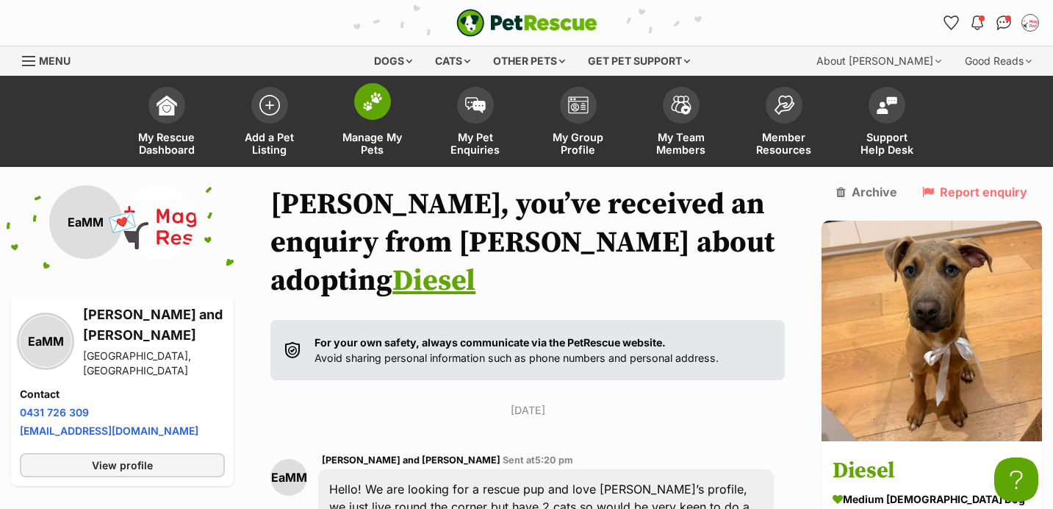
click at [381, 149] on span "Manage My Pets" at bounding box center [373, 143] width 66 height 25
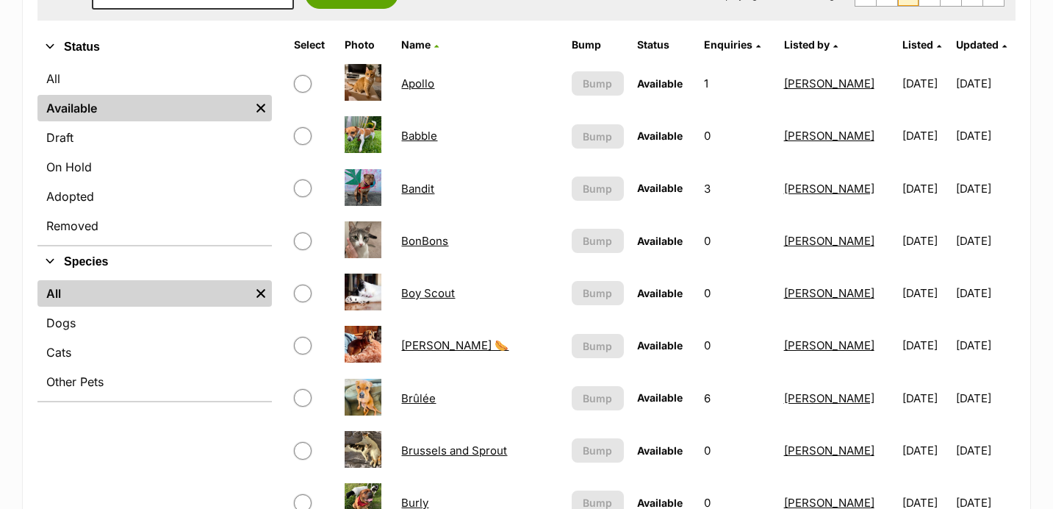
scroll to position [341, 0]
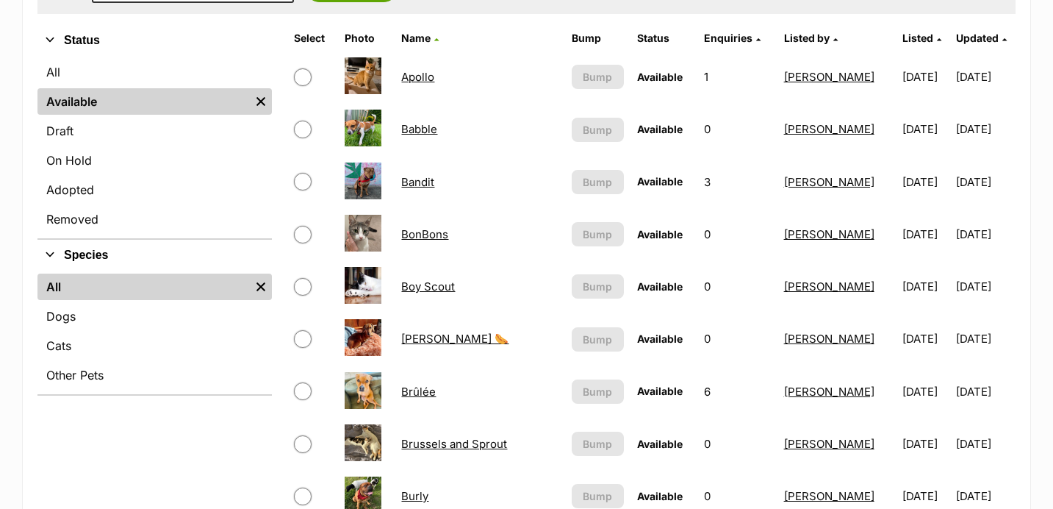
click at [423, 281] on link "Boy Scout" at bounding box center [428, 286] width 54 height 14
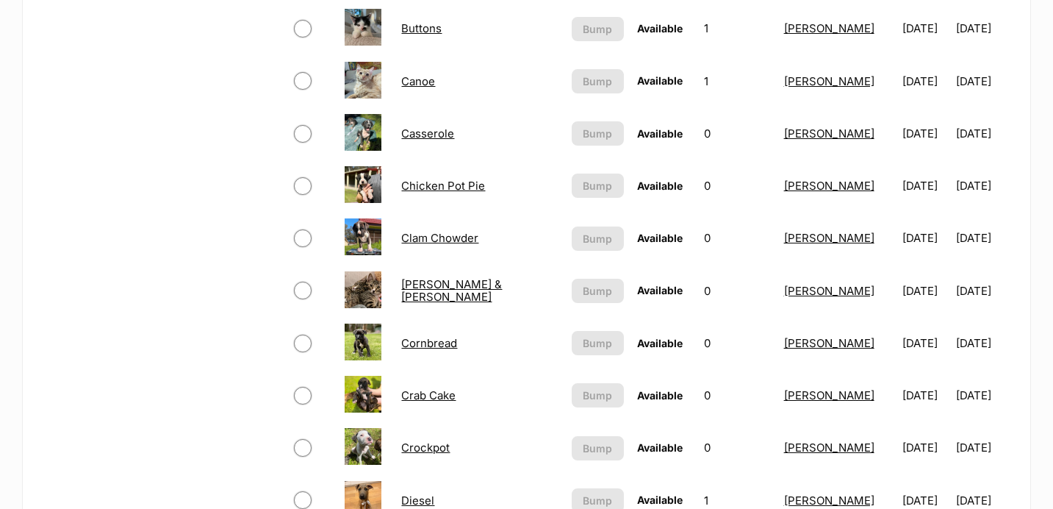
scroll to position [867, 0]
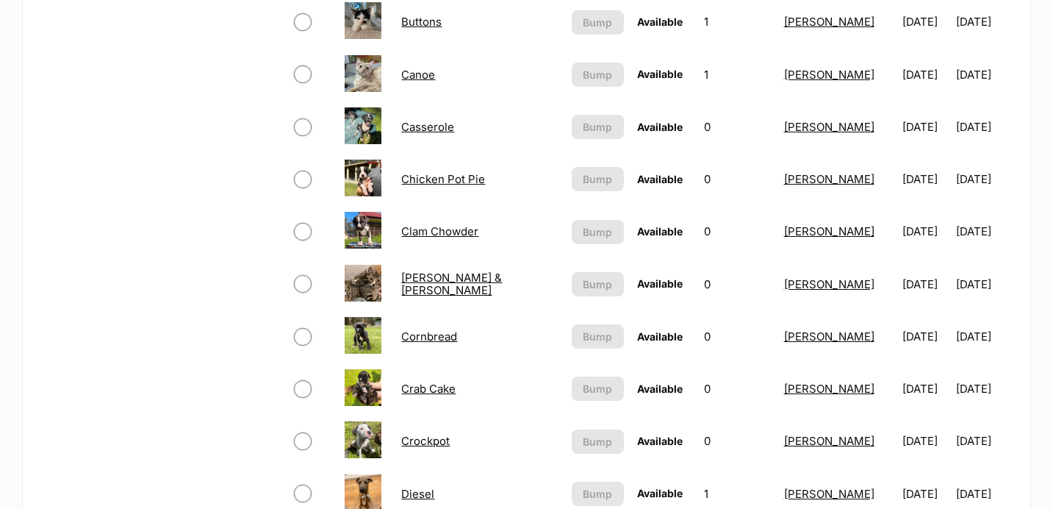
click at [447, 236] on link "Clam Chowder" at bounding box center [439, 231] width 77 height 14
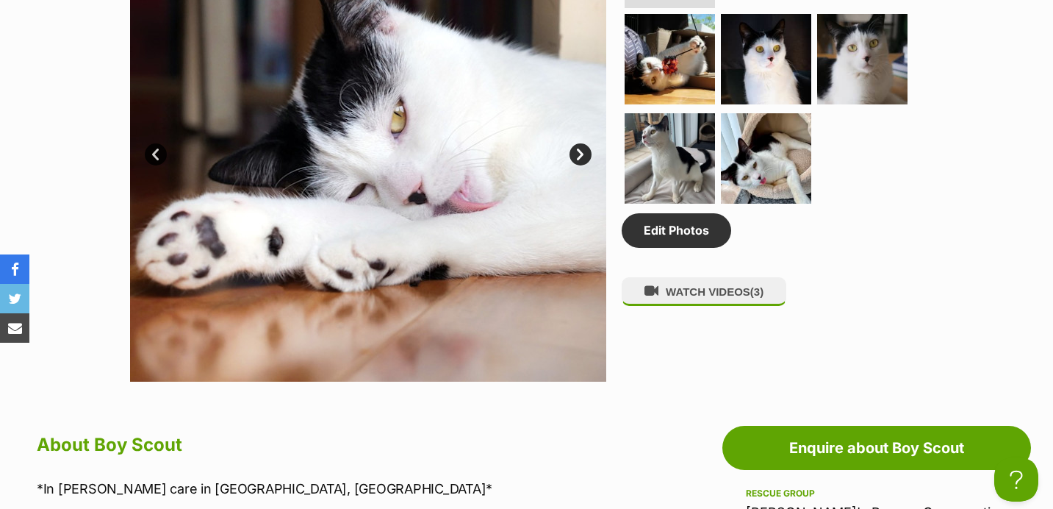
scroll to position [238, 0]
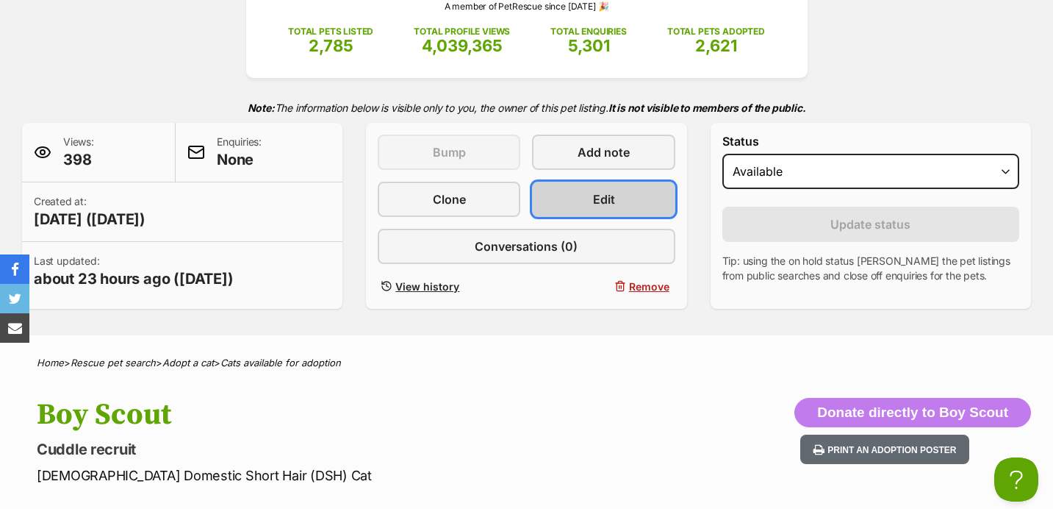
click at [578, 196] on link "Edit" at bounding box center [603, 199] width 143 height 35
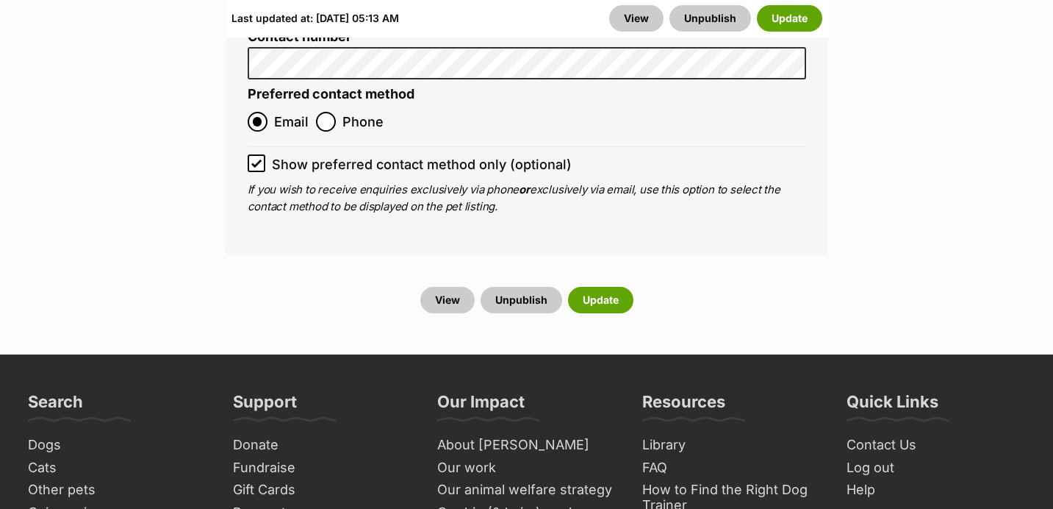
scroll to position [6885, 0]
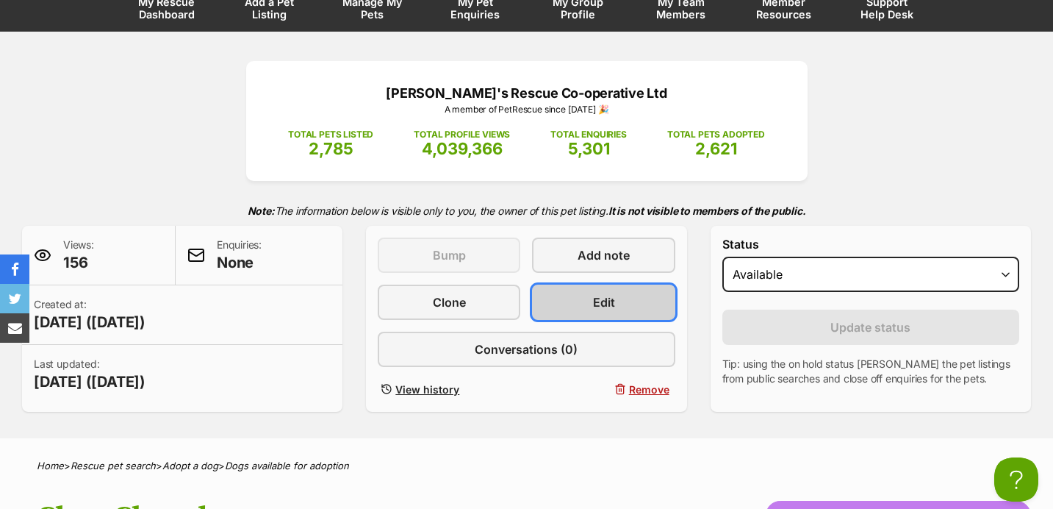
click at [585, 306] on link "Edit" at bounding box center [603, 301] width 143 height 35
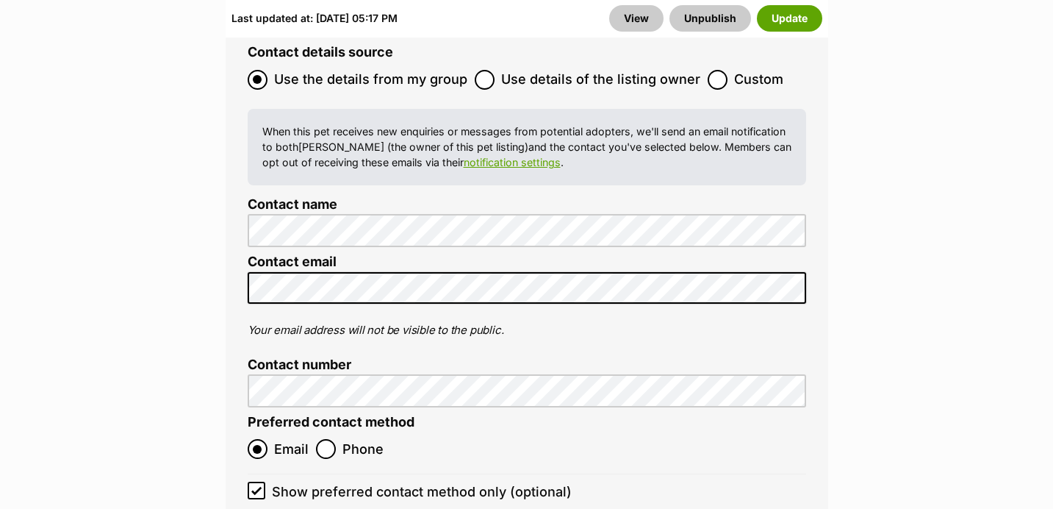
scroll to position [6262, 0]
